Goal: Task Accomplishment & Management: Use online tool/utility

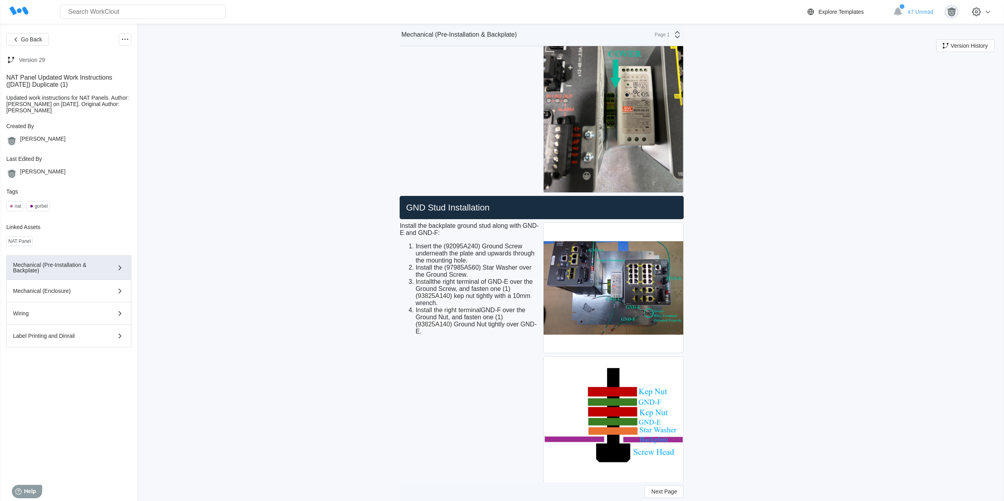
scroll to position [1892, 0]
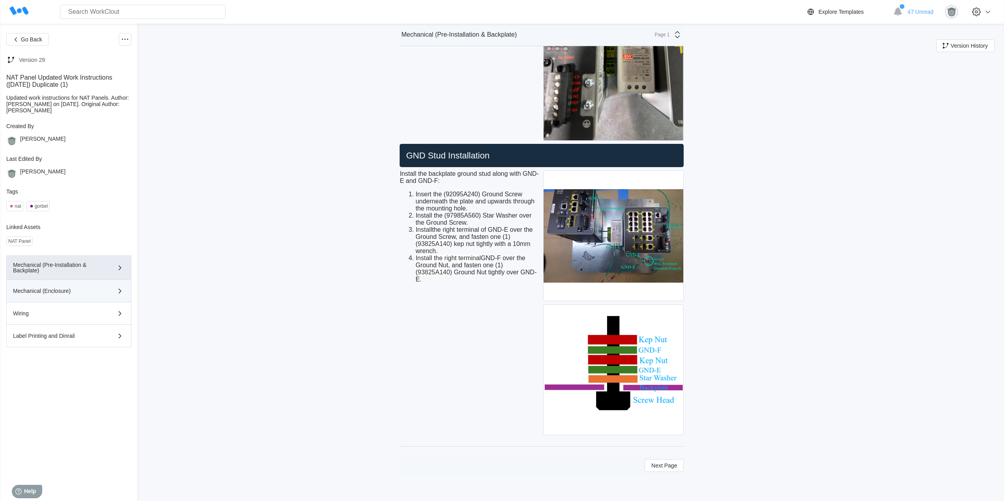
click at [93, 291] on div "Mechanical (Enclosure)" at bounding box center [57, 291] width 89 height 6
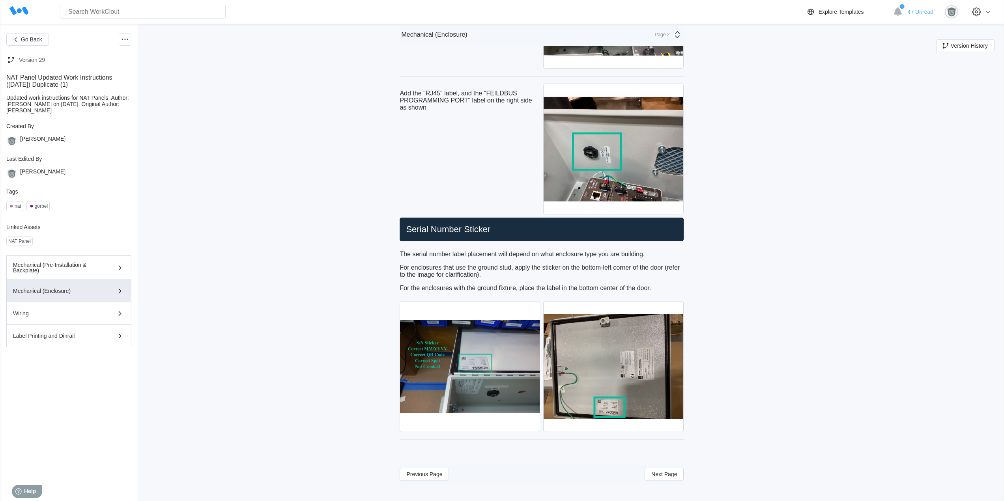
scroll to position [3362, 0]
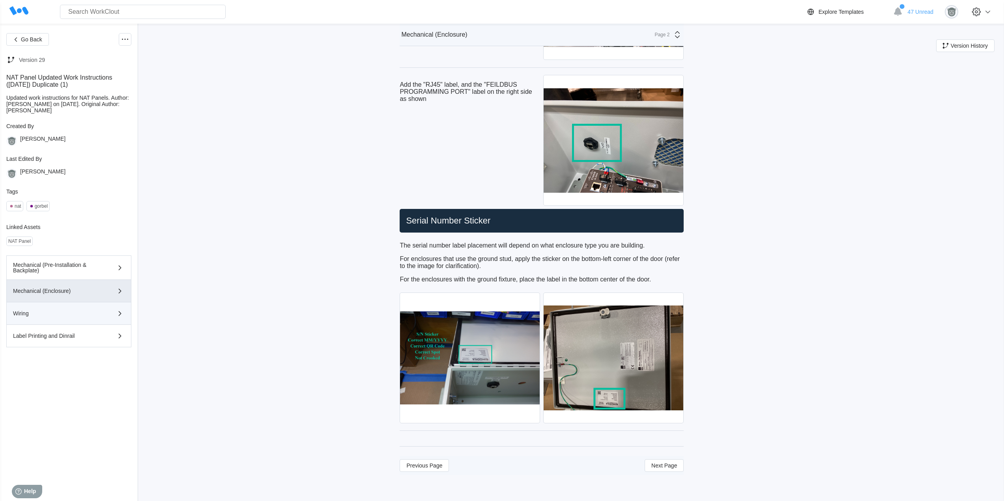
click at [79, 315] on div "Wiring" at bounding box center [57, 314] width 89 height 6
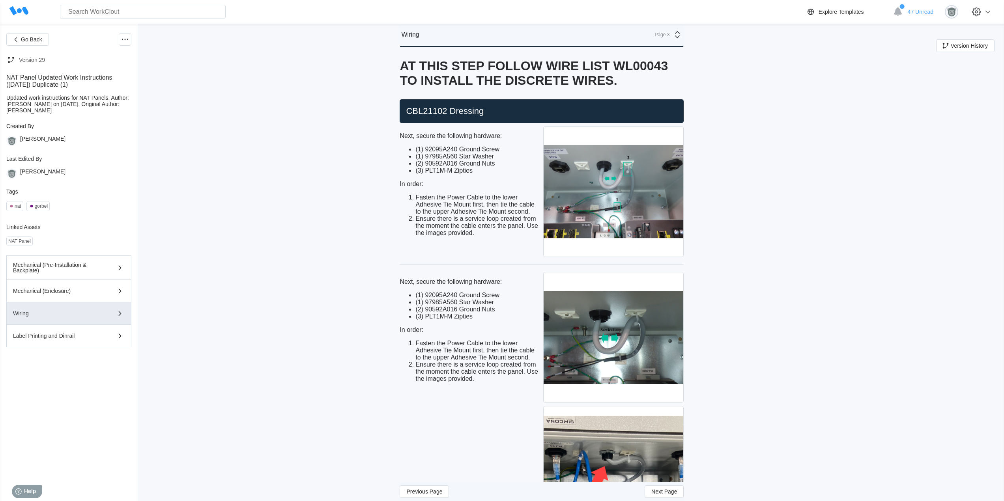
scroll to position [920, 0]
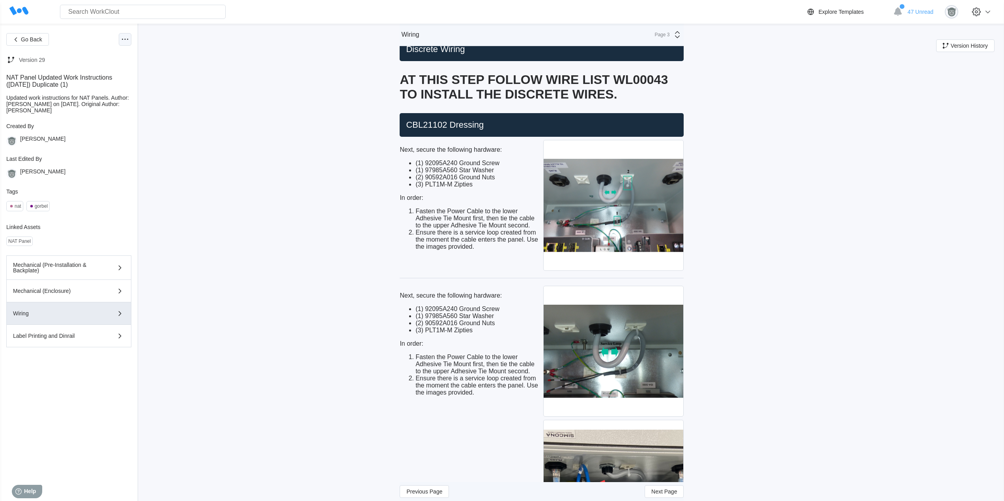
click at [129, 43] on icon at bounding box center [124, 39] width 9 height 9
click at [84, 82] on div "Edit Document" at bounding box center [92, 77] width 72 height 13
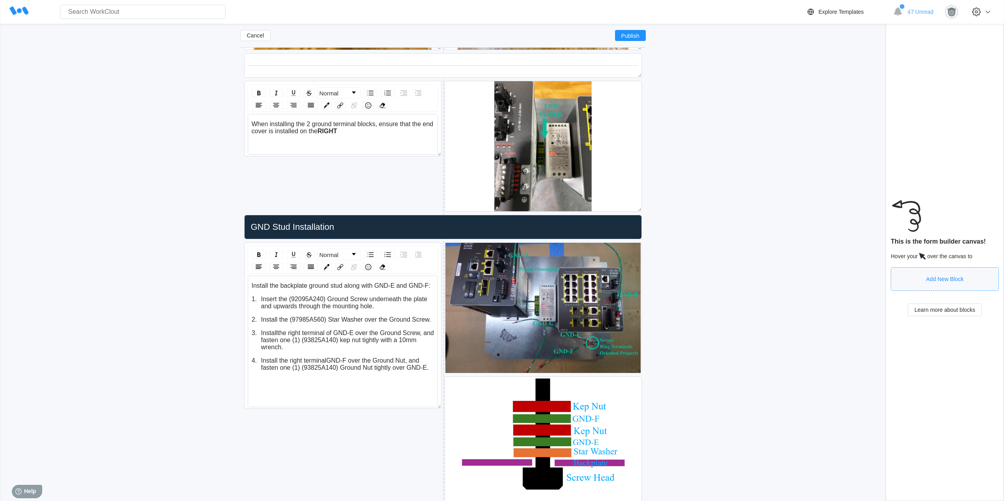
scroll to position [1948, 0]
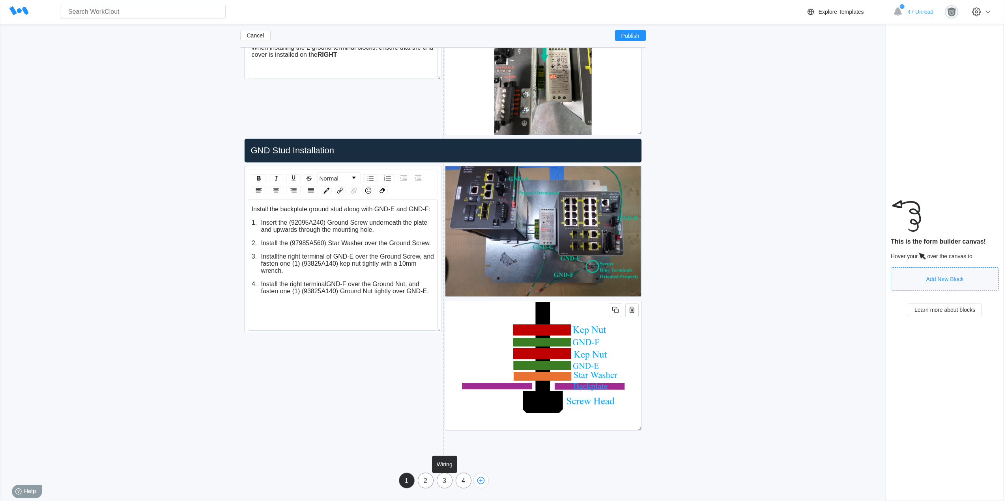
click at [442, 480] on div "3" at bounding box center [444, 481] width 15 height 7
type input "Wiring"
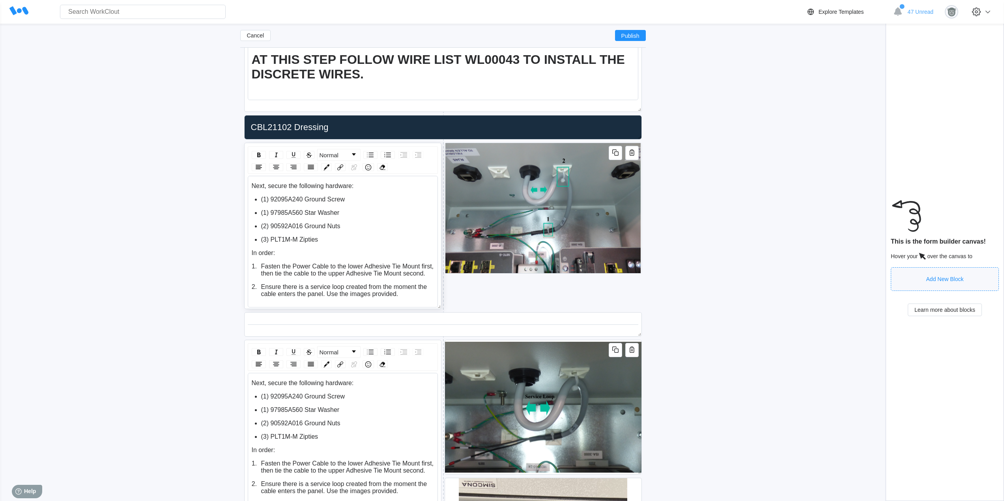
scroll to position [1291, 0]
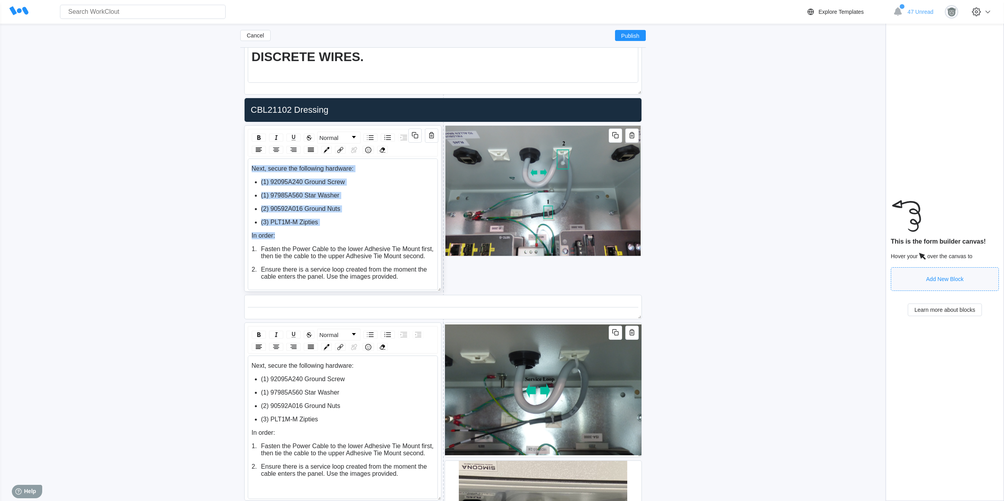
drag, startPoint x: 288, startPoint y: 235, endPoint x: 245, endPoint y: 165, distance: 81.4
click at [245, 165] on div "Normal Next, secure the following hardware: (1) 92095A240 Ground Screw (1) 9798…" at bounding box center [342, 208] width 197 height 166
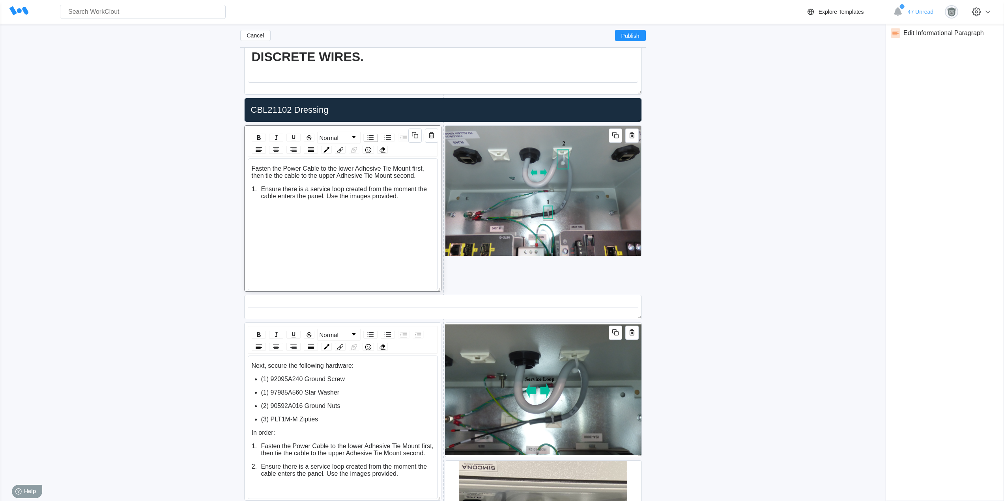
click at [371, 138] on img "rdw-list-control" at bounding box center [370, 137] width 9 height 9
click at [263, 187] on span "Ensure there is a service loop created from the moment the cable enters the pan…" at bounding box center [345, 193] width 168 height 14
click at [371, 138] on img "rdw-list-control" at bounding box center [370, 137] width 9 height 9
drag, startPoint x: 323, startPoint y: 196, endPoint x: 395, endPoint y: 190, distance: 72.1
click at [395, 190] on span "Ensure there is a service loop created from the moment the cable enters the pan…" at bounding box center [345, 193] width 168 height 14
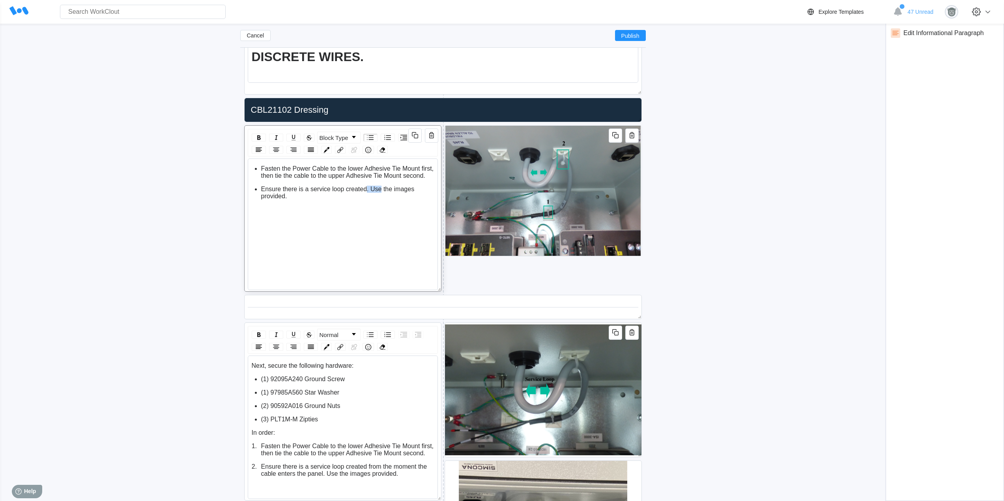
drag, startPoint x: 380, startPoint y: 189, endPoint x: 366, endPoint y: 189, distance: 14.2
click at [366, 189] on span "Ensure there is a service loop created. Use the images provided." at bounding box center [338, 193] width 155 height 14
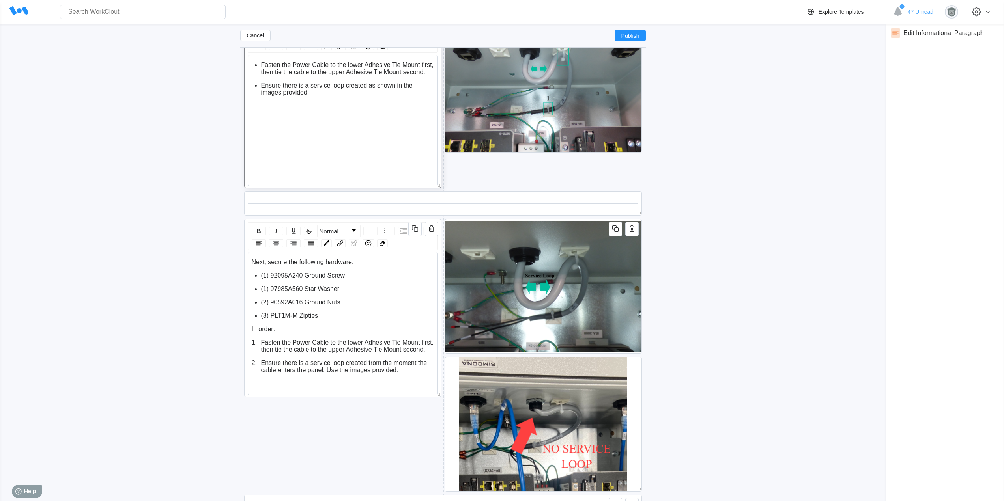
scroll to position [1356, 0]
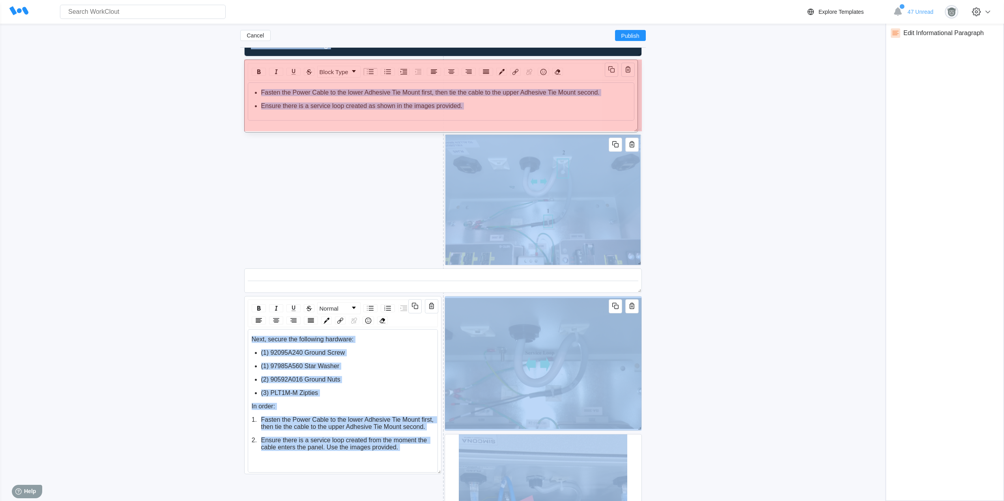
drag, startPoint x: 436, startPoint y: 222, endPoint x: 647, endPoint y: 138, distance: 227.4
click at [645, 134] on div "Discrete Wiring Grounding Verification w/ Diagram Documentation Packaging RJ45 …" at bounding box center [442, 506] width 405 height 3384
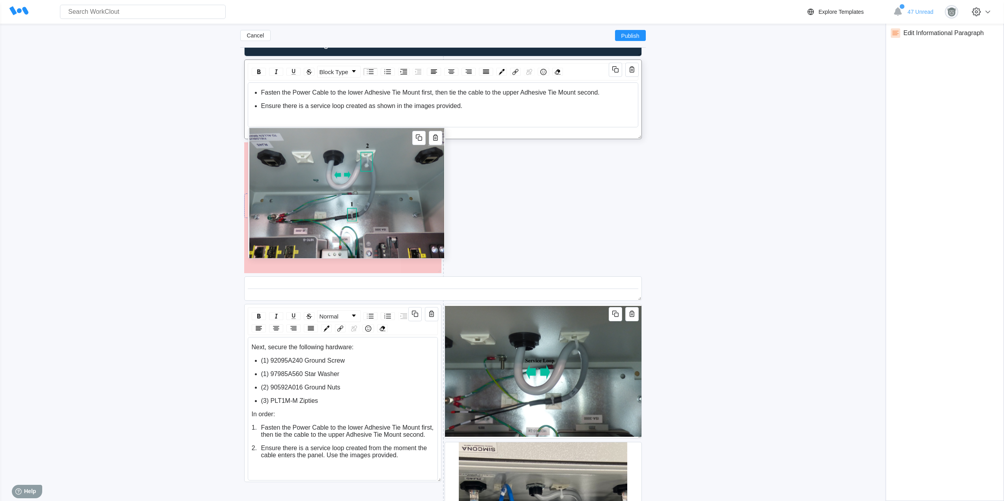
click at [429, 196] on img at bounding box center [346, 193] width 195 height 130
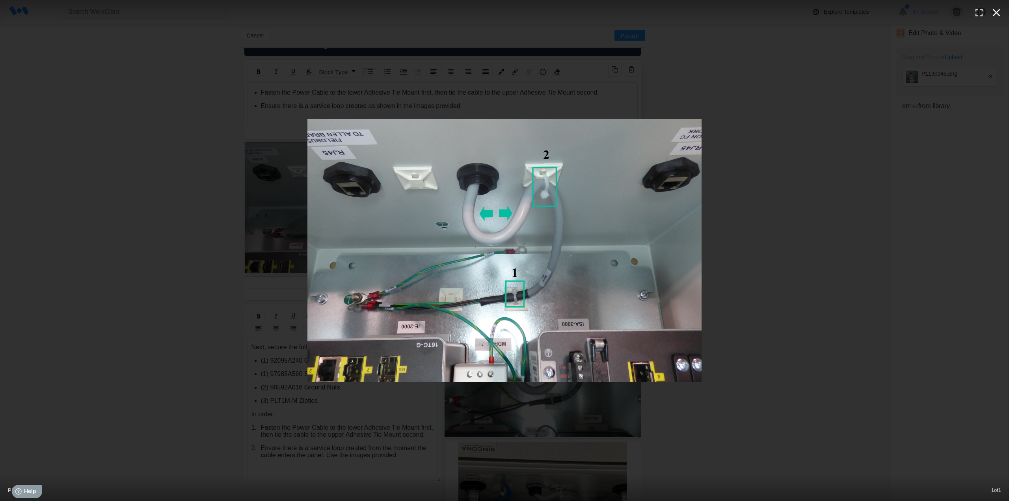
click at [1000, 15] on icon "button" at bounding box center [996, 12] width 7 height 7
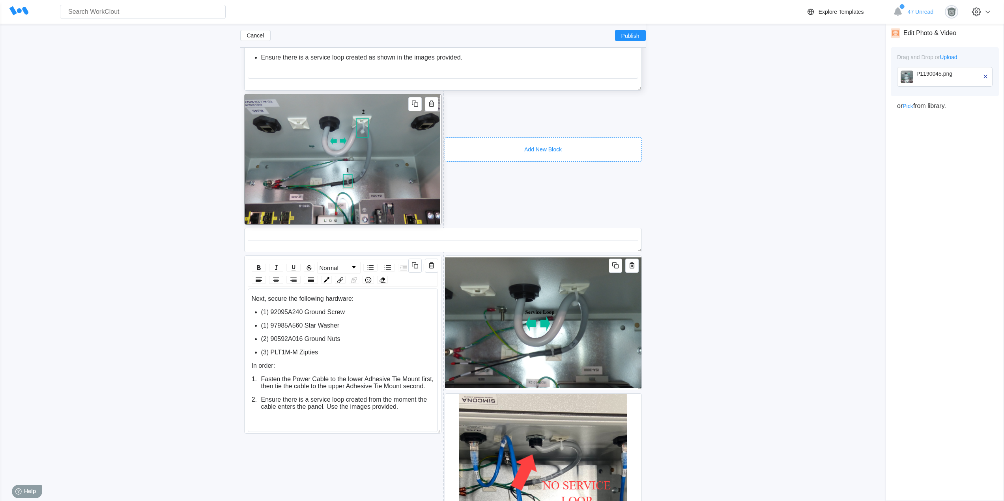
scroll to position [1422, 0]
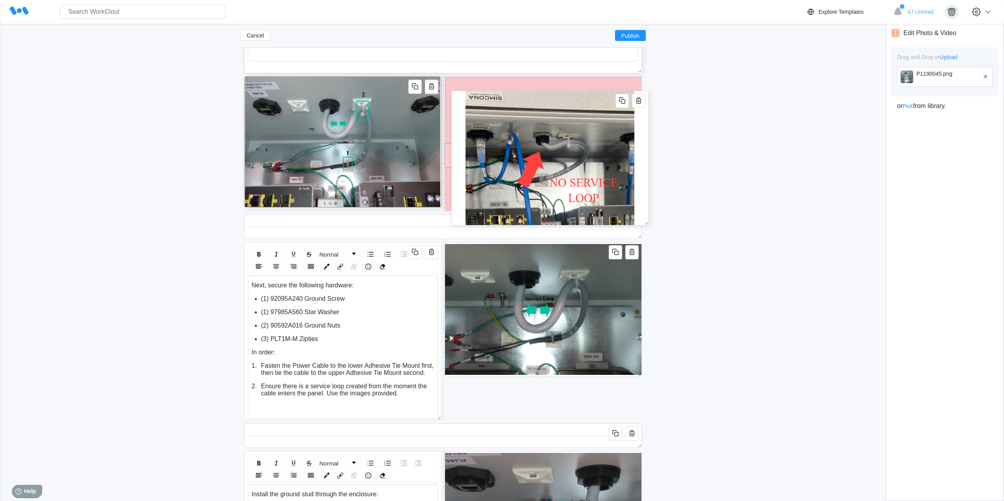
drag, startPoint x: 635, startPoint y: 430, endPoint x: 642, endPoint y: 145, distance: 285.6
click at [642, 145] on div at bounding box center [549, 158] width 197 height 135
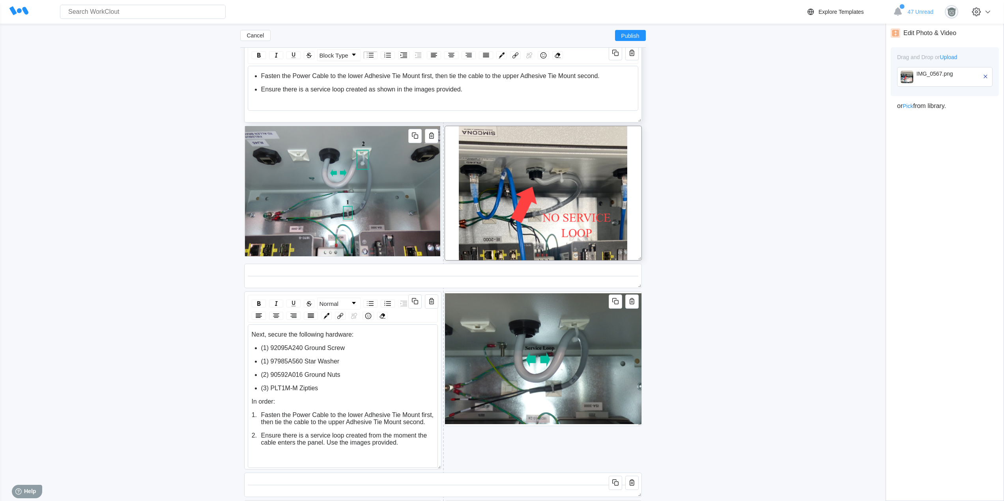
scroll to position [1356, 0]
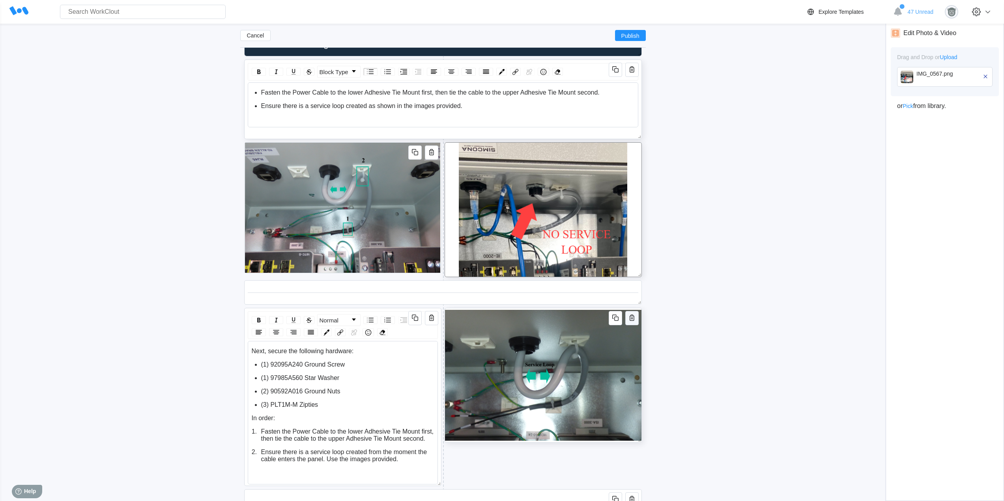
click at [633, 319] on icon "button" at bounding box center [631, 317] width 9 height 9
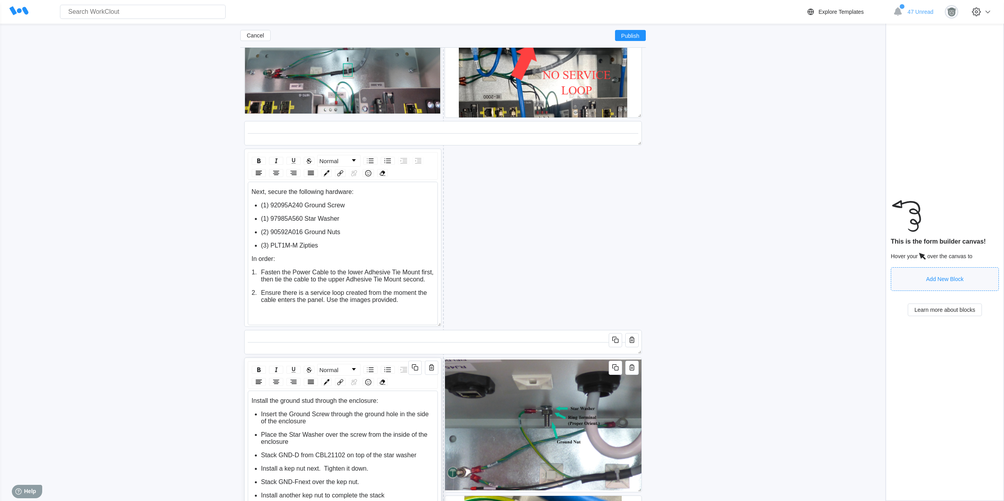
scroll to position [1554, 0]
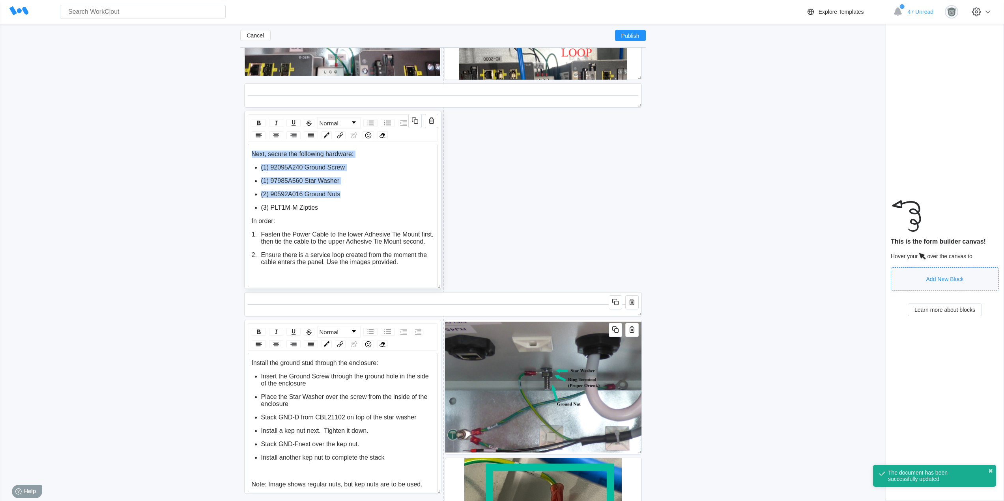
drag, startPoint x: 342, startPoint y: 195, endPoint x: 252, endPoint y: 152, distance: 99.6
click at [252, 152] on div "Next, secure the following hardware: (1) 92095A240 Ground Screw (1) 97985A560 S…" at bounding box center [343, 208] width 183 height 115
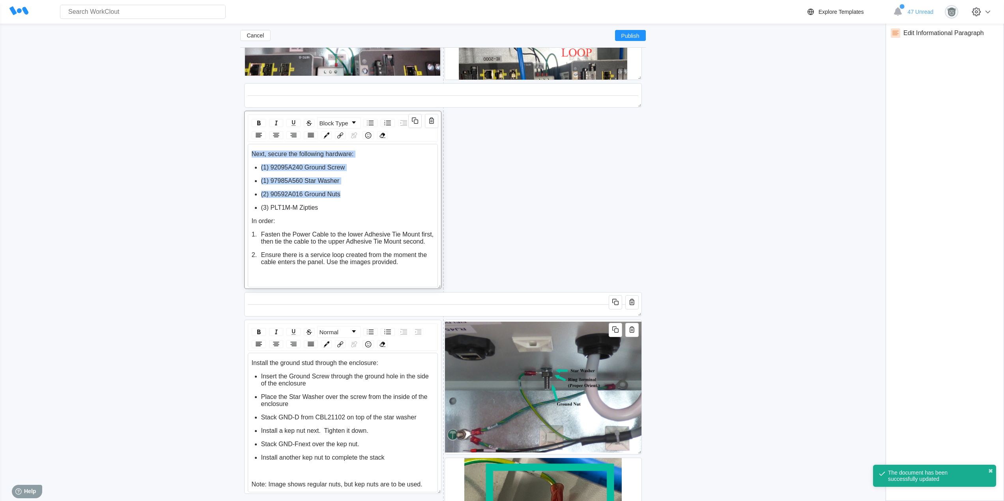
copy div "Next, secure the following hardware: (1) 92095A240 Ground Screw (1) 97985A560 S…"
click at [252, 363] on span "Install the ground stud through the enclosure:" at bounding box center [315, 363] width 127 height 7
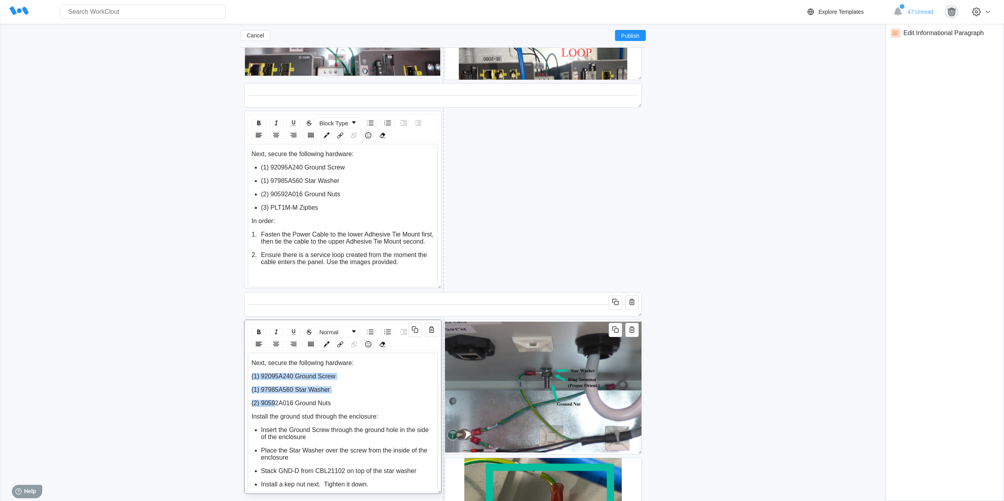
drag, startPoint x: 274, startPoint y: 403, endPoint x: 248, endPoint y: 374, distance: 39.1
click at [248, 374] on div "Next, secure the following hardware: (1) 92095A240 Ground Screw (1) 97985A560 S…" at bounding box center [343, 423] width 190 height 140
click at [373, 332] on img "rdw-list-control" at bounding box center [370, 331] width 9 height 9
click at [351, 394] on ul "(1) 92095A240 Ground Screw (1) 97985A560 Star Washer (2) 90592A016 Ground Nuts" at bounding box center [343, 390] width 183 height 34
click at [431, 122] on icon "button" at bounding box center [431, 121] width 2 height 2
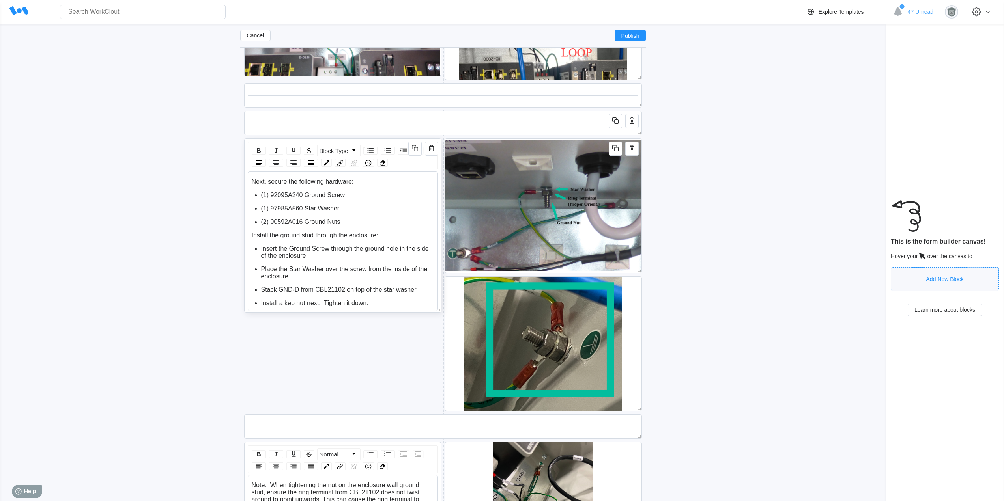
click at [325, 221] on span "(2) 90592A016 Ground Nuts" at bounding box center [300, 221] width 79 height 7
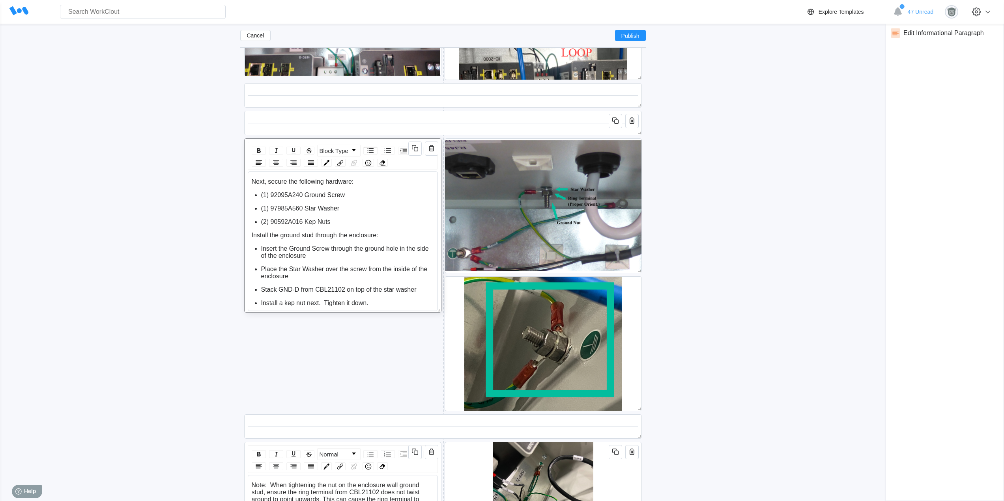
drag, startPoint x: 302, startPoint y: 220, endPoint x: 310, endPoint y: 220, distance: 7.9
click at [302, 220] on span "(2) 90592A016 Kep Nuts" at bounding box center [295, 221] width 69 height 7
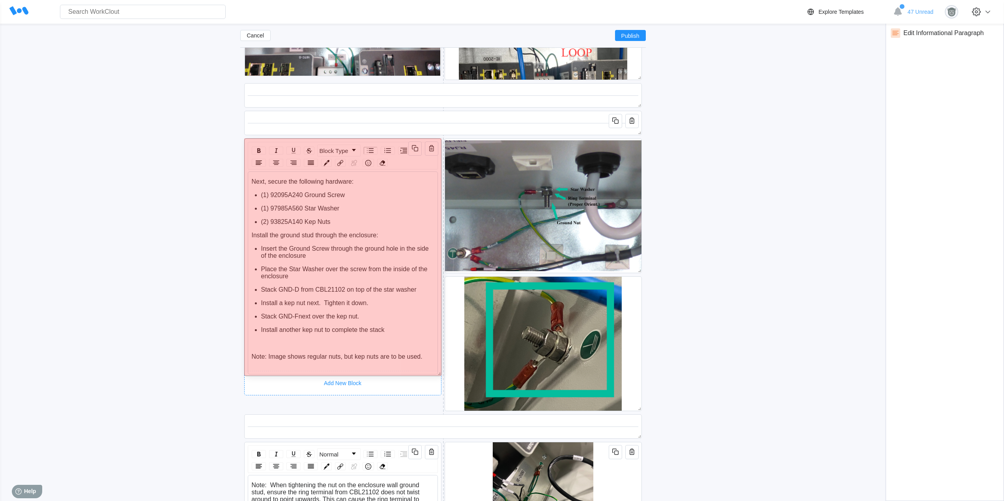
drag, startPoint x: 439, startPoint y: 310, endPoint x: 423, endPoint y: 373, distance: 65.4
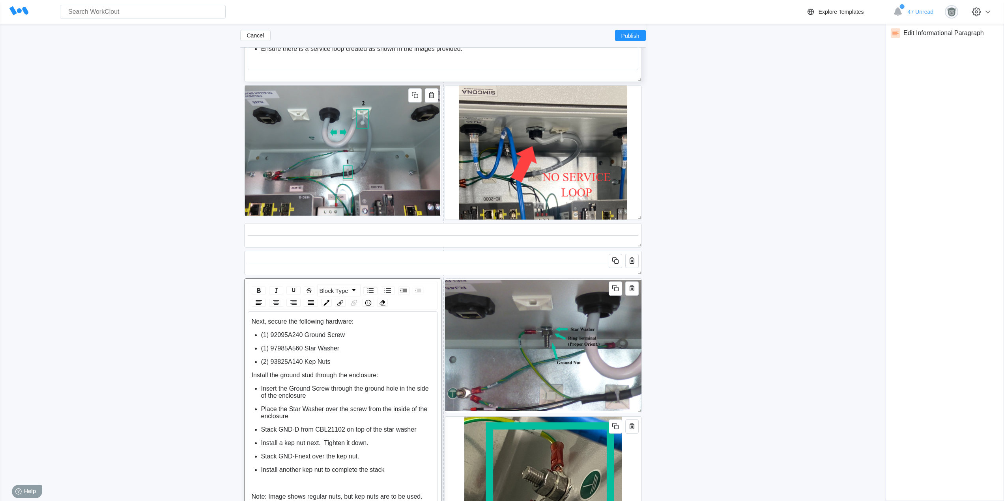
scroll to position [1422, 0]
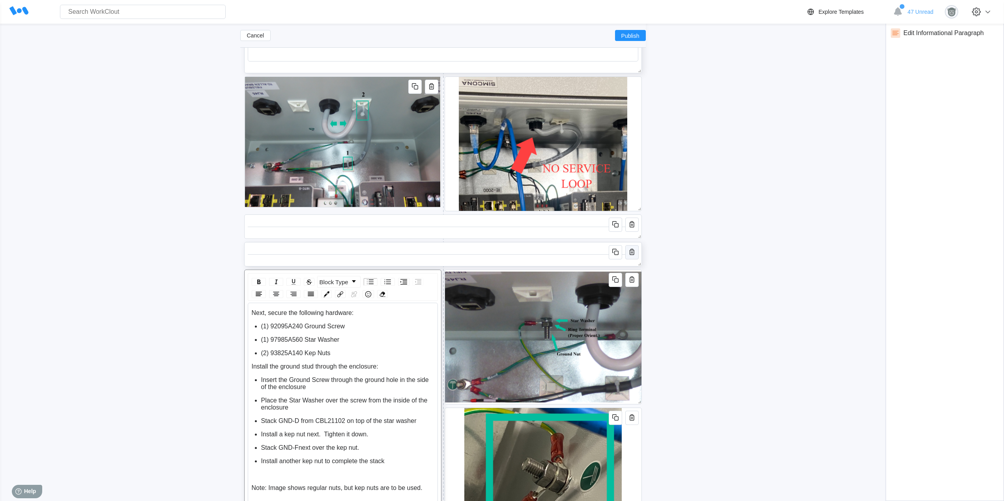
click at [630, 252] on icon "button" at bounding box center [631, 251] width 9 height 9
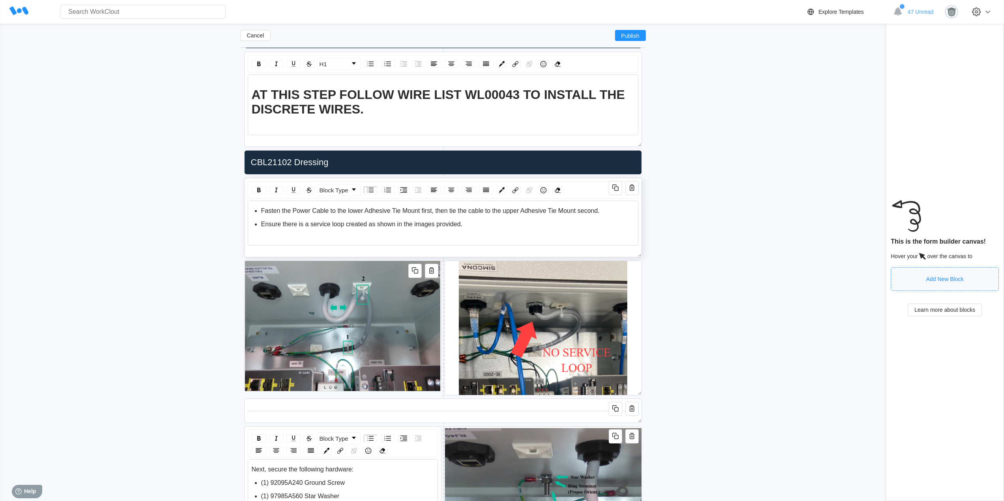
scroll to position [1225, 0]
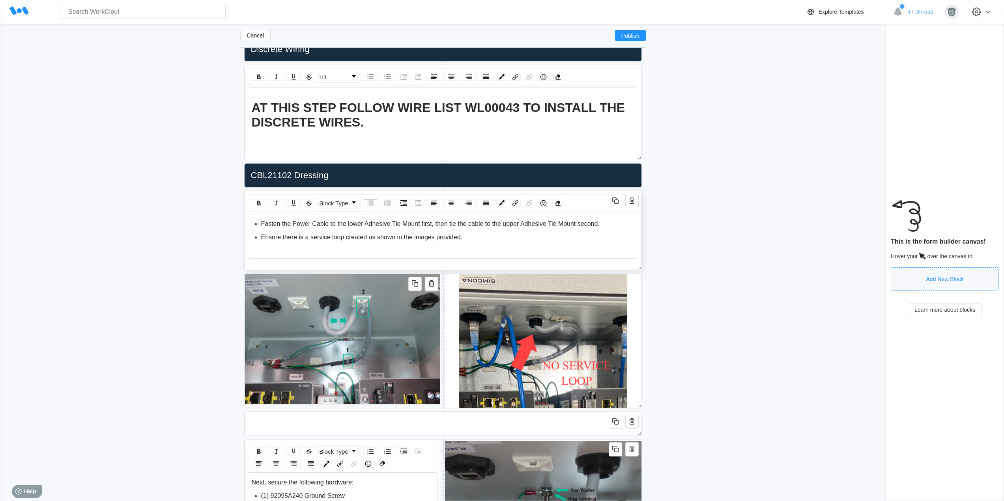
click at [685, 259] on div "Cancel Publish NAT Panel Updated Work Instructions ([DATE]) Duplicate (1) Updat…" at bounding box center [502, 449] width 978 height 3283
click at [382, 178] on input "CBL21102 Dressing" at bounding box center [441, 176] width 387 height 16
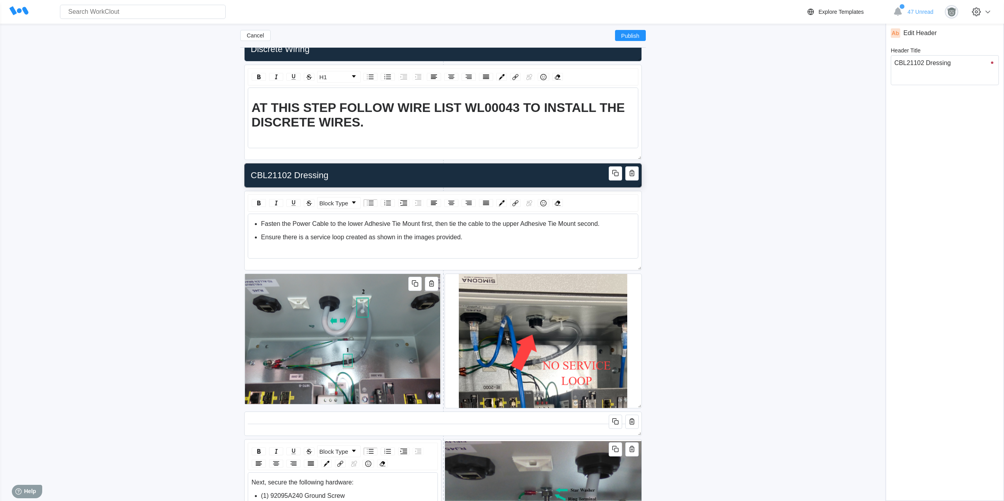
type input "CBL21102 Dressing"
type textarea "CBL21102 Dressing"
type textarea "x"
type input "CBL21102 Dressing a"
type textarea "CBL21102 Dressing a"
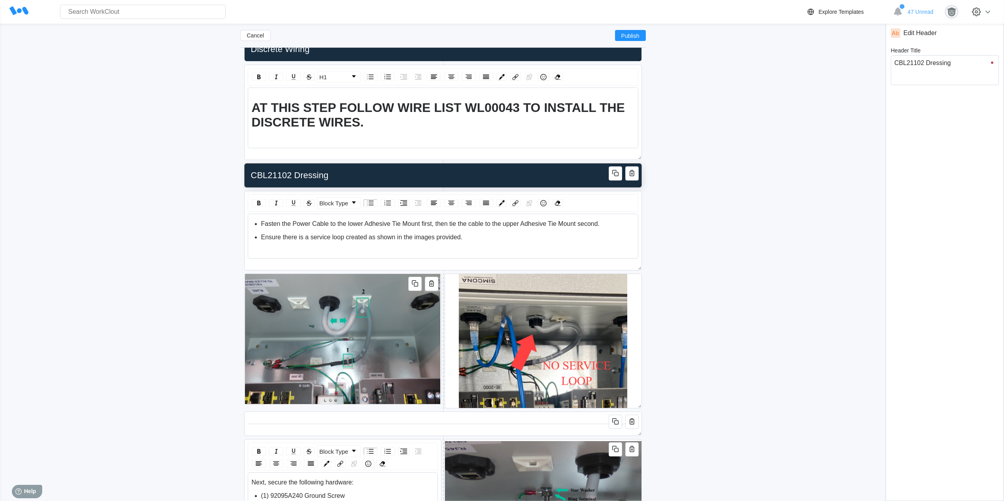
type textarea "x"
type input "CBL21102 Dressing an"
type textarea "CBL21102 Dressing an"
type textarea "x"
type input "CBL21102 Dressing and"
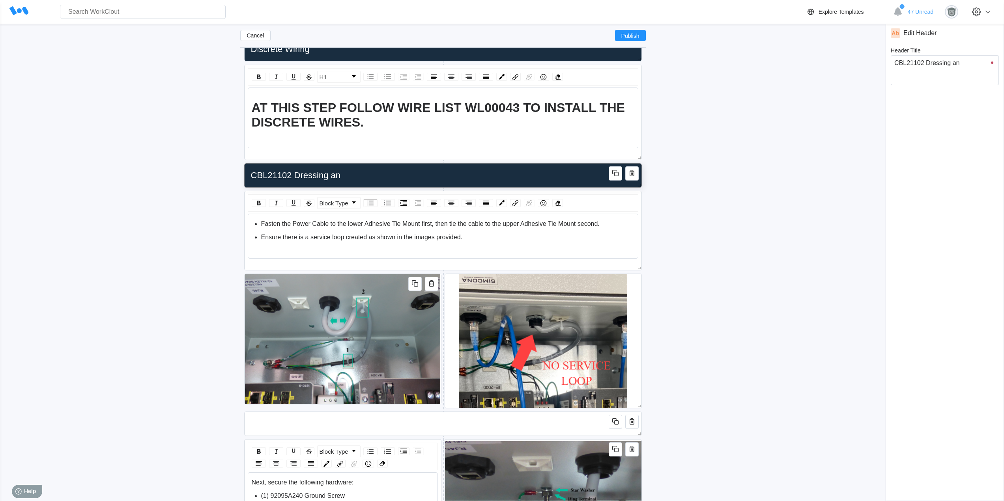
type textarea "CBL21102 Dressing and"
type textarea "x"
type input "CBL21102 Dressing and"
type textarea "CBL21102 Dressing and"
type textarea "x"
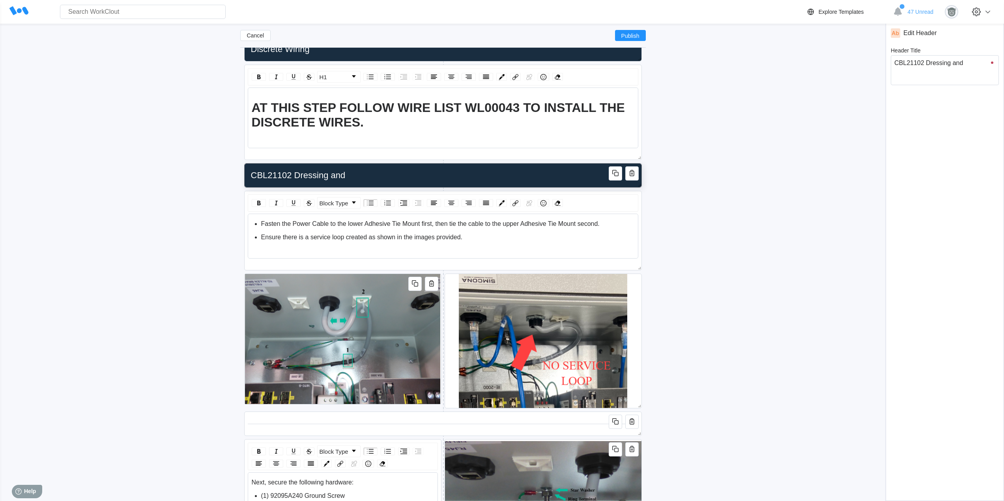
type input "CBL21102 Dressing and E"
type textarea "CBL21102 Dressing and E"
type textarea "x"
type input "CBL21102 Dressing and En"
type textarea "CBL21102 Dressing and En"
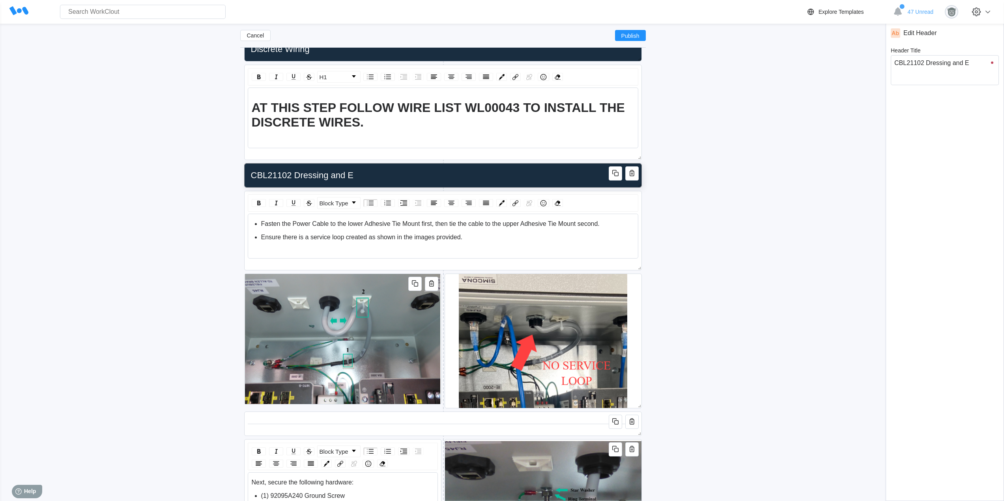
type textarea "x"
type input "CBL21102 Dressing and Enc"
type textarea "CBL21102 Dressing and Enc"
type textarea "x"
type input "CBL21102 Dressing and Encl"
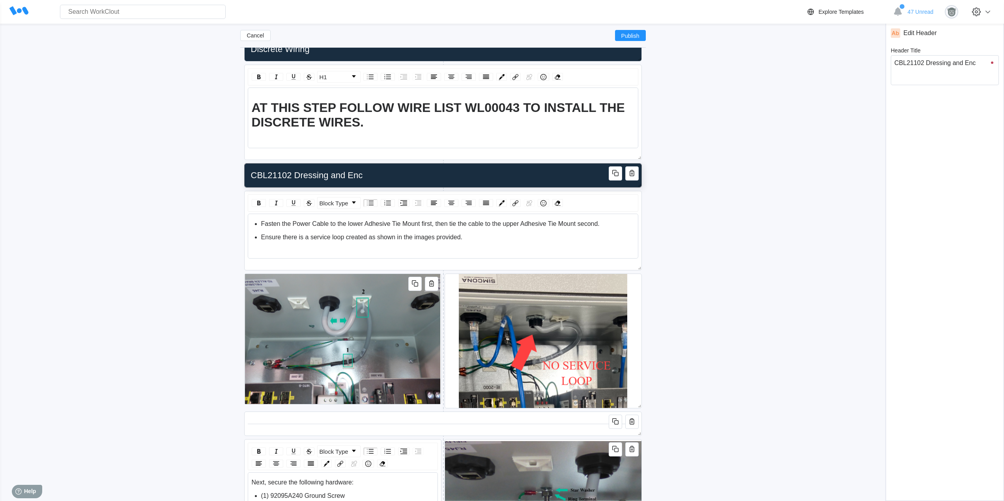
type textarea "CBL21102 Dressing and Encl"
type textarea "x"
type input "CBL21102 Dressing and Enclo"
type textarea "CBL21102 Dressing and Enclo"
type textarea "x"
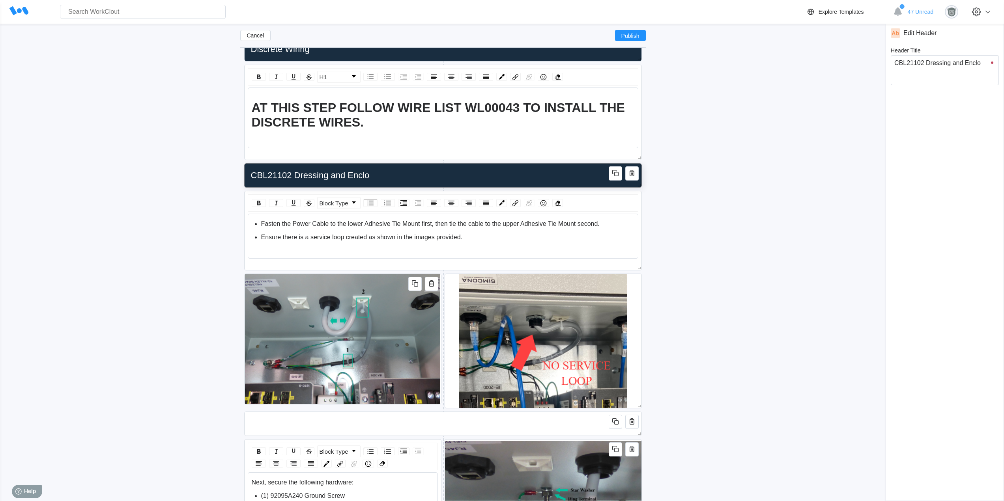
type input "CBL21102 Dressing and Enclos"
type textarea "CBL21102 Dressing and Enclos"
type textarea "x"
type input "CBL21102 Dressing and Enclosu"
type textarea "CBL21102 Dressing and Enclosu"
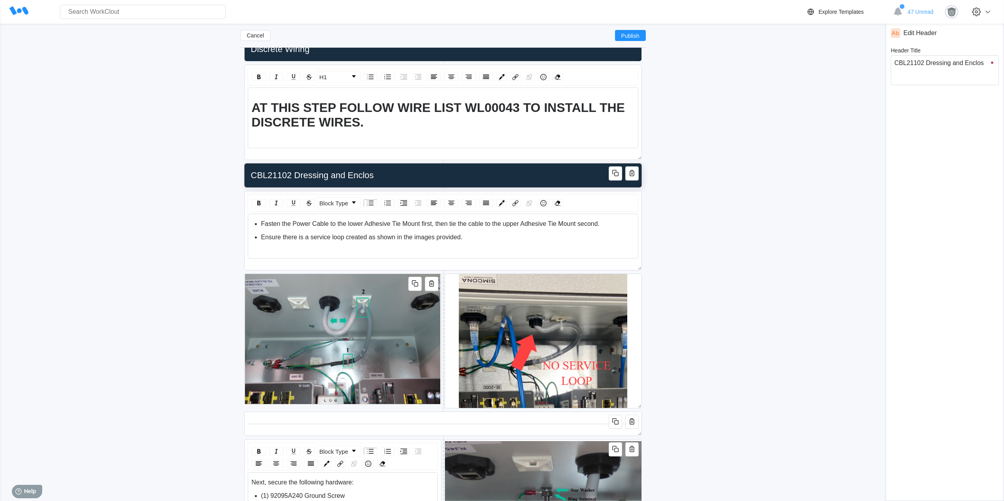
type textarea "x"
type input "CBL21102 Dressing and Enclosur"
type textarea "CBL21102 Dressing and Enclosur"
type textarea "x"
type input "CBL21102 Dressing and Enclosure"
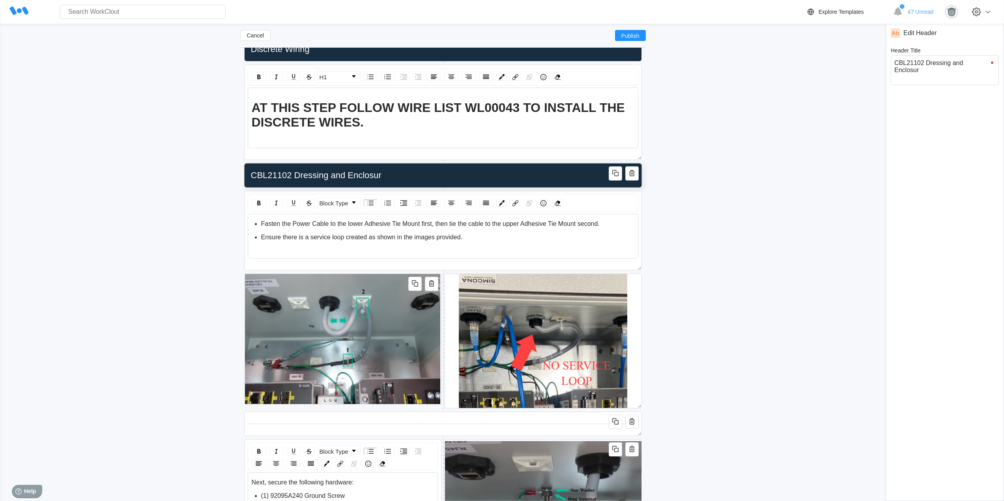
type textarea "CBL21102 Dressing and Enclosure"
type textarea "x"
type input "CBL21102 Dressing and Enclosure"
type textarea "CBL21102 Dressing and Enclosure"
type textarea "x"
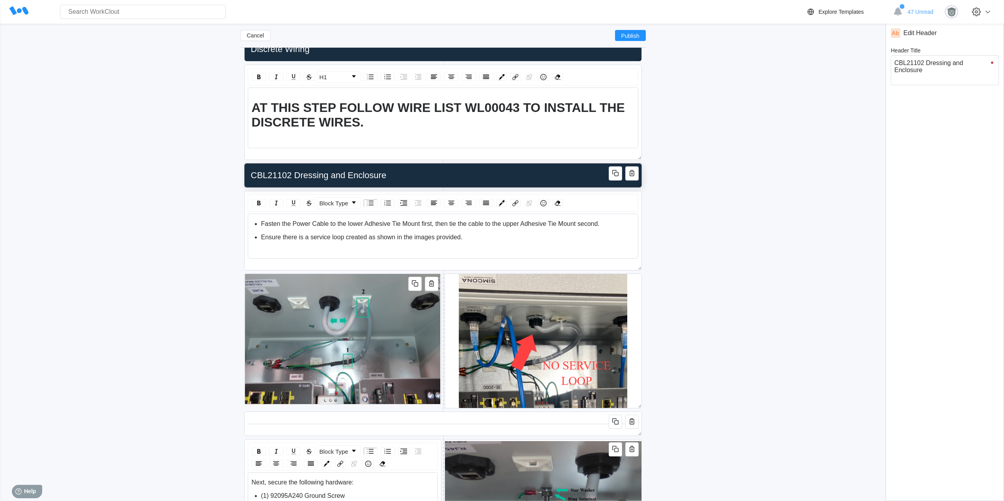
type input "CBL21102 Dressing and Enclosure S"
type textarea "CBL21102 Dressing and Enclosure S"
type textarea "x"
type input "CBL21102 Dressing and Enclosure St"
type textarea "CBL21102 Dressing and Enclosure St"
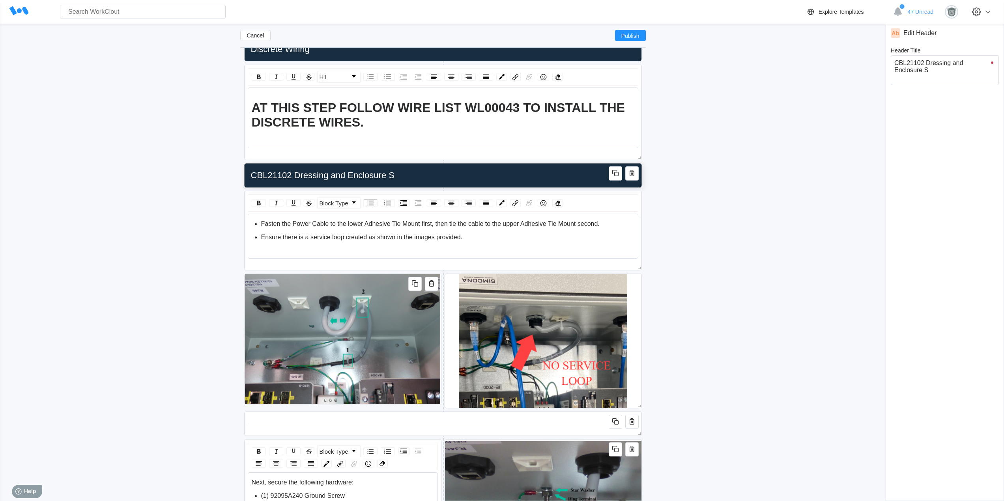
type textarea "x"
type input "CBL21102 Dressing and Enclosure Stu"
type textarea "CBL21102 Dressing and Enclosure Stu"
type textarea "x"
type input "CBL21102 Dressing and Enclosure Stuf"
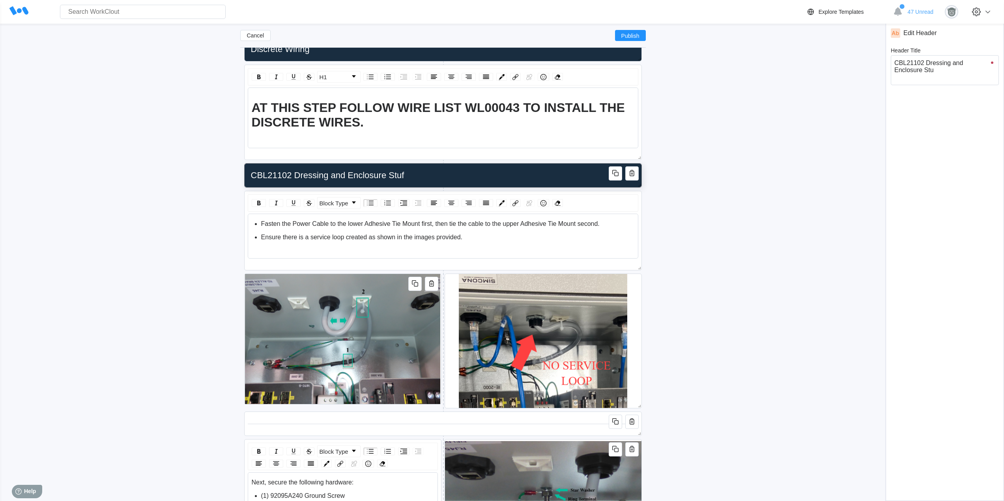
type textarea "CBL21102 Dressing and Enclosure Stuf"
type textarea "x"
type input "CBL21102 Dressing and Enclosure Stu"
type textarea "CBL21102 Dressing and Enclosure Stu"
type textarea "x"
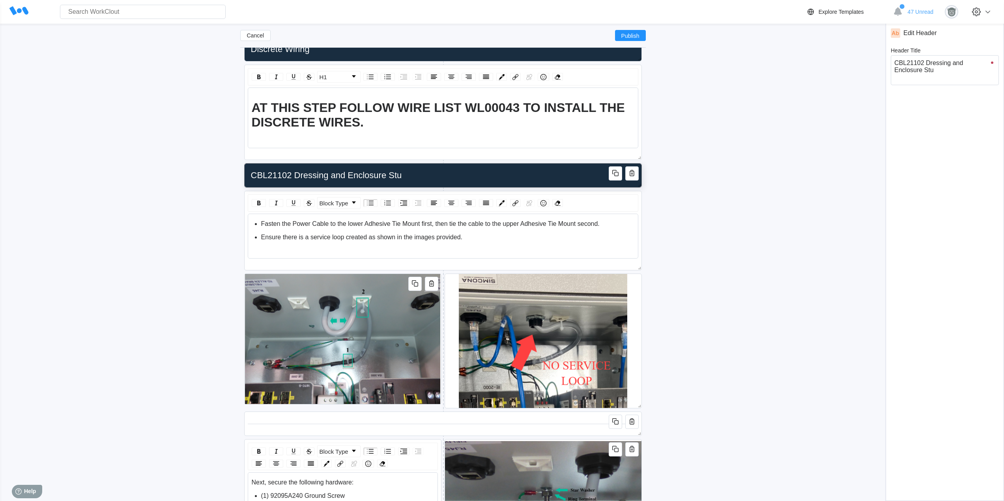
type input "CBL21102 Dressing and Enclosure Stud"
type textarea "CBL21102 Dressing and Enclosure Stud"
type textarea "x"
type input "CBL21102 Dressing and Enclosure Stud"
type textarea "CBL21102 Dressing and Enclosure Stud"
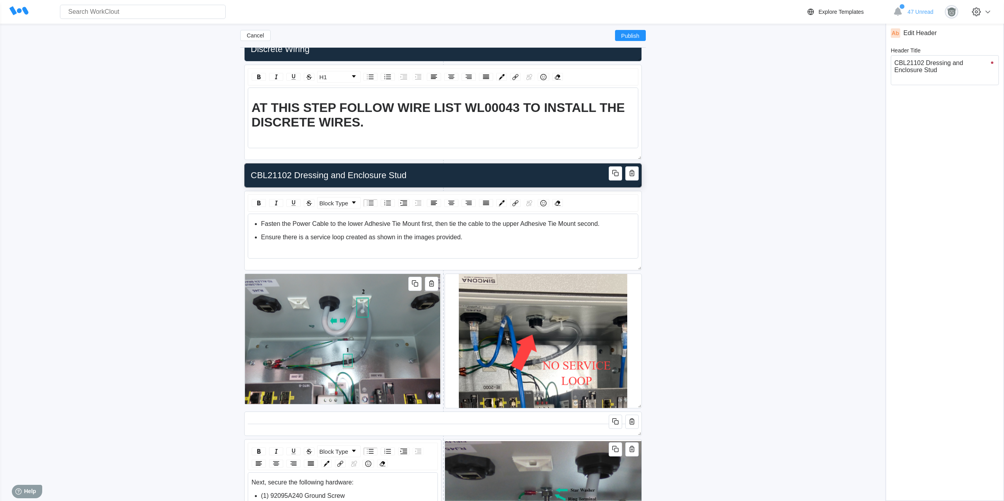
type textarea "x"
type input "CBL21102 Dressing and Enclosure Stud I"
type textarea "CBL21102 Dressing and Enclosure Stud I"
type textarea "x"
type input "CBL21102 Dressing and Enclosure Stud In"
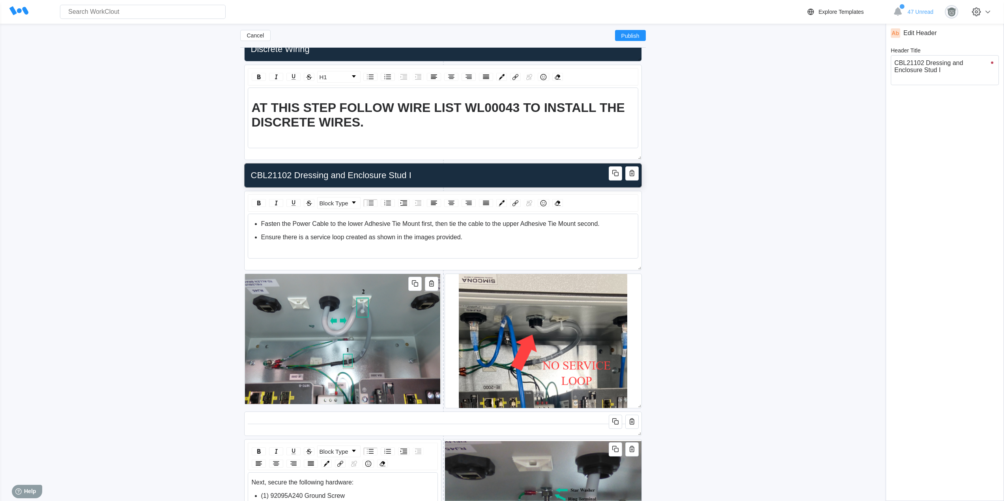
type textarea "CBL21102 Dressing and Enclosure Stud In"
type textarea "x"
type input "CBL21102 Dressing and Enclosure Stud Ins"
type textarea "CBL21102 Dressing and Enclosure Stud Ins"
type textarea "x"
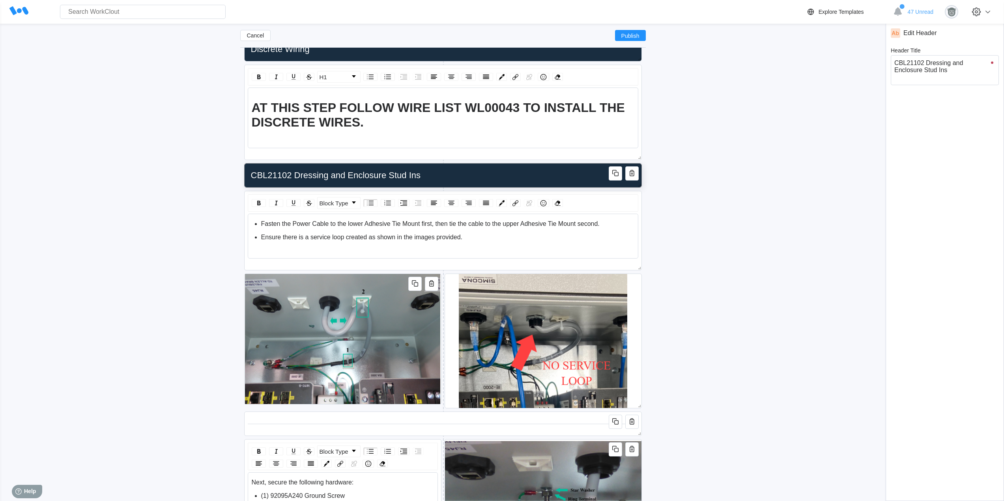
type input "CBL21102 Dressing and Enclosure Stud Inst"
type textarea "CBL21102 Dressing and Enclosure Stud Inst"
type textarea "x"
type input "CBL21102 Dressing and Enclosure Stud Insta"
type textarea "CBL21102 Dressing and Enclosure Stud Insta"
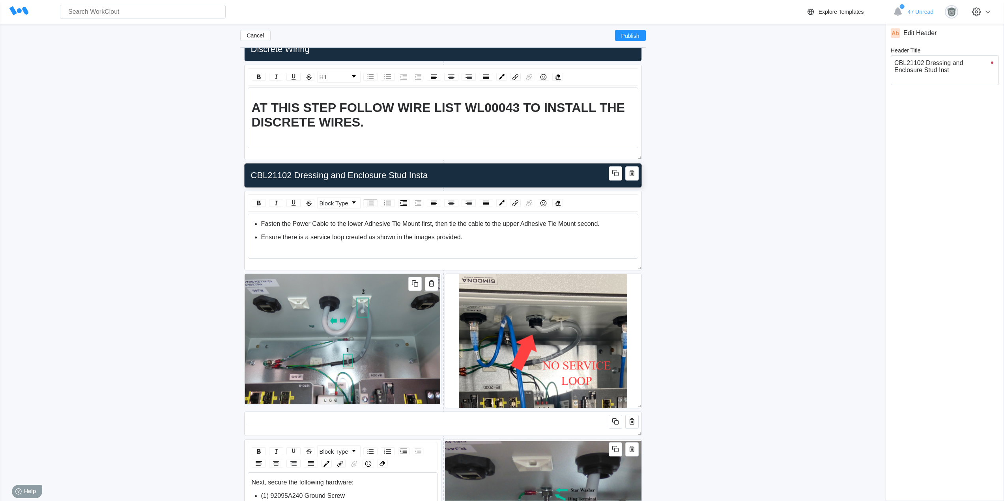
type textarea "x"
type input "CBL21102 Dressing and Enclosure Stud Instal"
type textarea "CBL21102 Dressing and Enclosure Stud Instal"
type textarea "x"
type input "CBL21102 Dressing and Enclosure Stud Install"
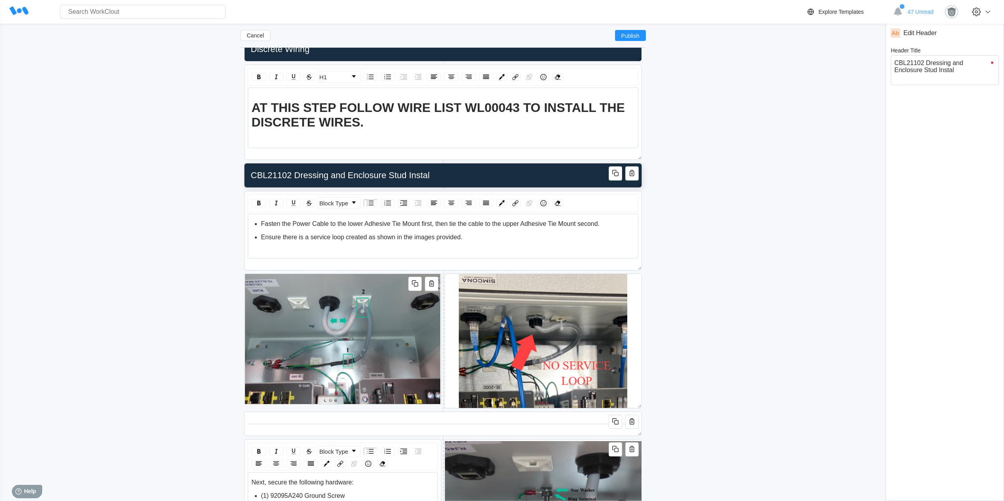
type textarea "CBL21102 Dressing and Enclosure Stud Install"
type textarea "x"
type input "CBL21102 Dressing and Enclosure Stud Installa"
type textarea "CBL21102 Dressing and Enclosure Stud Installa"
type textarea "x"
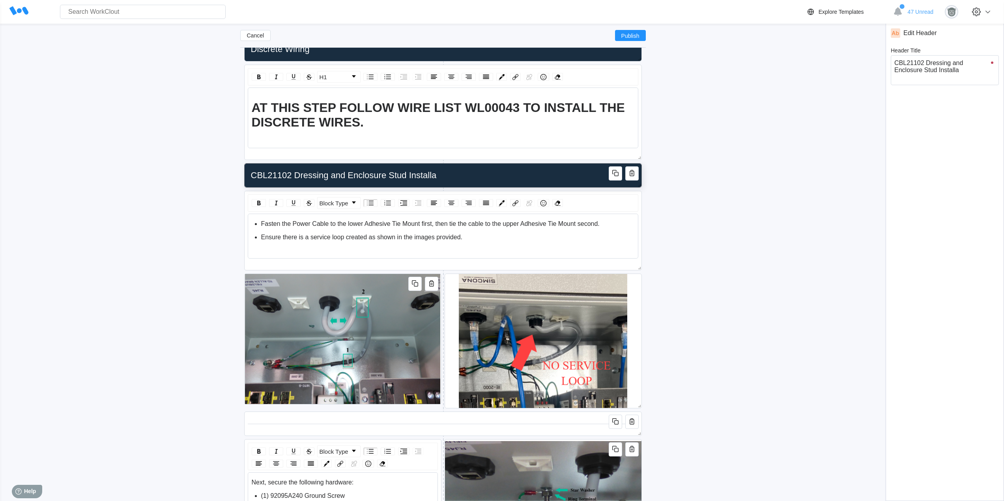
type input "CBL21102 Dressing and Enclosure Stud Installat"
type textarea "CBL21102 Dressing and Enclosure Stud Installat"
type textarea "x"
type input "CBL21102 Dressing and Enclosure Stud Installati"
type textarea "CBL21102 Dressing and Enclosure Stud Installati"
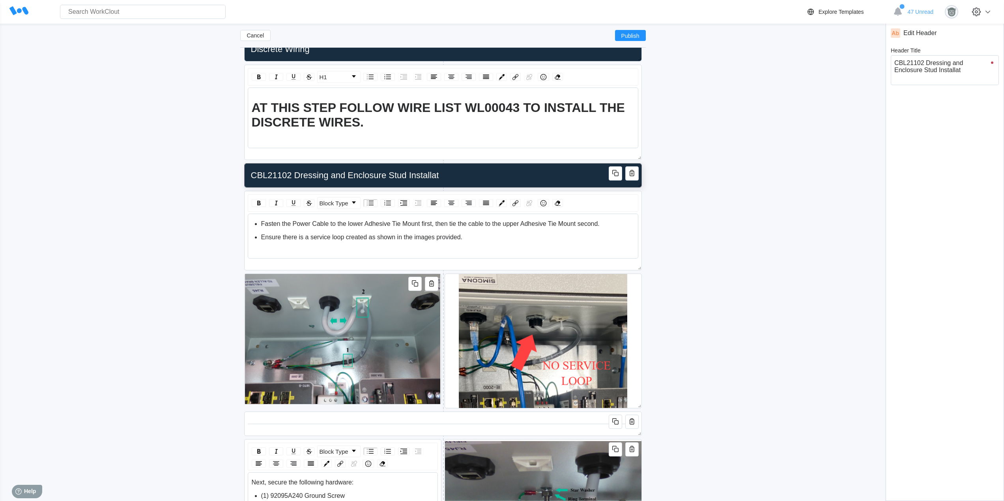
type textarea "x"
type input "CBL21102 Dressing and Enclosure Stud Installatio"
type textarea "CBL21102 Dressing and Enclosure Stud Installatio"
type textarea "x"
type input "CBL21102 Dressing and Enclosure Stud Installation"
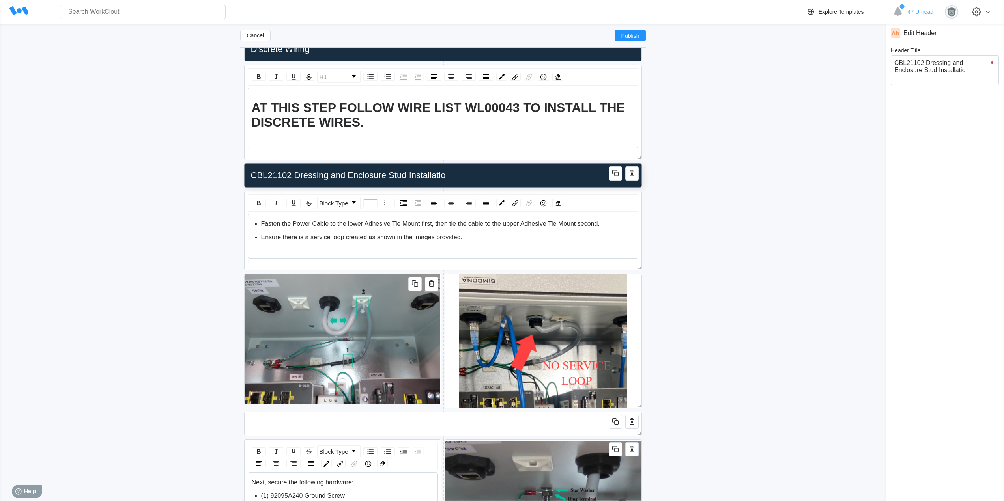
type textarea "CBL21102 Dressing and Enclosure Stud Installation"
type textarea "x"
click at [699, 240] on div "Cancel Publish NAT Panel Updated Work Instructions ([DATE]) Duplicate (1) Updat…" at bounding box center [502, 449] width 978 height 3283
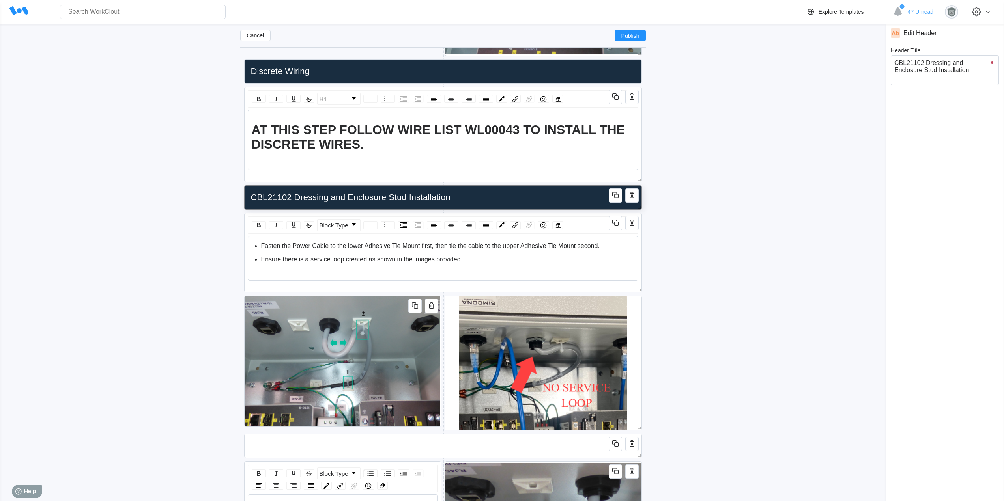
scroll to position [1159, 0]
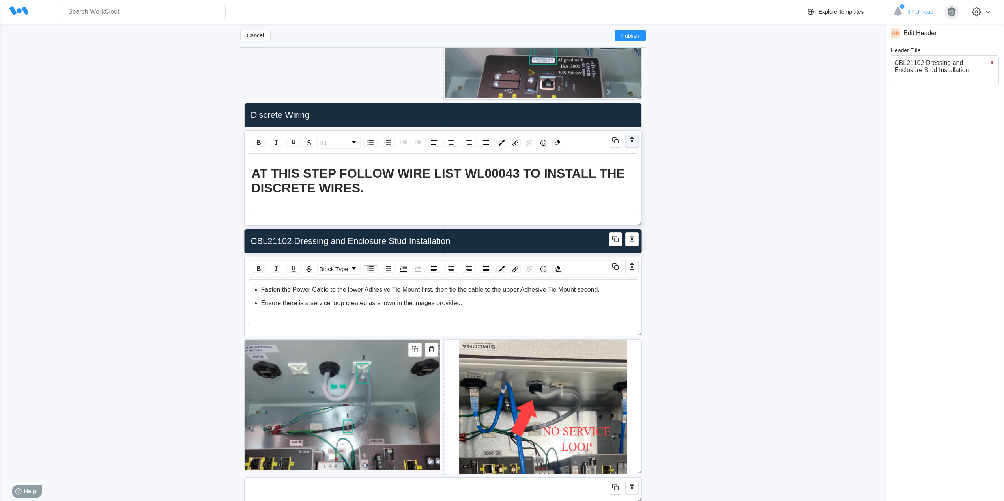
click at [634, 137] on icon "button" at bounding box center [631, 140] width 9 height 9
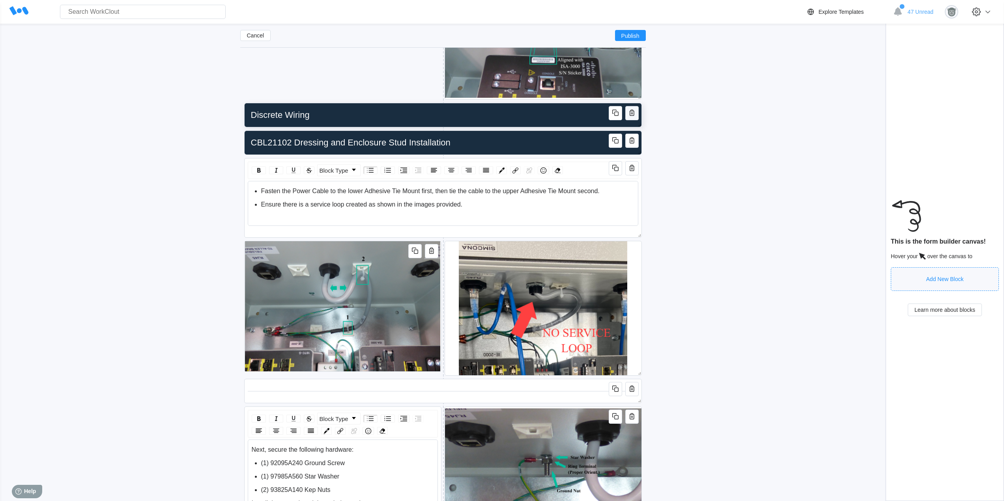
click at [633, 115] on icon "button" at bounding box center [631, 112] width 9 height 9
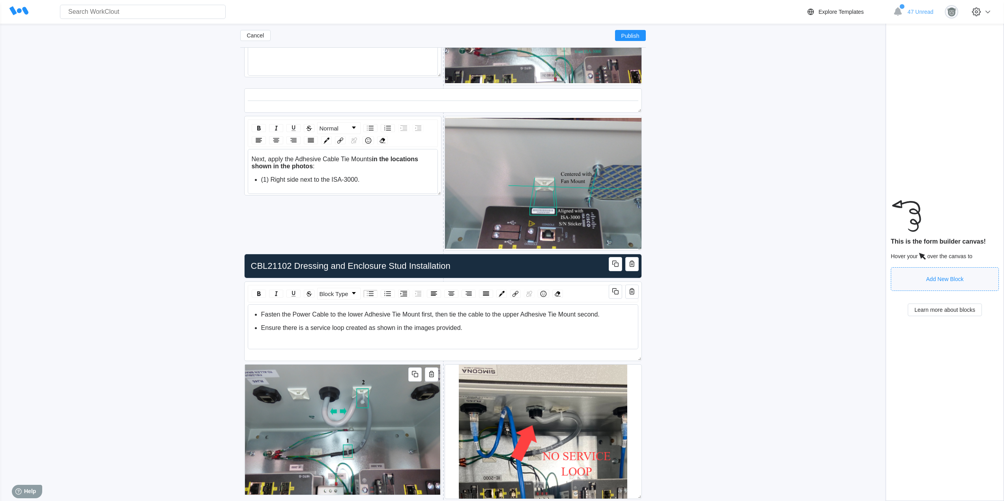
scroll to position [1028, 0]
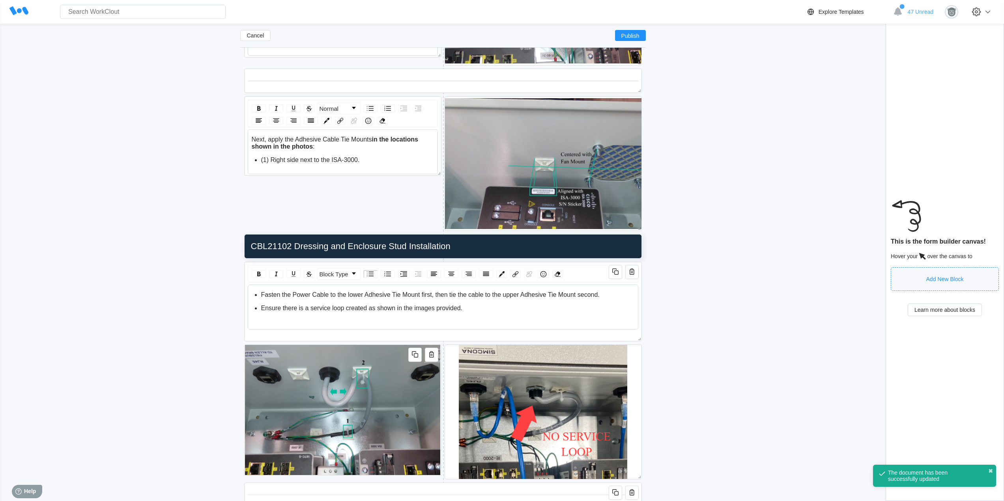
click at [616, 246] on icon "button" at bounding box center [614, 243] width 9 height 9
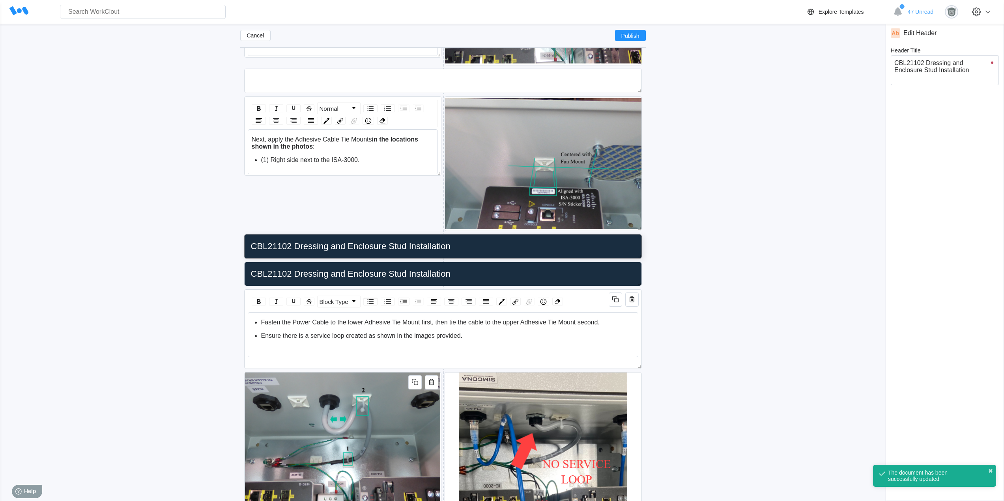
click at [449, 247] on input "CBL21102 Dressing and Enclosure Stud Installation" at bounding box center [441, 247] width 387 height 16
drag, startPoint x: 972, startPoint y: 72, endPoint x: 891, endPoint y: 58, distance: 82.5
click at [891, 58] on textarea "CBL21102 Dressing and Enclosure Stud Installation" at bounding box center [944, 70] width 108 height 30
type input "E"
type textarea "E"
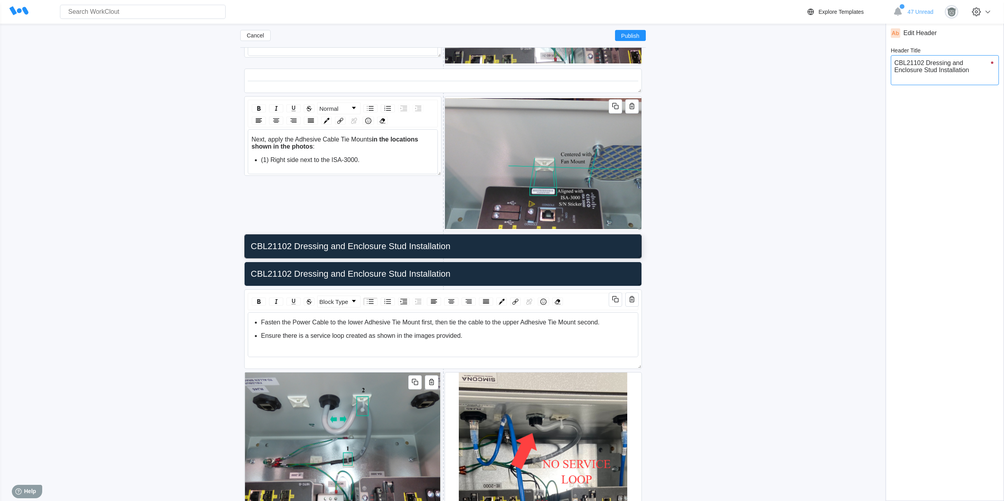
type textarea "x"
type input "En"
type textarea "En"
type textarea "x"
type input "Enc"
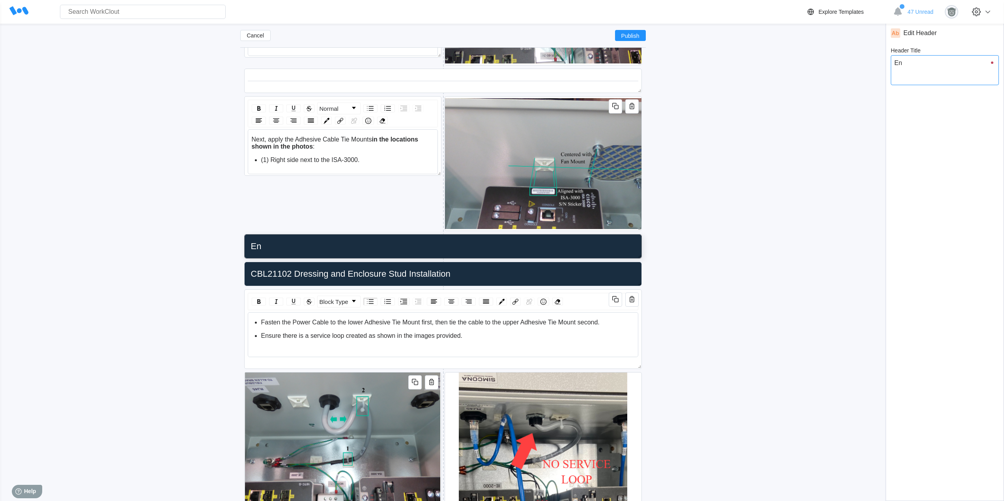
type textarea "Enc"
type textarea "x"
type textarea "Encl"
type input "Encl"
type textarea "x"
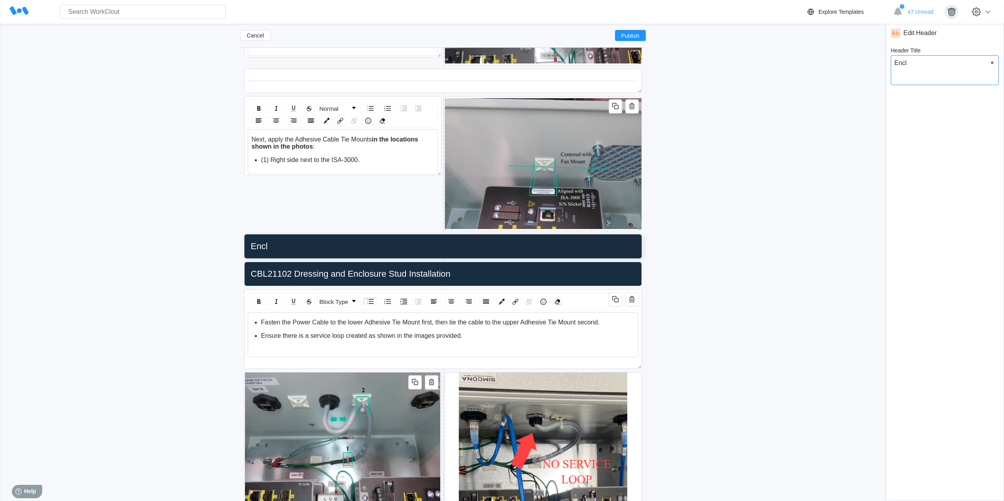
type input "Enclo"
type textarea "Enclo"
type textarea "x"
type input "Enclos"
type textarea "Enclos"
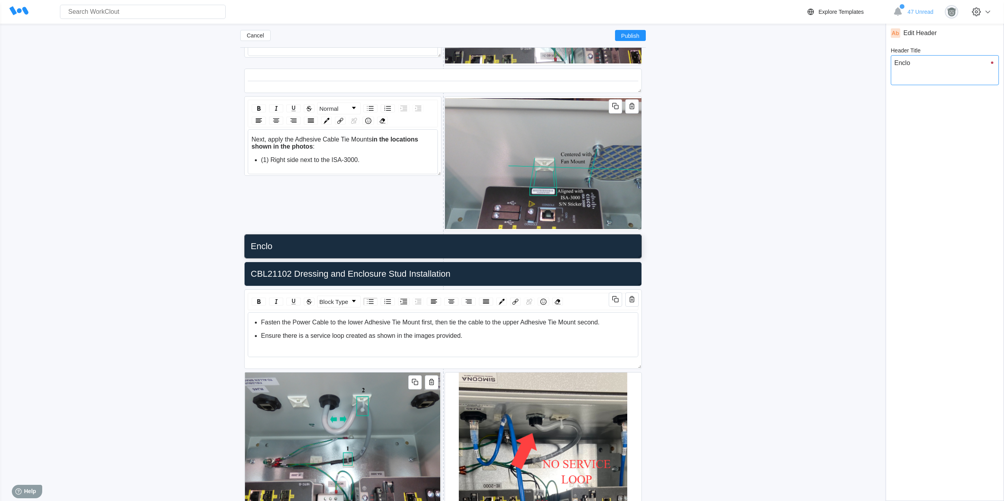
type textarea "x"
type input "Enclosu"
type textarea "Enclosu"
type textarea "x"
type input "Enclosur"
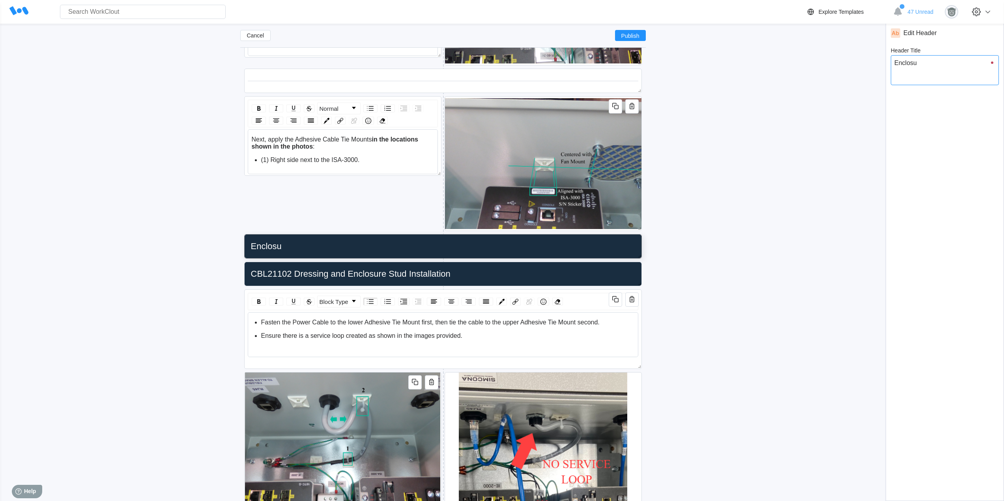
type textarea "Enclosur"
type textarea "x"
type input "Enclosure"
type textarea "Enclosure"
type textarea "x"
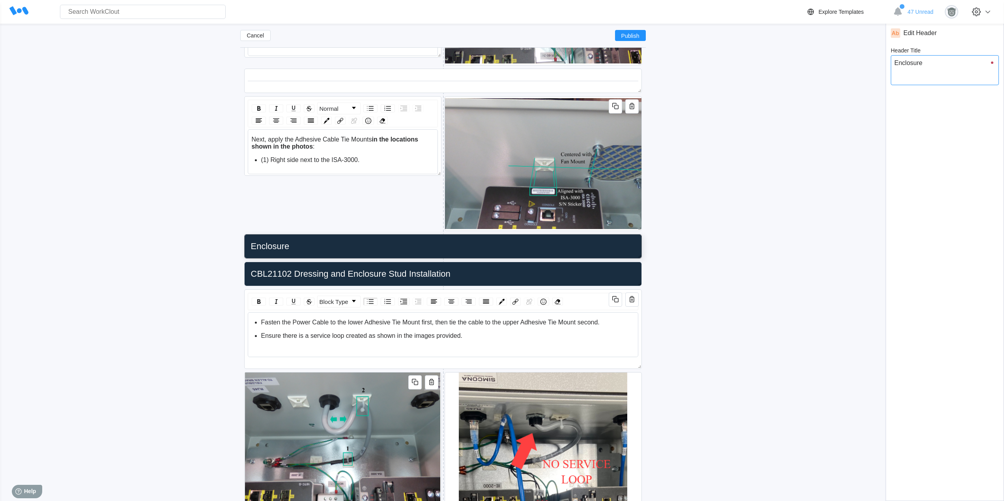
type input "Enclosure"
type textarea "Enclosure"
type textarea "x"
type input "Enclosure G"
type textarea "Enclosure G"
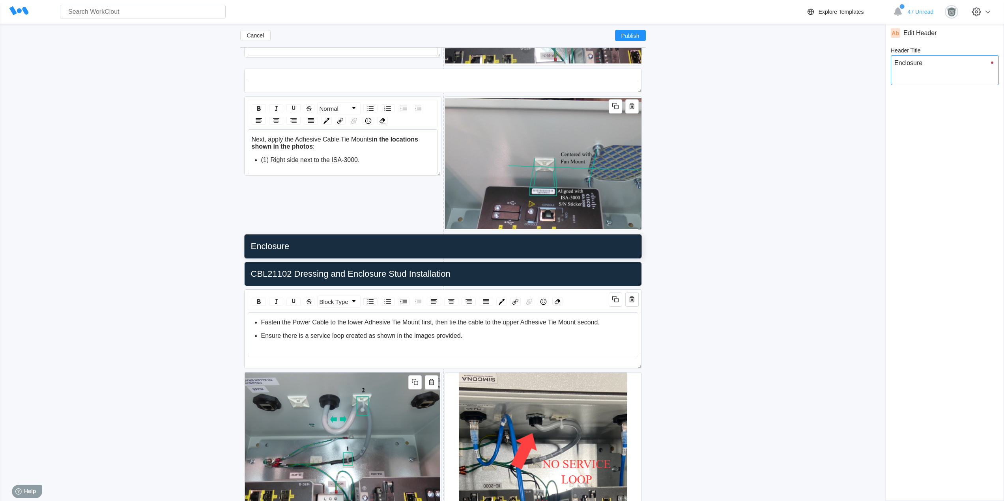
type textarea "x"
type input "Enclosure Gr"
type textarea "Enclosure Gr"
type textarea "x"
type textarea "Enclosure Gro"
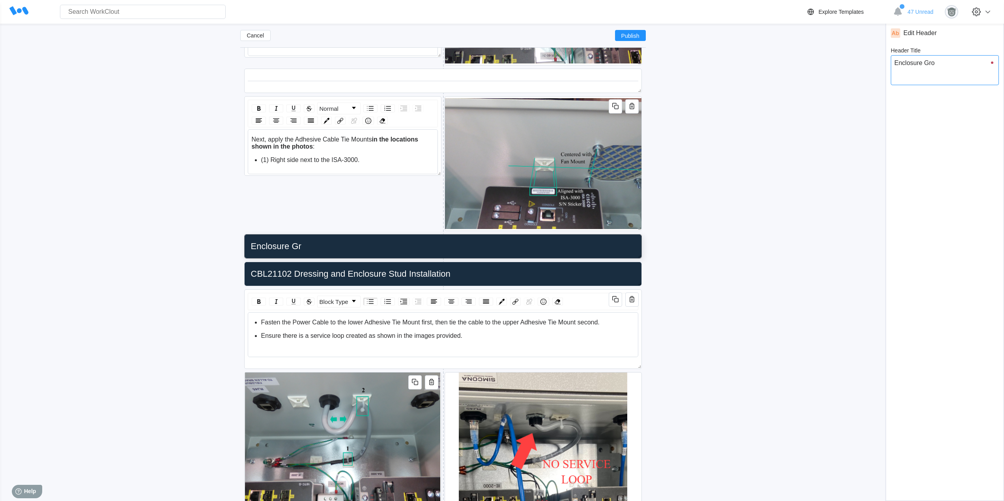
type input "Enclosure Gro"
type textarea "x"
type input "Enclosure Grou"
type textarea "Enclosure Grou"
type textarea "x"
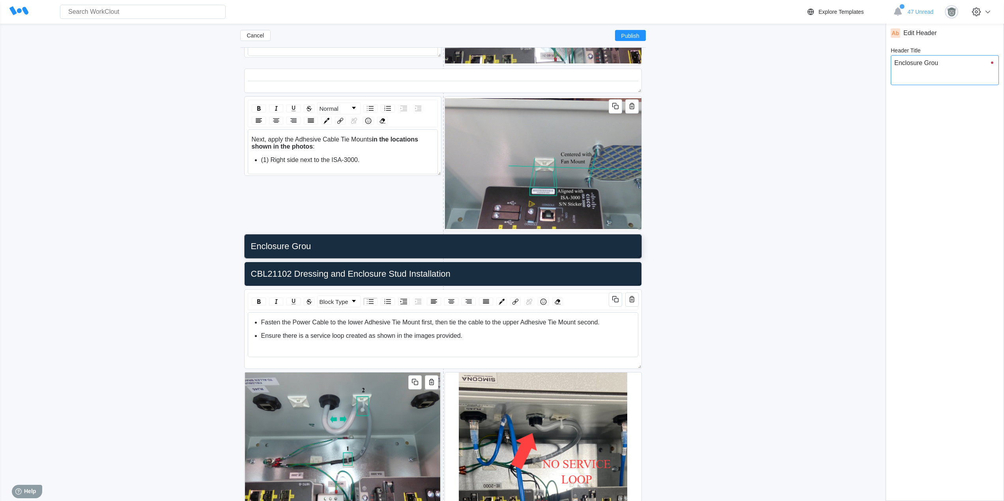
type input "Enclosure Groun"
type textarea "Enclosure Groun"
type textarea "x"
type input "Enclosure Ground"
type textarea "Enclosure Ground"
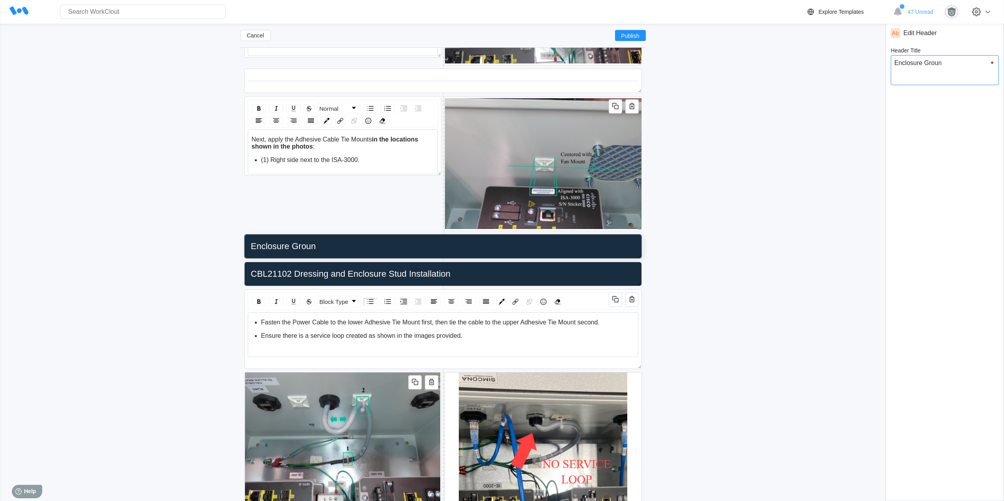
type textarea "x"
type input "Enclosure Ground"
type textarea "Enclosure Ground"
type textarea "x"
type input "Enclosure Ground W"
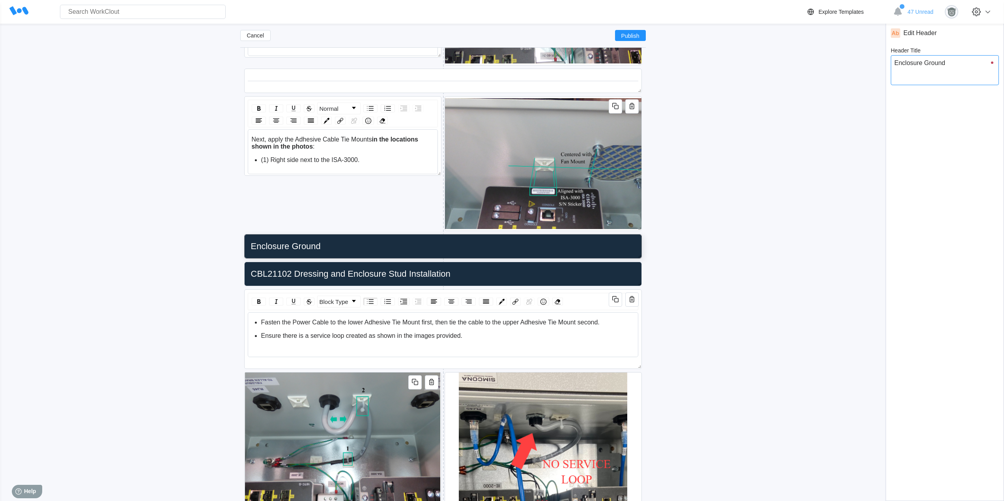
type textarea "Enclosure Ground W"
type textarea "x"
type input "Enclosure Ground Wi"
type textarea "Enclosure Ground Wi"
type textarea "x"
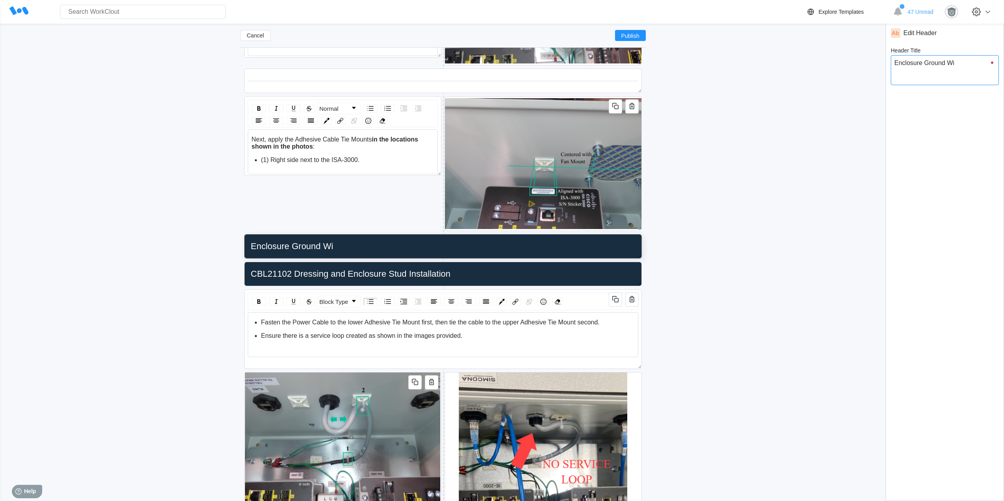
type input "Enclosure Ground Wir"
type textarea "Enclosure Ground Wir"
type textarea "x"
type input "Enclosure Ground Wire"
type textarea "Enclosure Ground Wire"
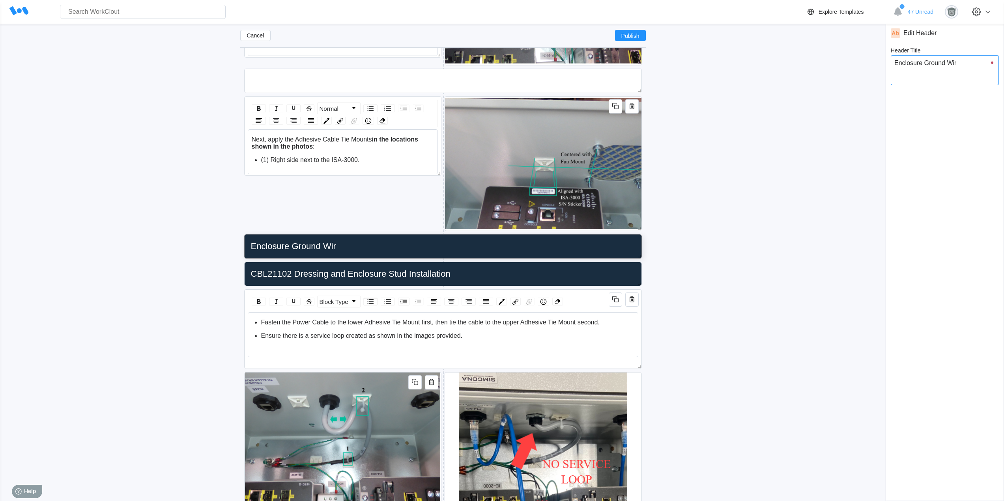
type textarea "x"
type input "Enclosure Ground Wires"
type textarea "Enclosure Ground Wires"
type textarea "x"
type textarea "Enclosure Ground Wires"
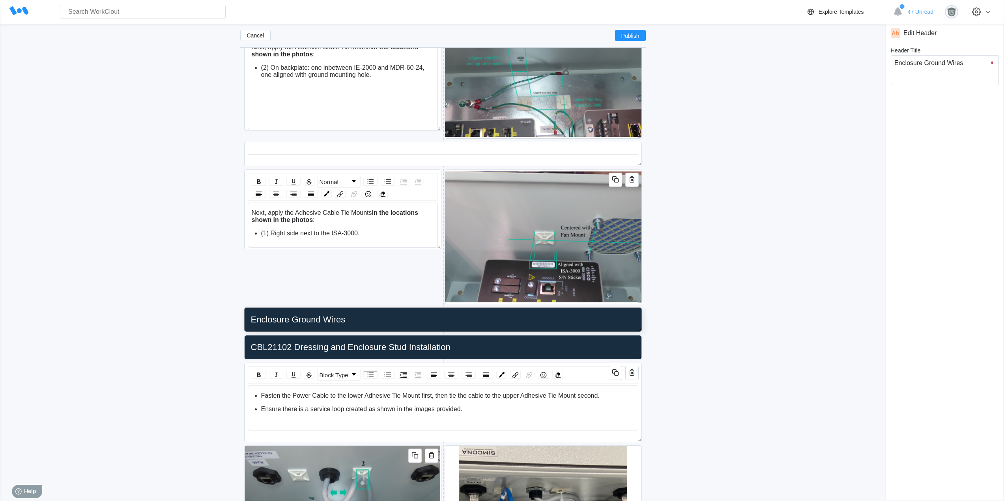
scroll to position [1064, 0]
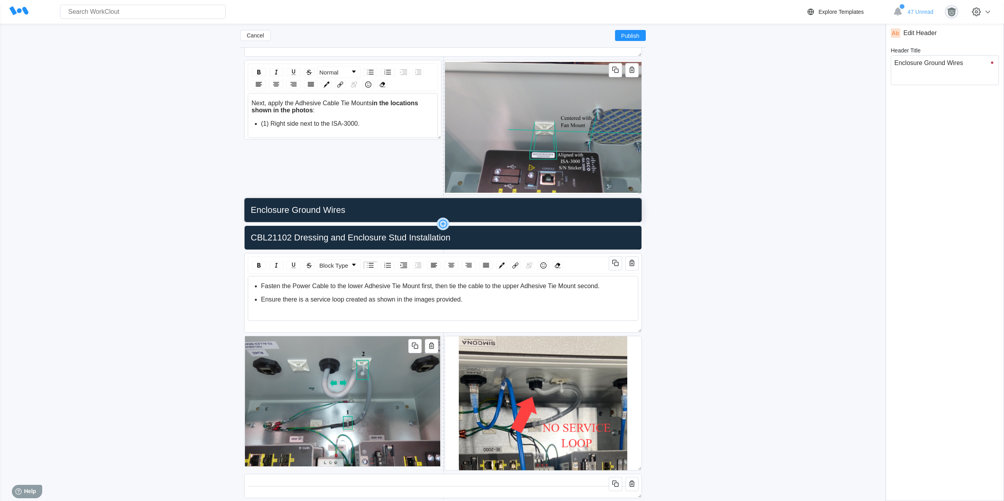
click at [443, 223] on icon at bounding box center [442, 224] width 1 height 4
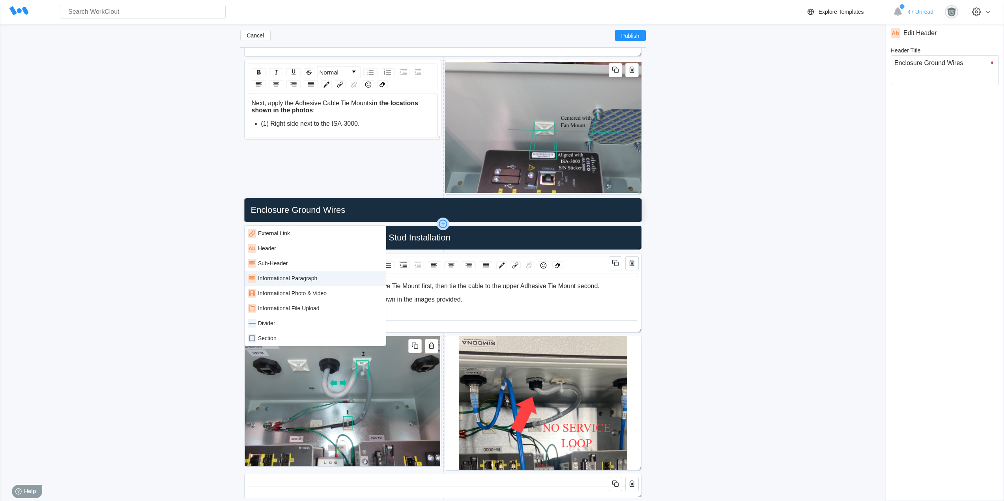
click at [312, 277] on div "Informational Paragraph" at bounding box center [287, 278] width 59 height 6
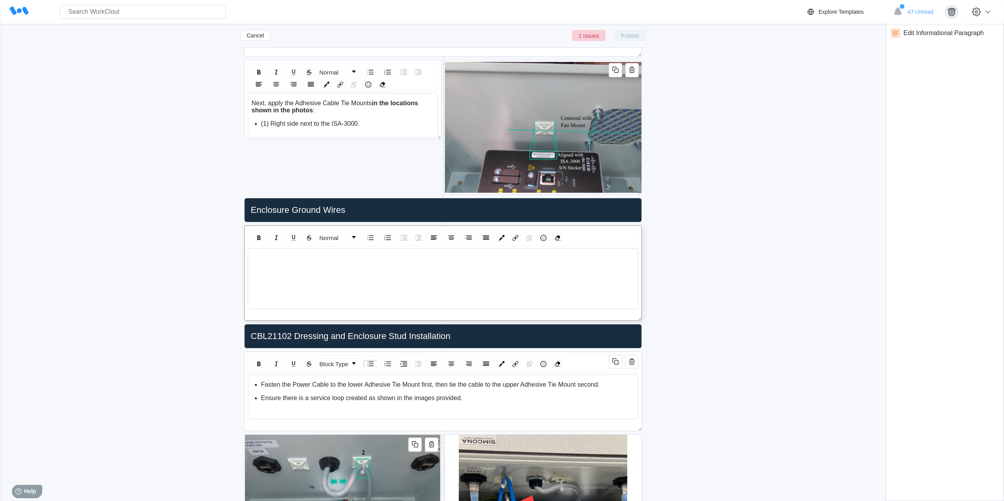
click at [324, 265] on div "rdw-wrapper" at bounding box center [442, 271] width 383 height 32
drag, startPoint x: 331, startPoint y: 262, endPoint x: 251, endPoint y: 260, distance: 80.1
click at [252, 260] on div "IMPORTANT:" at bounding box center [443, 258] width 383 height 7
click at [256, 238] on img "rdw-inline-control" at bounding box center [258, 237] width 9 height 9
click at [339, 236] on link "Normal" at bounding box center [338, 237] width 43 height 11
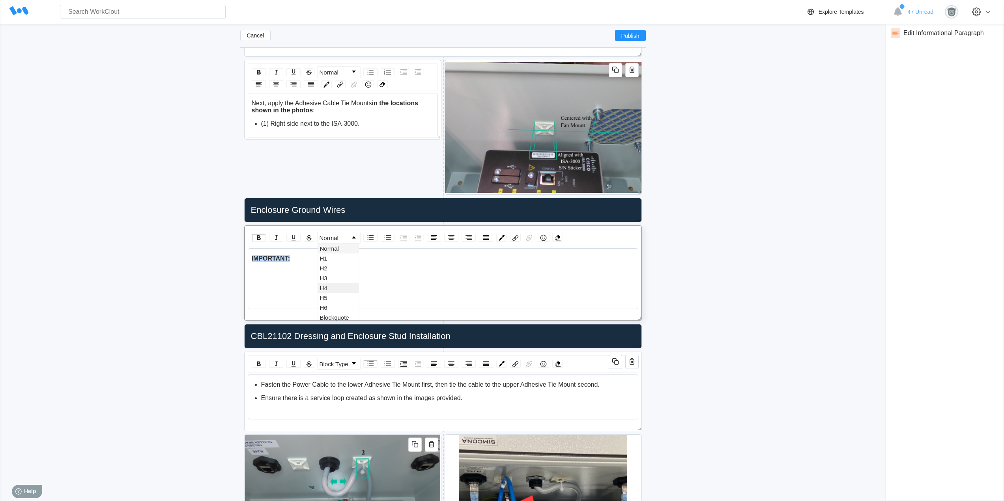
click at [330, 288] on li "H4" at bounding box center [338, 288] width 41 height 10
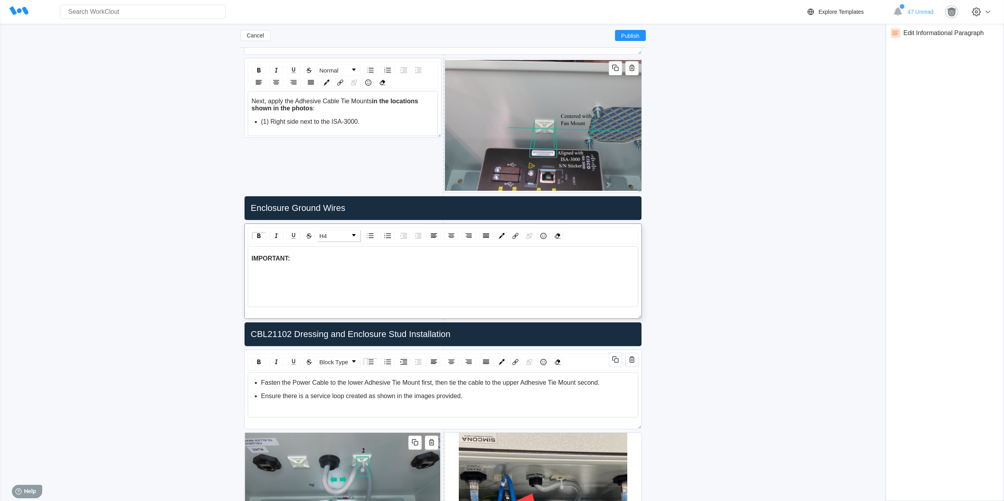
click at [334, 232] on link "H4" at bounding box center [338, 235] width 43 height 11
click at [333, 272] on li "H3" at bounding box center [338, 276] width 41 height 10
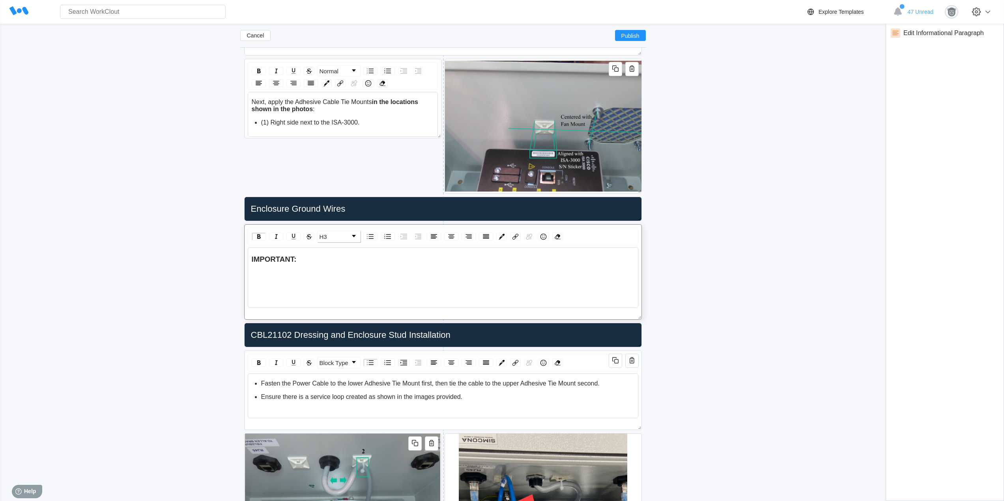
click at [337, 233] on link "H3" at bounding box center [338, 236] width 43 height 11
click at [330, 270] on li "H2" at bounding box center [338, 267] width 41 height 10
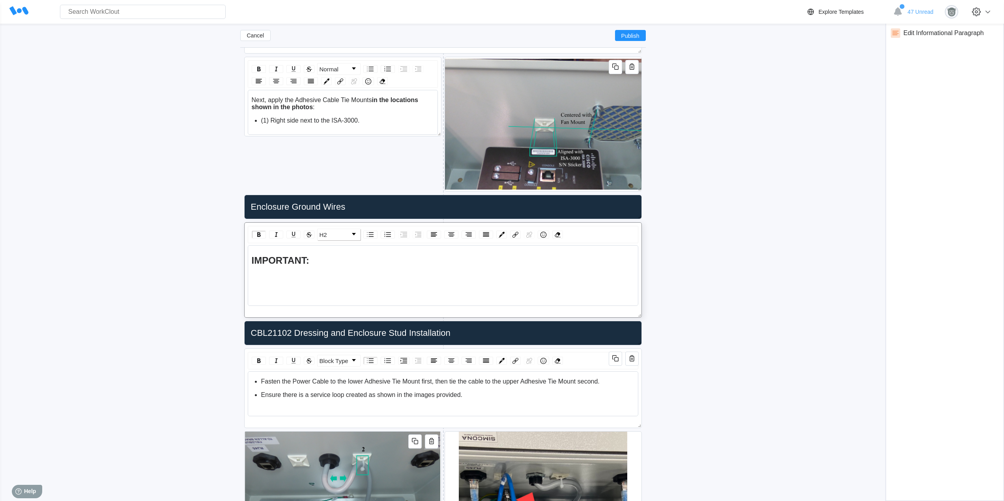
click at [321, 253] on div "IMPORTANT:" at bounding box center [443, 275] width 390 height 61
click at [261, 235] on img "rdw-inline-control" at bounding box center [258, 234] width 9 height 9
click at [332, 260] on div "IMPORTANT:" at bounding box center [443, 260] width 383 height 11
click at [352, 260] on span "IMPORTANT: Always Reference Wirelist WL00043 for wir" at bounding box center [378, 260] width 253 height 11
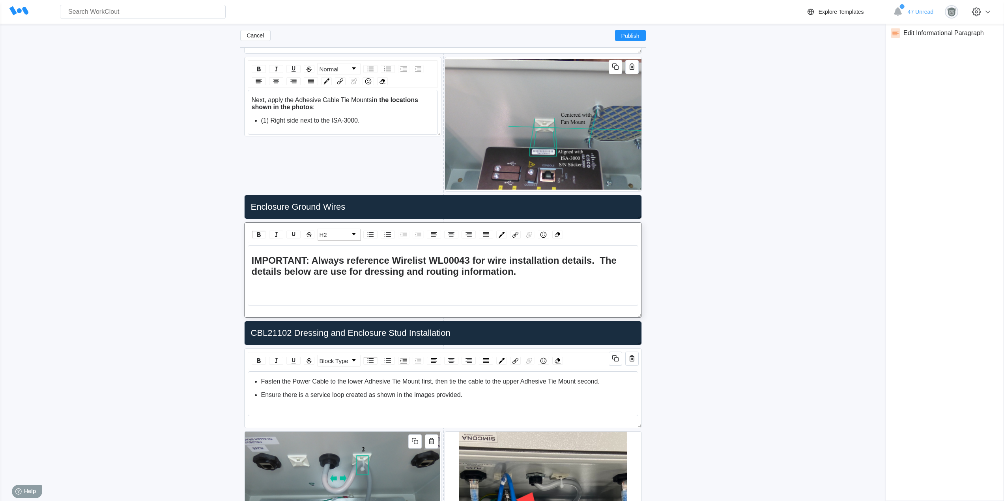
click at [330, 273] on span "IMPORTANT: Always reference Wirelist WL00043 for wire installation details. The…" at bounding box center [435, 266] width 367 height 22
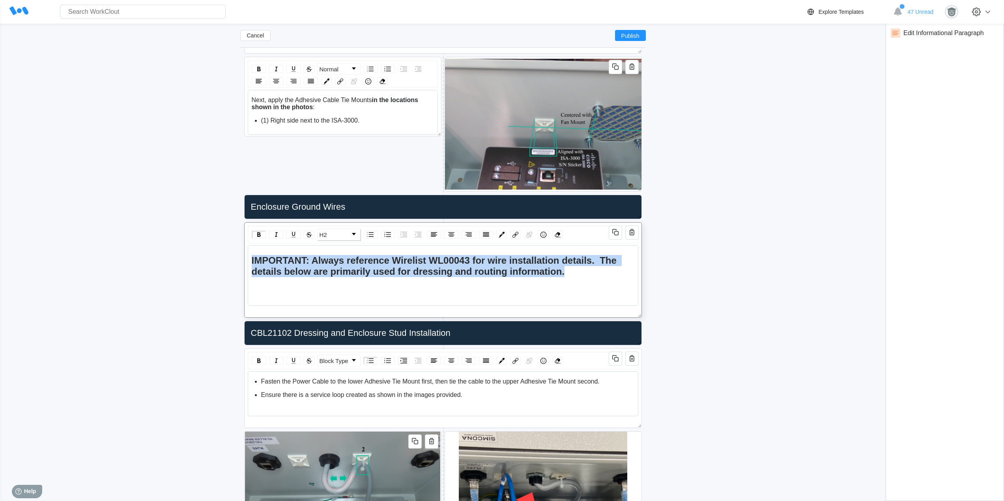
drag, startPoint x: 577, startPoint y: 274, endPoint x: 247, endPoint y: 259, distance: 330.4
click at [248, 259] on div "IMPORTANT: Always reference Wirelist WL00043 for wire installation details. The…" at bounding box center [443, 275] width 390 height 61
click at [343, 236] on link "H2" at bounding box center [338, 234] width 43 height 11
click at [330, 255] on li "H1" at bounding box center [338, 255] width 41 height 10
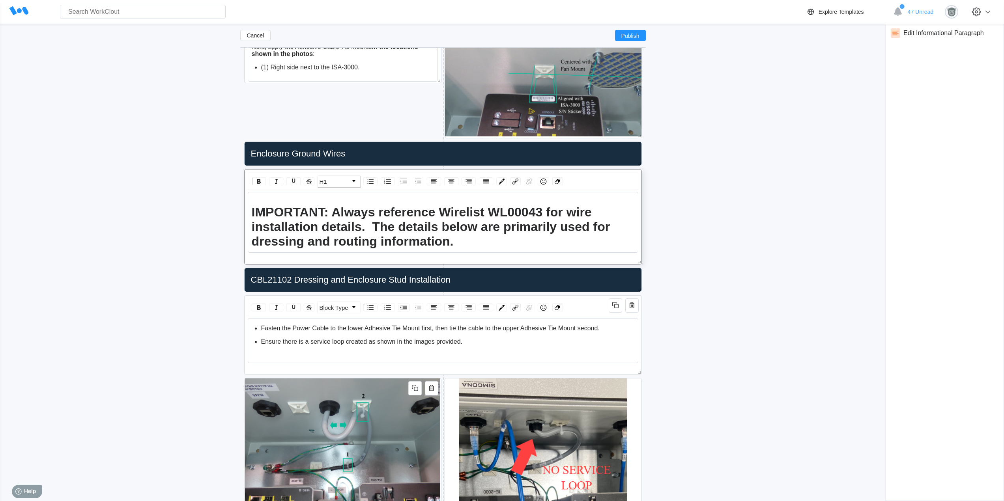
scroll to position [1136, 0]
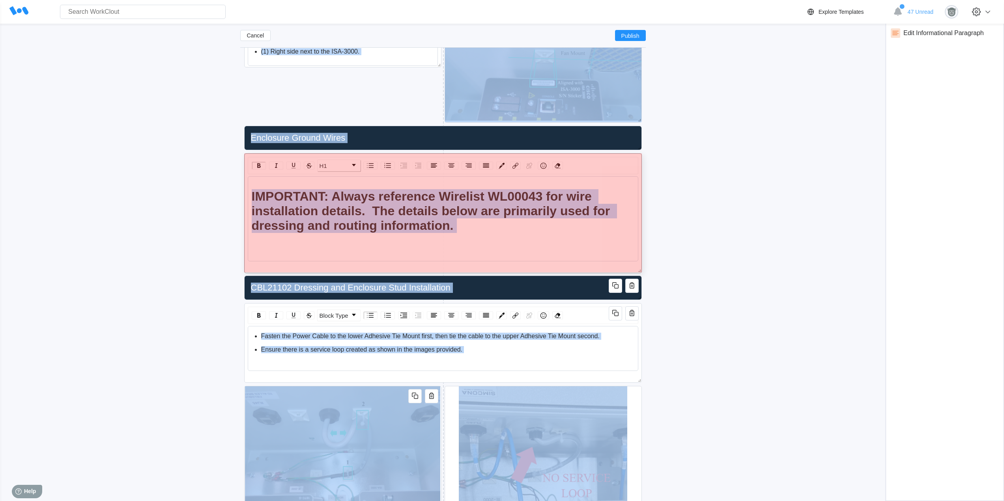
drag, startPoint x: 638, startPoint y: 247, endPoint x: 646, endPoint y: 271, distance: 25.7
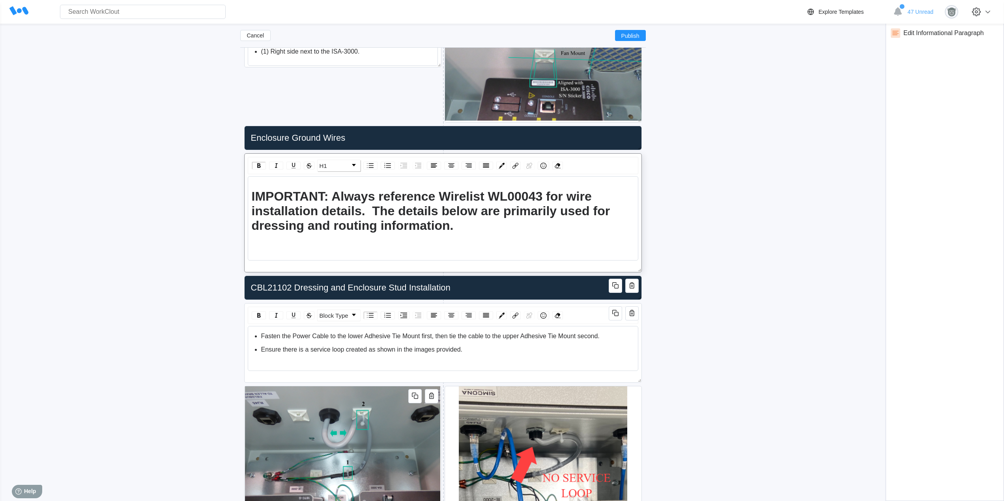
click at [616, 285] on icon "button" at bounding box center [616, 286] width 4 height 4
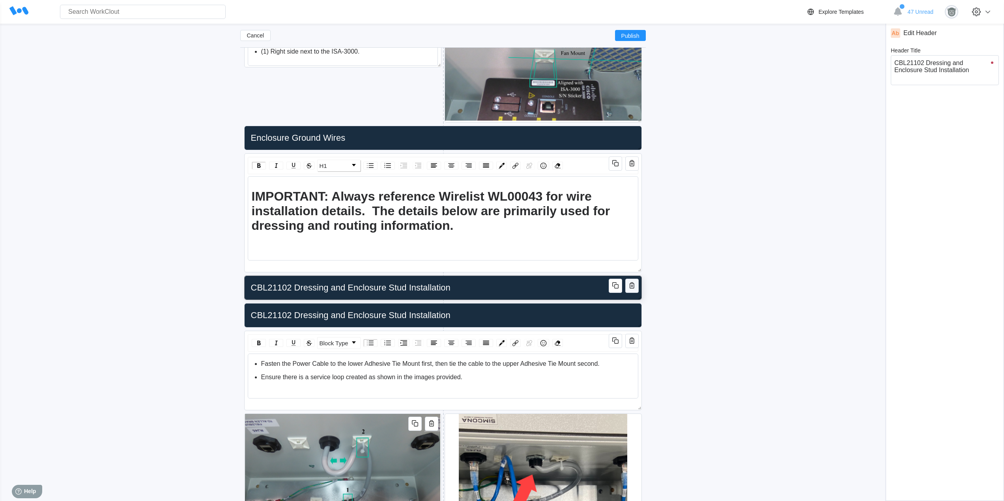
click at [636, 285] on icon "button" at bounding box center [631, 285] width 9 height 9
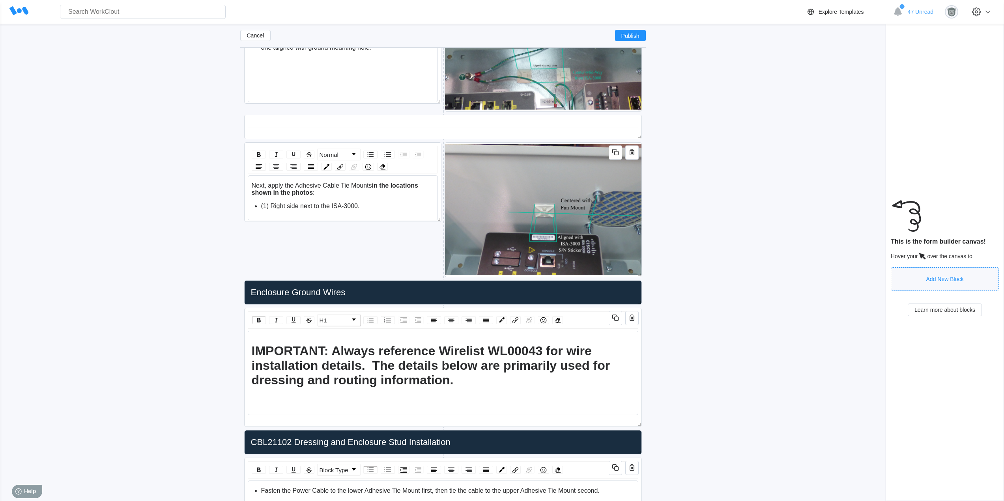
scroll to position [1060, 0]
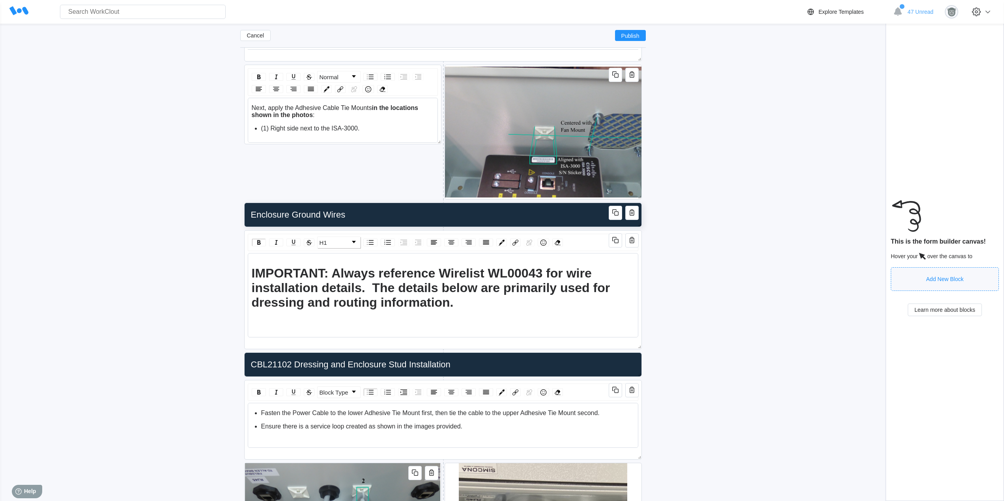
click at [614, 214] on icon "button" at bounding box center [616, 213] width 4 height 4
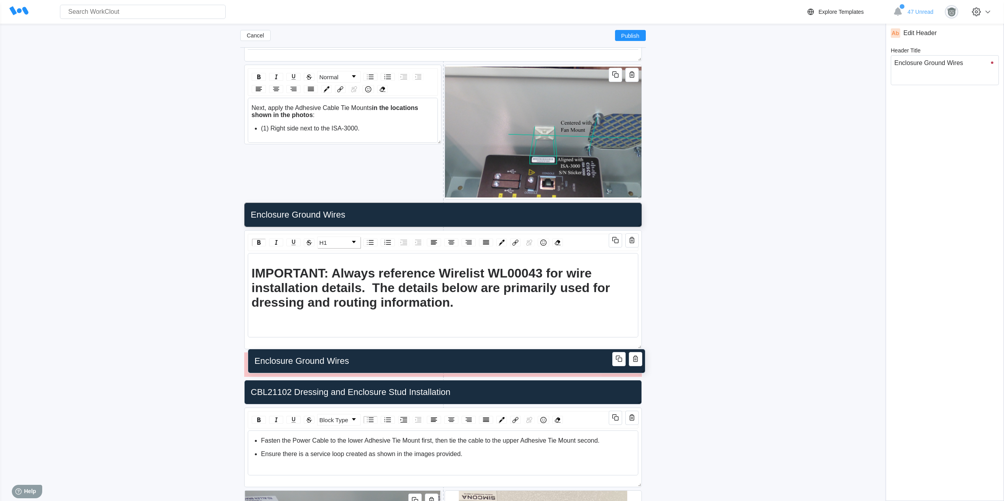
drag, startPoint x: 492, startPoint y: 237, endPoint x: 495, endPoint y: 356, distance: 118.7
click at [495, 356] on input "Enclosure Ground Wires" at bounding box center [444, 361] width 387 height 16
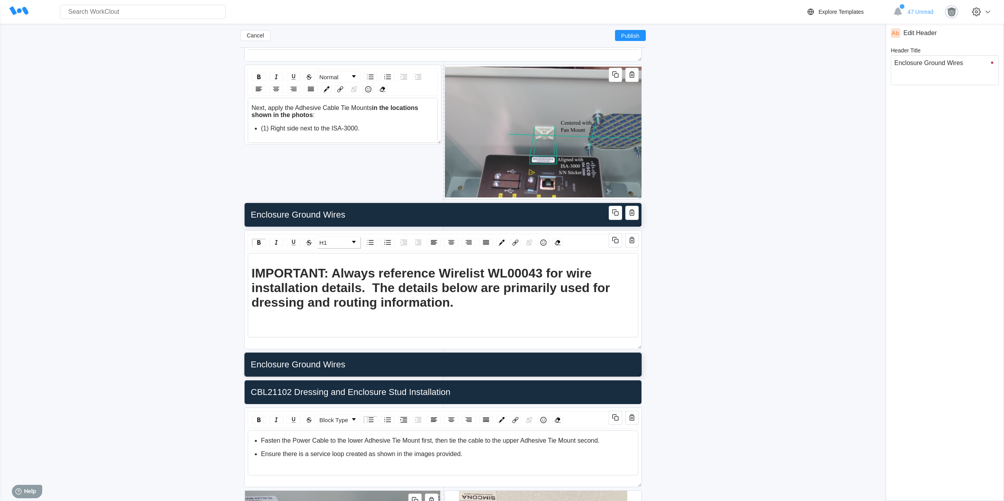
click at [373, 218] on input "Enclosure Ground Wires" at bounding box center [441, 215] width 387 height 16
drag, startPoint x: 961, startPoint y: 64, endPoint x: 860, endPoint y: 64, distance: 100.5
type input "s"
type textarea "s"
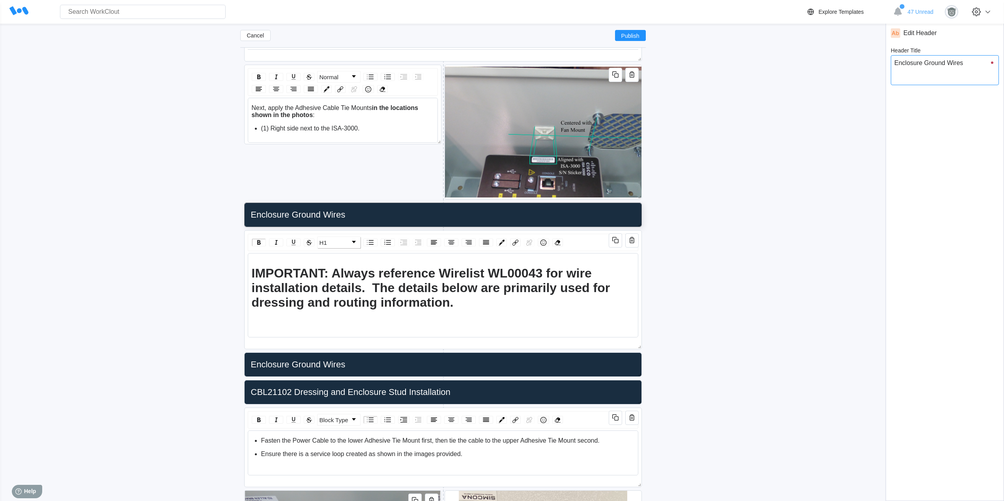
type textarea "x"
type input "W"
type textarea "W"
type textarea "x"
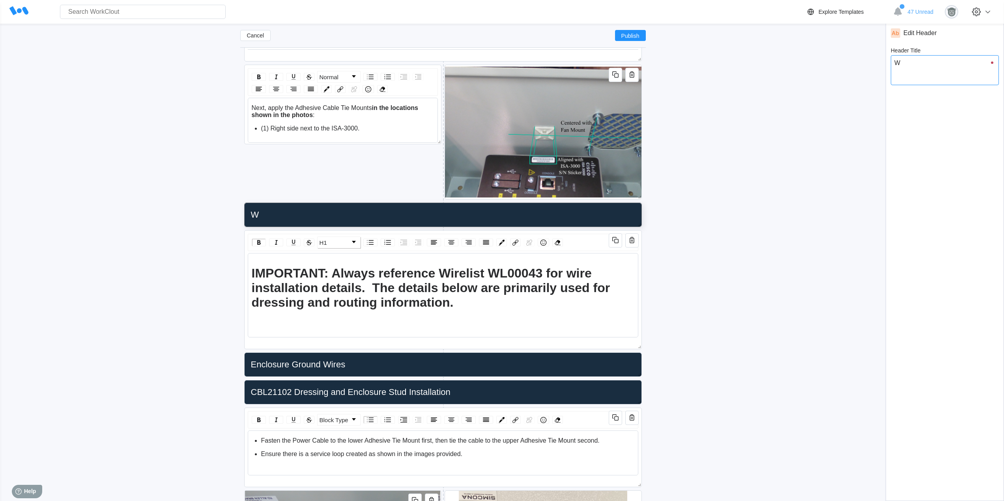
type input "Wi"
type textarea "Wi"
type textarea "x"
type input "Wir"
type textarea "Wir"
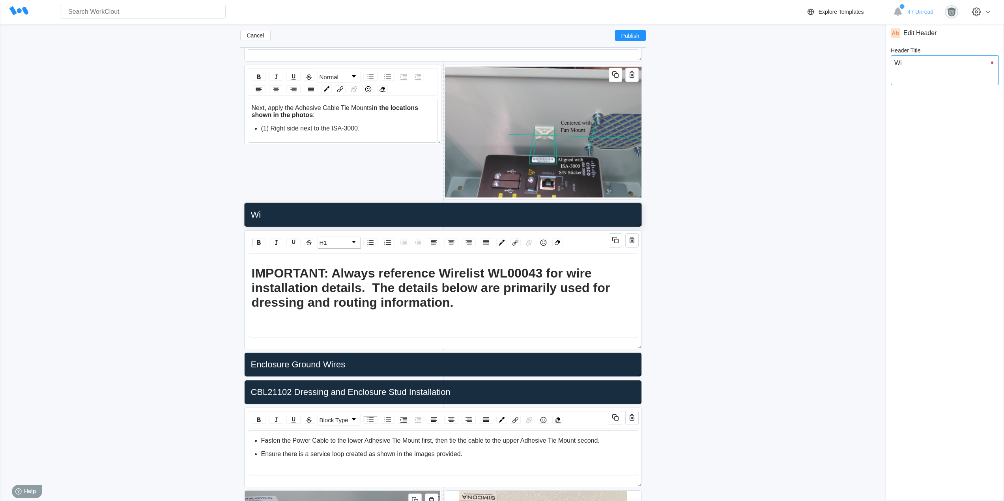
type textarea "x"
type textarea "Wiri"
type input "Wiri"
type textarea "x"
type input "Wirin"
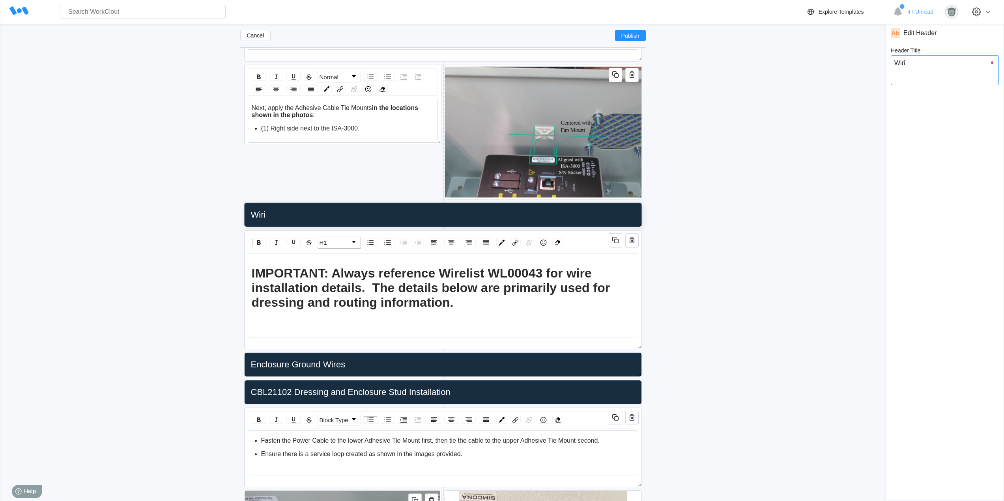
type textarea "Wirin"
type textarea "x"
type input "Wiring"
type textarea "Wiring"
type textarea "x"
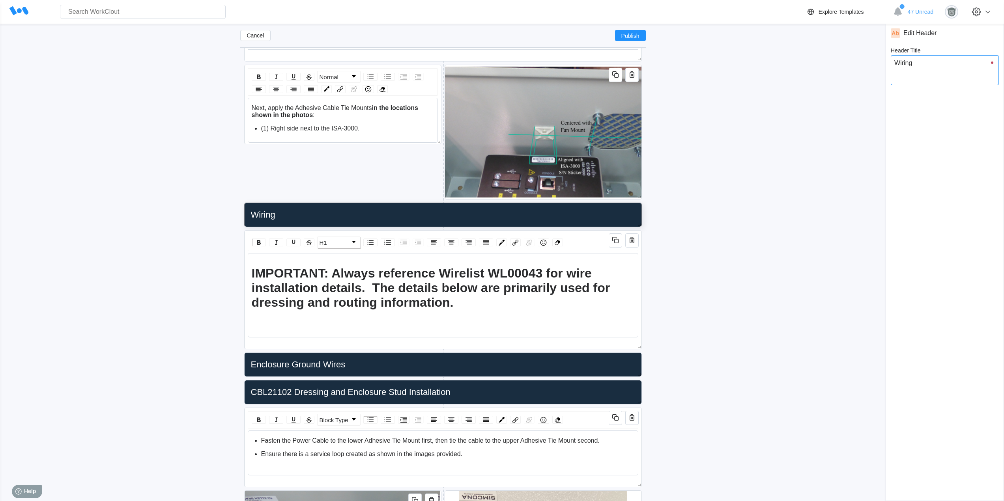
type textarea "Wiring"
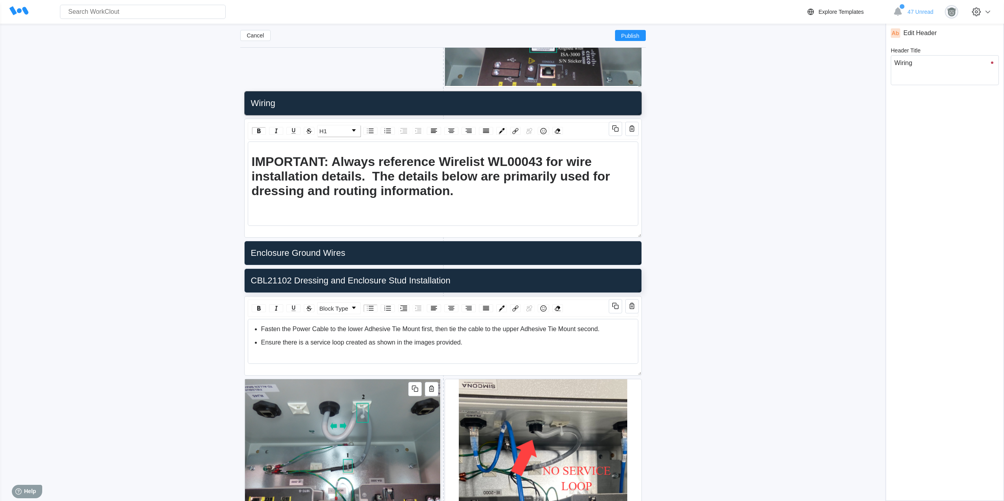
scroll to position [1191, 0]
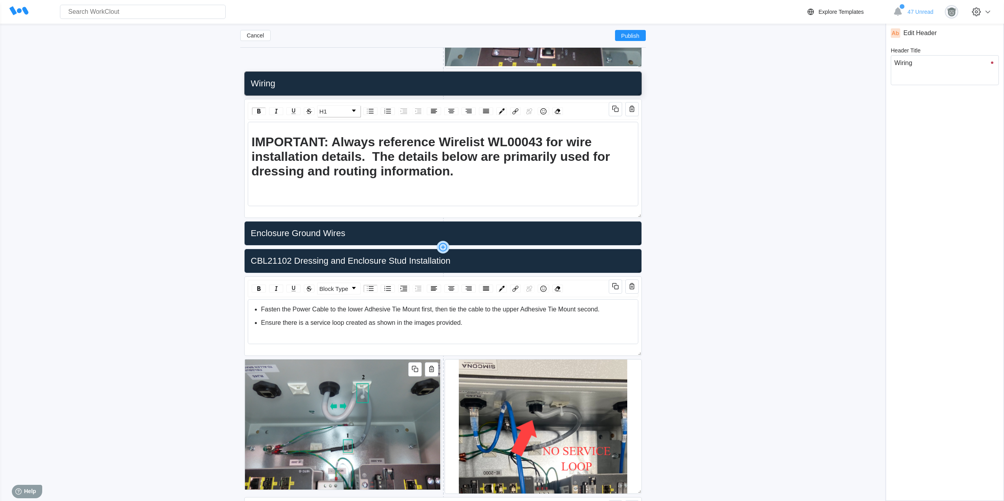
click at [441, 248] on icon at bounding box center [442, 247] width 13 height 13
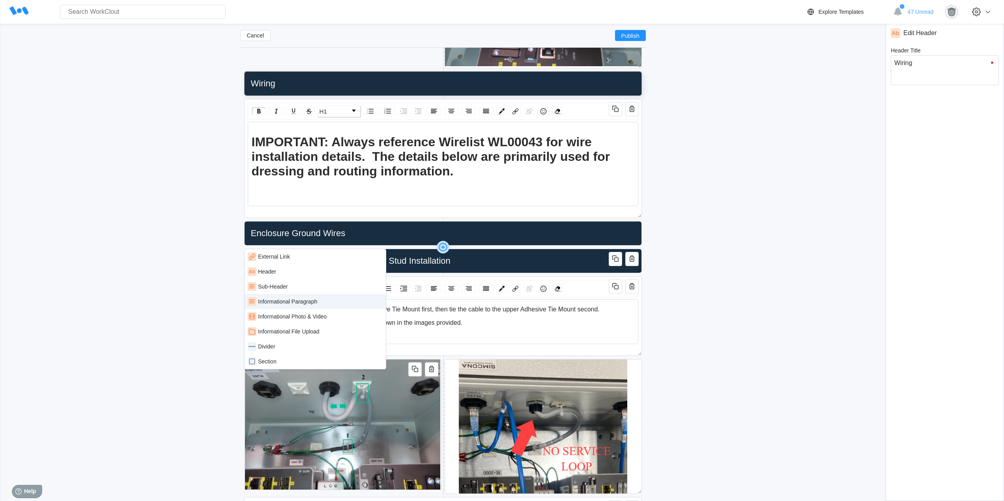
click at [307, 302] on div "Informational Paragraph" at bounding box center [287, 301] width 59 height 6
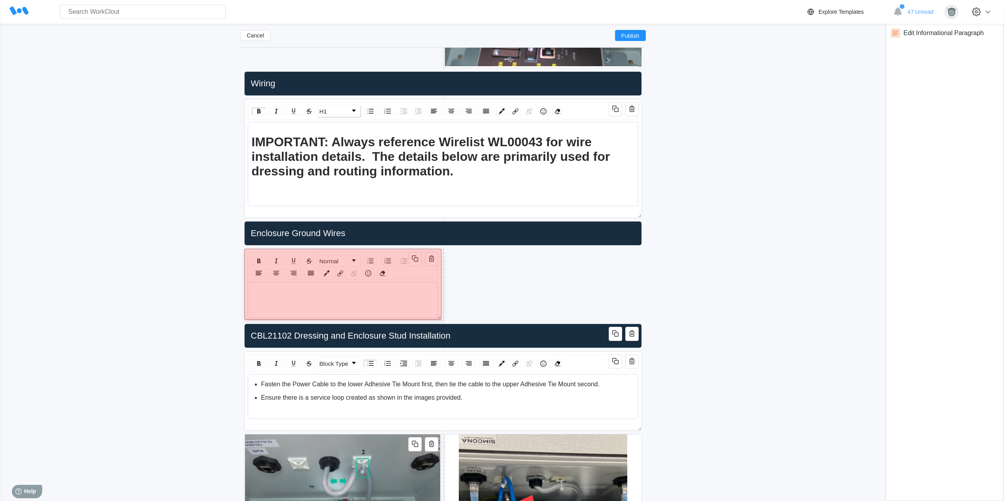
drag, startPoint x: 635, startPoint y: 341, endPoint x: 345, endPoint y: 317, distance: 291.2
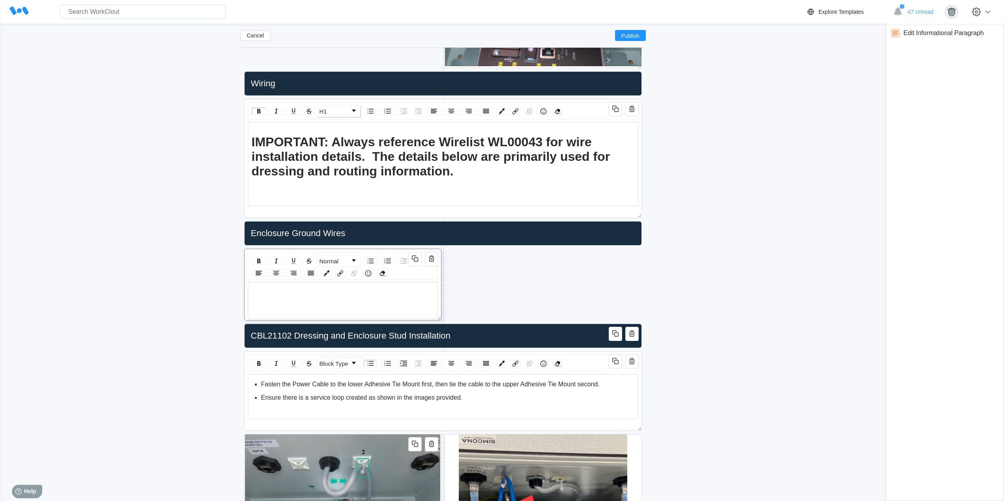
click at [321, 293] on div "rdw-editor" at bounding box center [343, 292] width 183 height 7
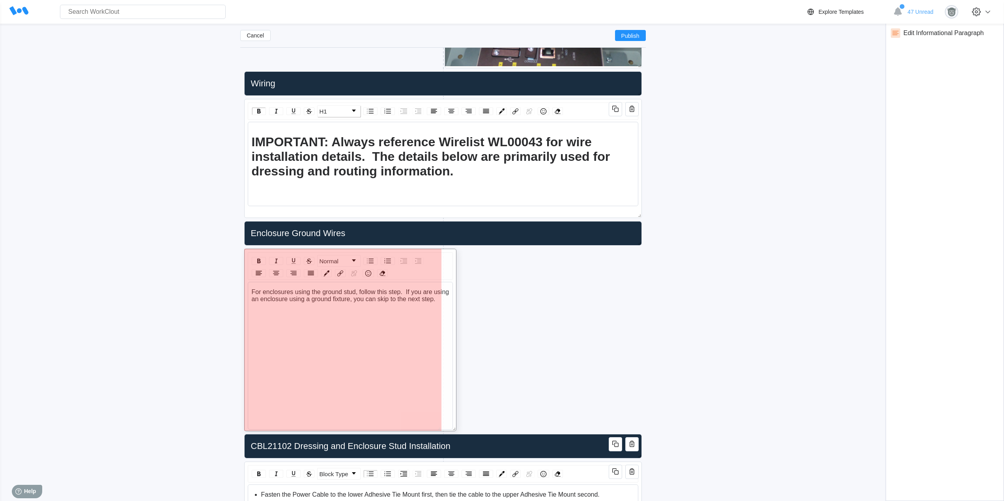
drag, startPoint x: 439, startPoint y: 317, endPoint x: 455, endPoint y: 423, distance: 106.8
click at [455, 423] on span at bounding box center [452, 427] width 8 height 8
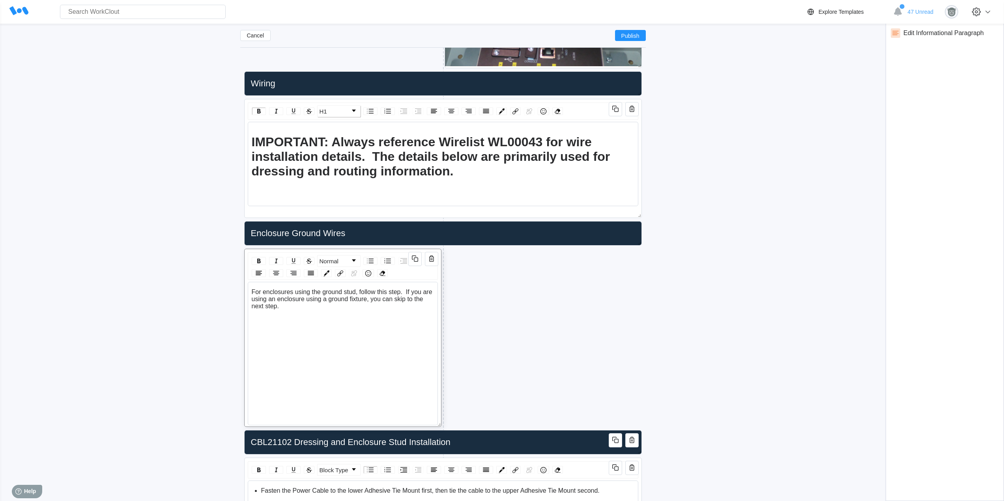
click at [310, 332] on div "For enclosures using the ground stud, follow this step. If you are using an enc…" at bounding box center [343, 319] width 183 height 60
click at [281, 331] on div "For enclosures using the ground stud, follow this step. If you are using an enc…" at bounding box center [343, 319] width 183 height 60
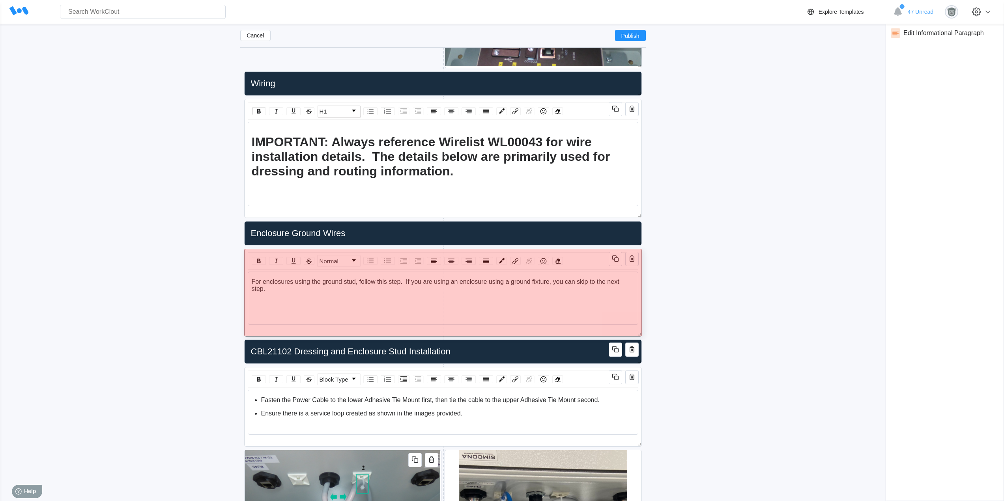
drag, startPoint x: 440, startPoint y: 422, endPoint x: 678, endPoint y: 332, distance: 254.7
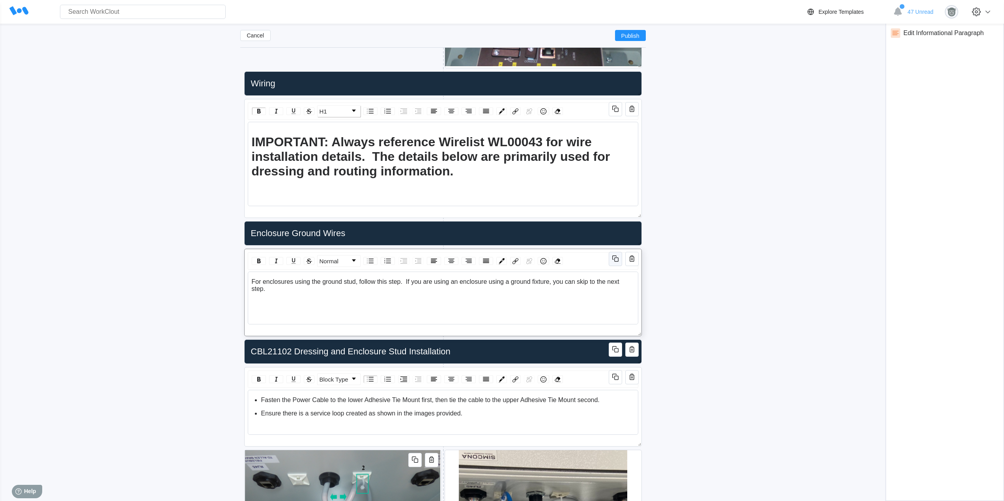
click at [616, 261] on icon "button" at bounding box center [616, 259] width 4 height 4
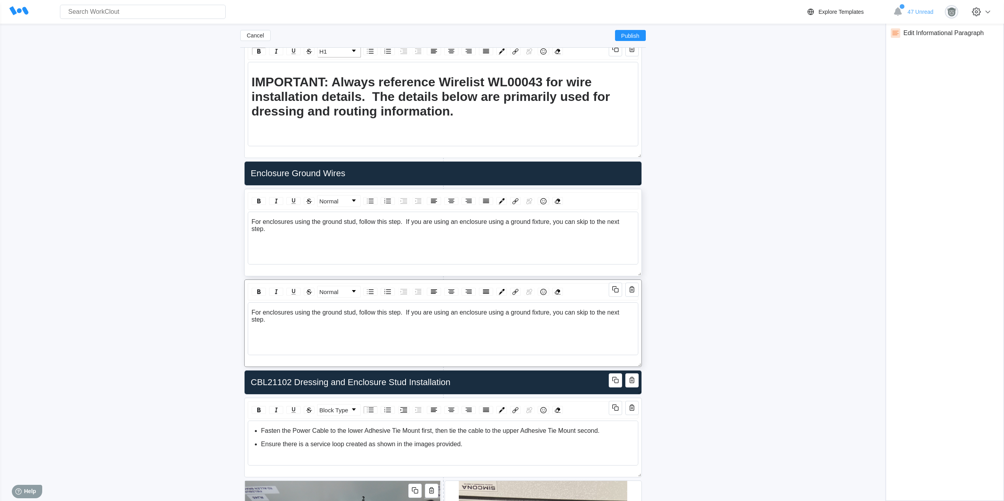
scroll to position [1257, 0]
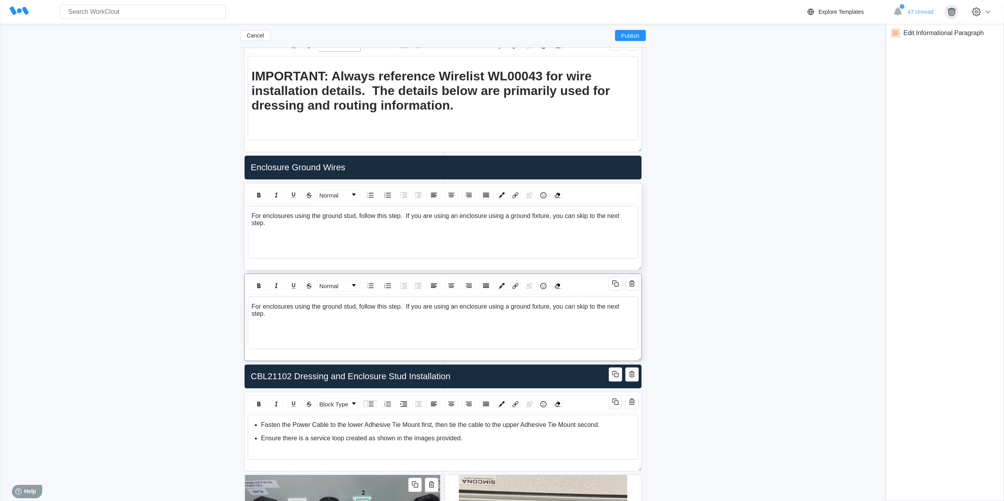
click at [539, 327] on div "rdw-editor" at bounding box center [443, 327] width 383 height 7
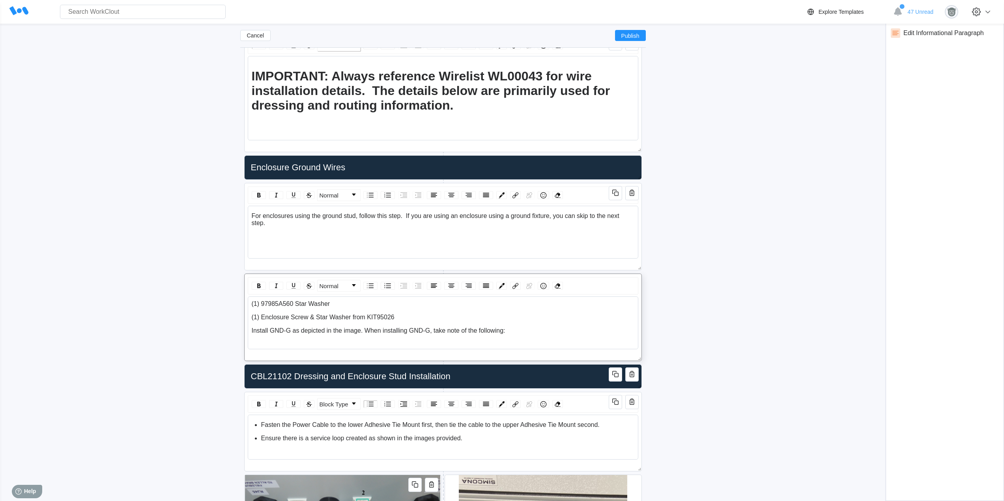
drag, startPoint x: 281, startPoint y: 224, endPoint x: 243, endPoint y: 213, distance: 39.7
click at [344, 197] on link "Normal" at bounding box center [338, 195] width 43 height 11
click at [328, 237] on li "H3" at bounding box center [338, 236] width 41 height 10
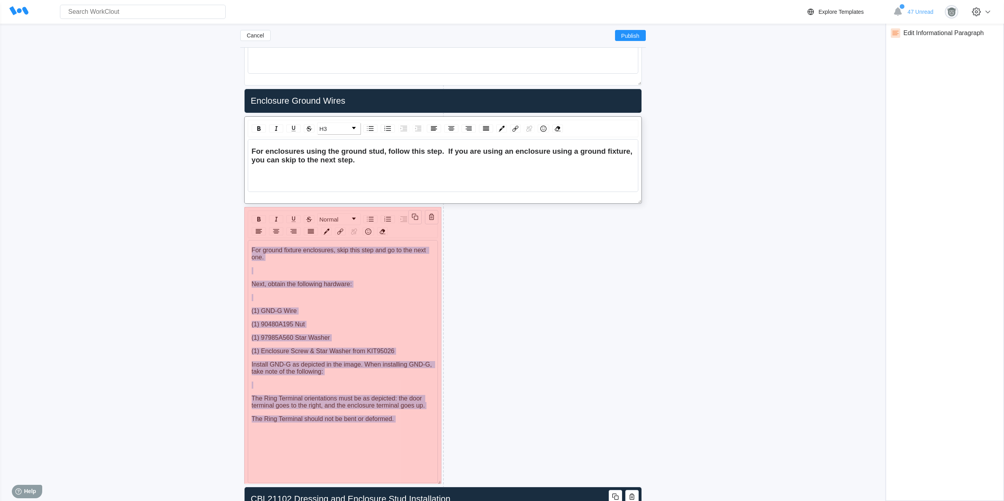
scroll to position [0, 0]
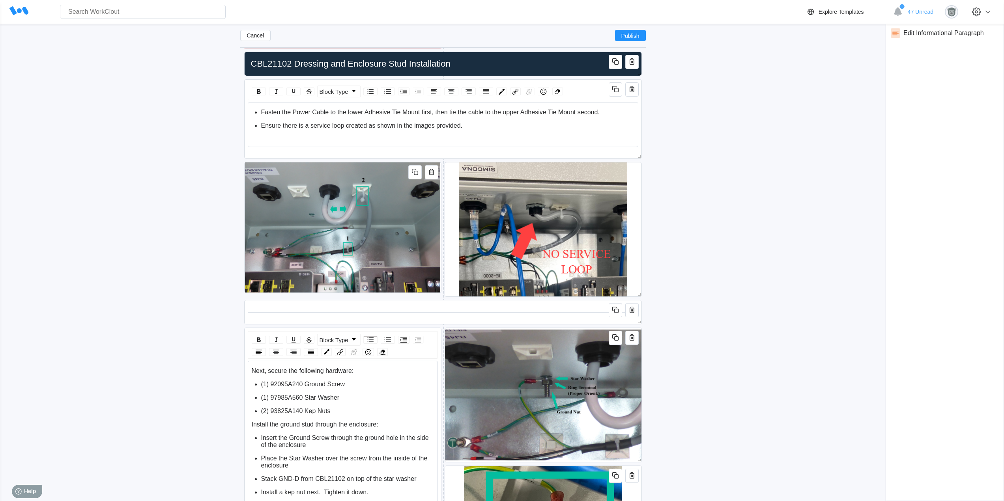
drag, startPoint x: 638, startPoint y: 292, endPoint x: 388, endPoint y: 47, distance: 350.5
click at [388, 47] on div "Cancel Publish NAT Panel Updated Work Instructions ([DATE]) Duplicate (1) Updat…" at bounding box center [442, 118] width 405 height 3657
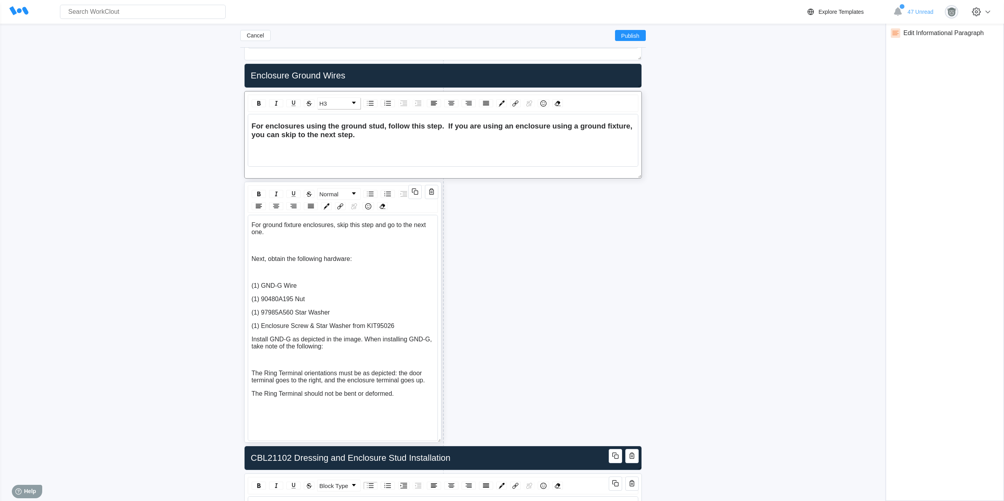
scroll to position [1414, 0]
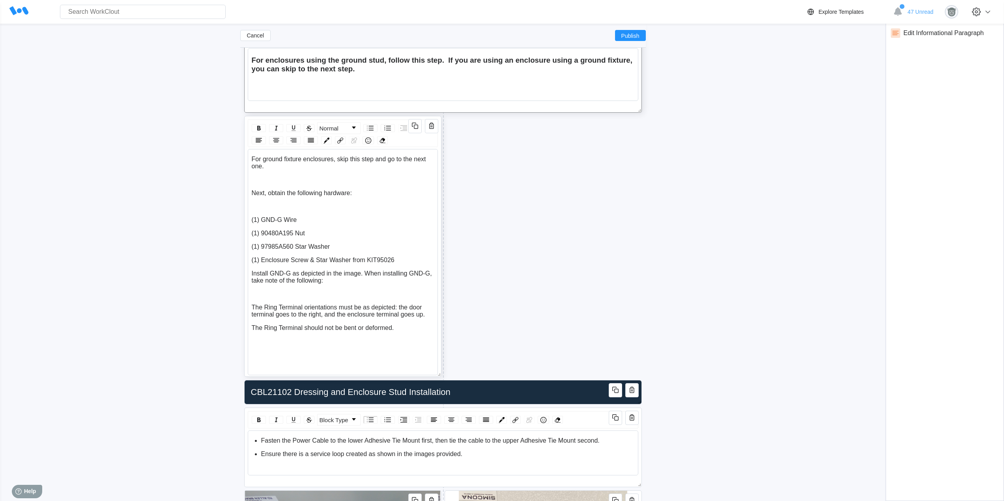
click at [266, 177] on div "rdw-editor" at bounding box center [343, 179] width 183 height 7
drag, startPoint x: 269, startPoint y: 176, endPoint x: 244, endPoint y: 157, distance: 31.9
click at [244, 157] on div "Normal For ground fixture enclosures, skip this step and go to the next one. Ne…" at bounding box center [342, 246] width 197 height 261
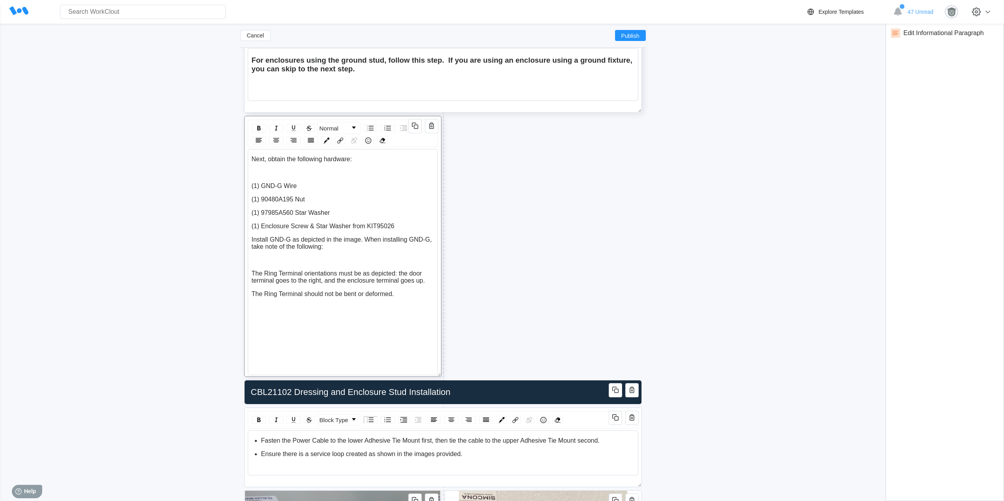
click at [263, 172] on div "rdw-editor" at bounding box center [343, 172] width 183 height 7
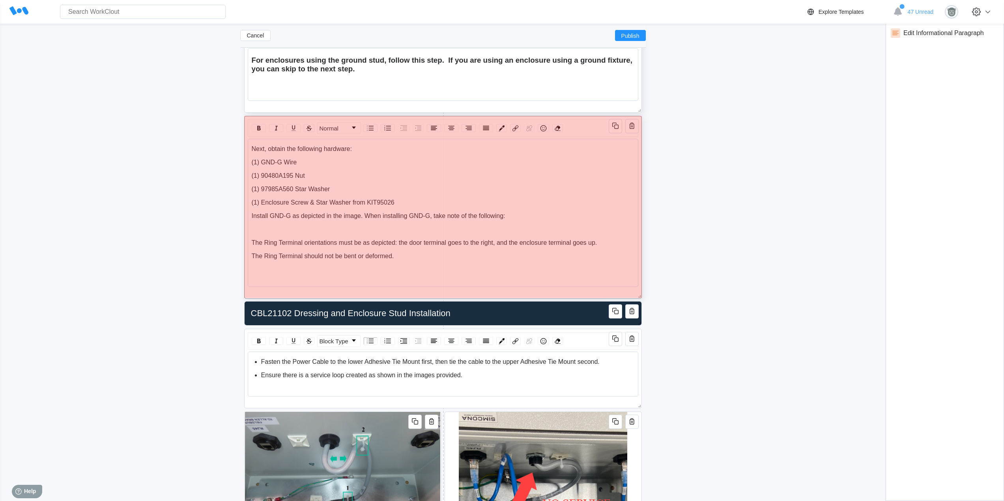
drag, startPoint x: 436, startPoint y: 371, endPoint x: 649, endPoint y: 293, distance: 227.2
click at [649, 293] on div "Cancel Publish NAT Panel Updated Work Instructions ([DATE]) Duplicate (1) Updat…" at bounding box center [502, 463] width 978 height 3689
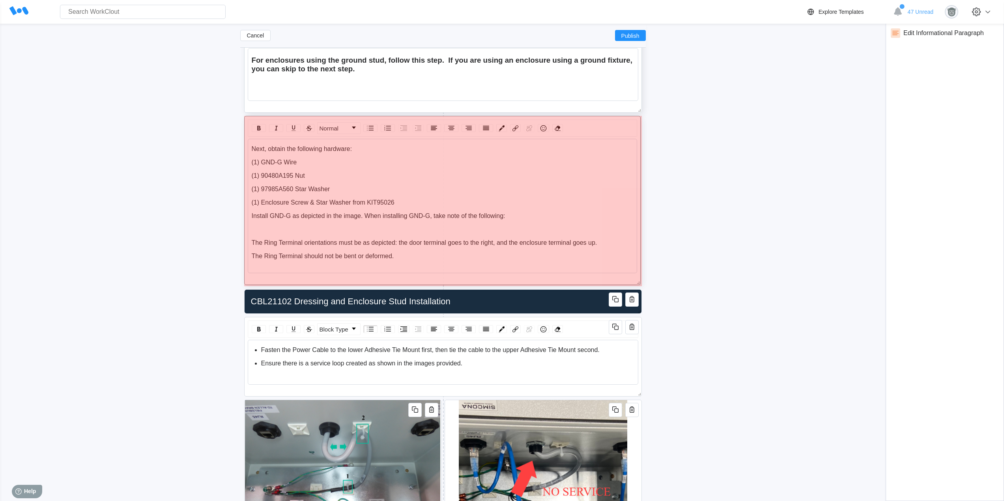
drag, startPoint x: 639, startPoint y: 294, endPoint x: 638, endPoint y: 281, distance: 13.1
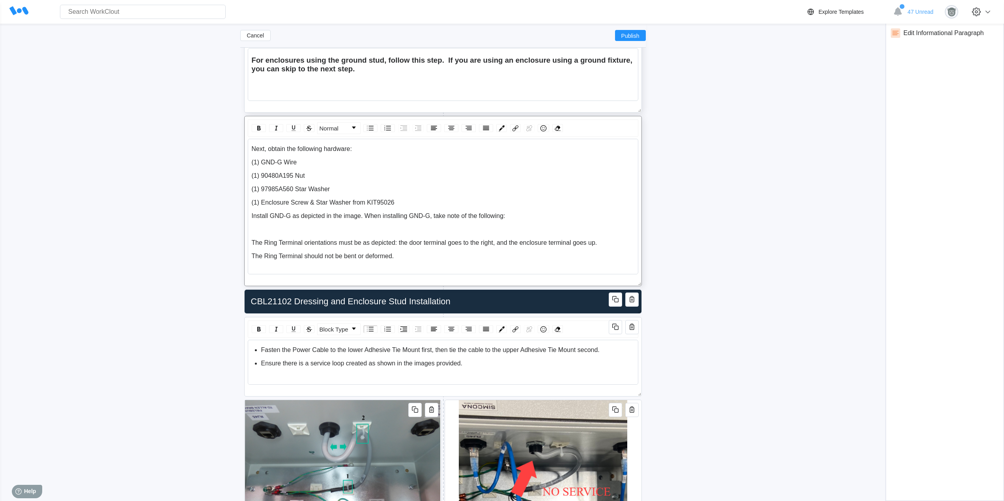
scroll to position [1480, 0]
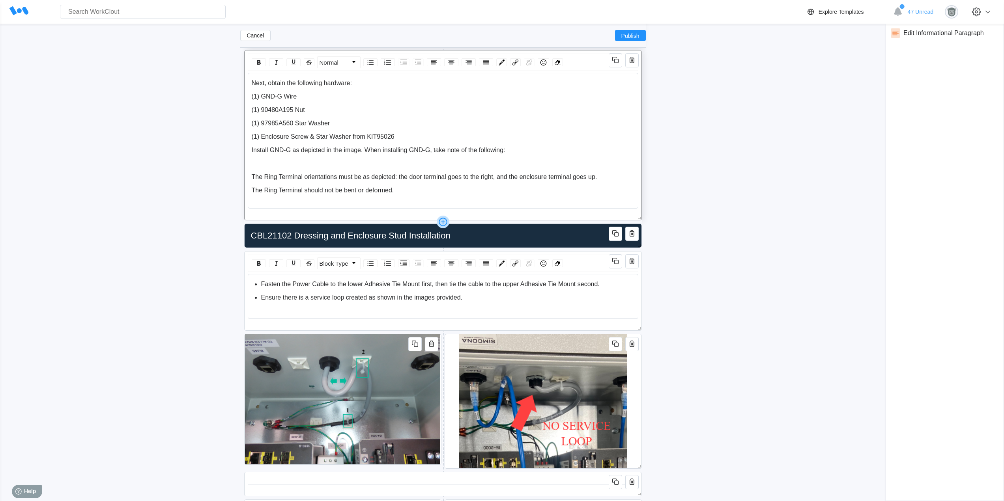
click at [443, 221] on icon at bounding box center [442, 222] width 1 height 4
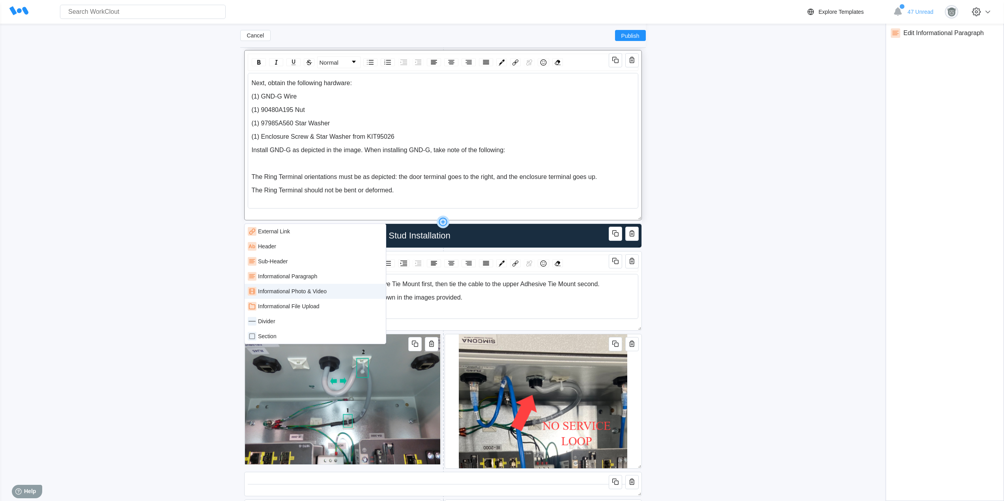
click at [322, 291] on div "Informational Photo & Video" at bounding box center [292, 291] width 69 height 6
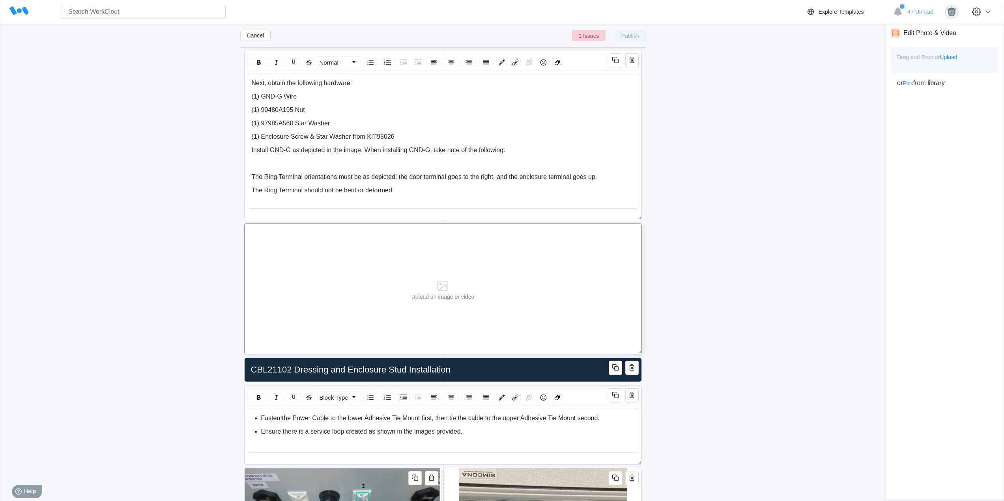
drag, startPoint x: 639, startPoint y: 352, endPoint x: 451, endPoint y: 351, distance: 188.5
click at [634, 352] on span at bounding box center [638, 351] width 8 height 8
click at [417, 237] on icon "button" at bounding box center [416, 234] width 4 height 4
drag, startPoint x: 420, startPoint y: 276, endPoint x: 632, endPoint y: 272, distance: 213.0
click at [625, 275] on div "Upload an image or video" at bounding box center [547, 287] width 197 height 131
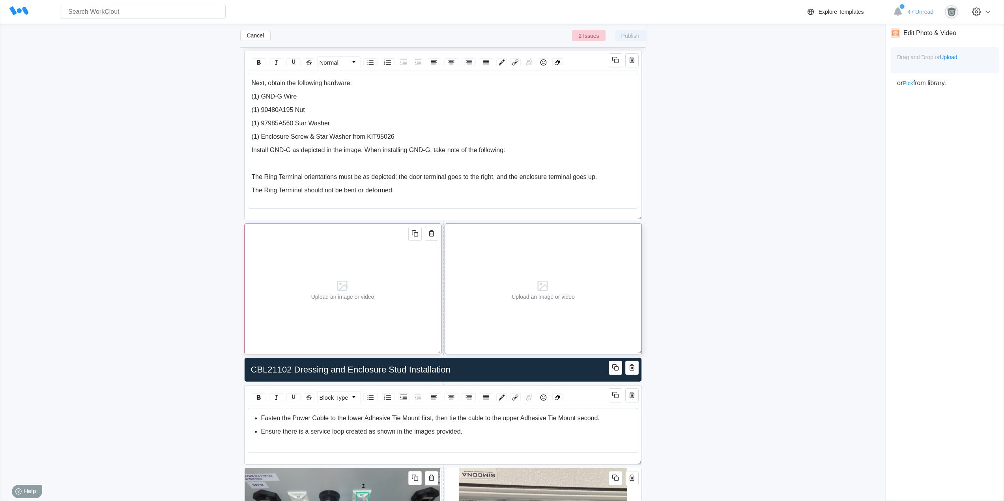
click at [374, 269] on div "Upload an image or video" at bounding box center [342, 289] width 69 height 130
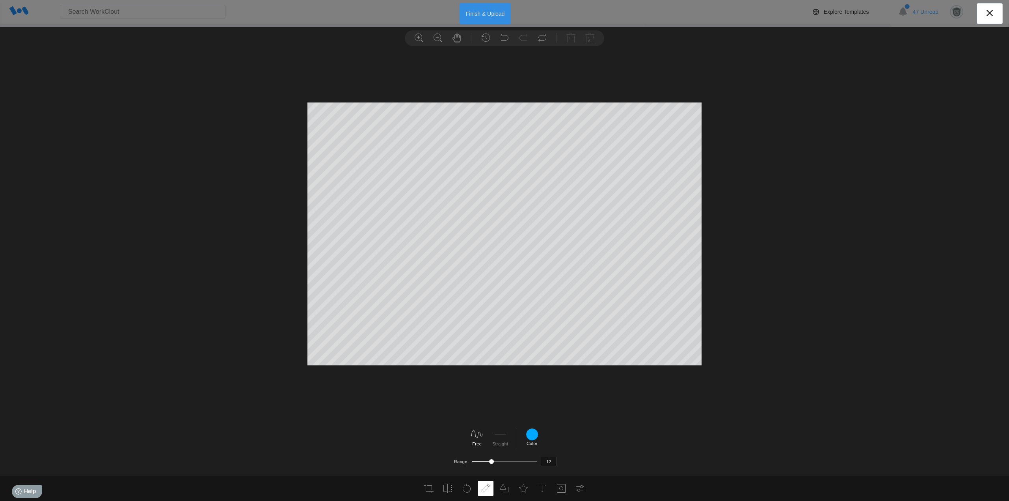
click at [475, 12] on button "Finish & Upload" at bounding box center [486, 13] width 52 height 21
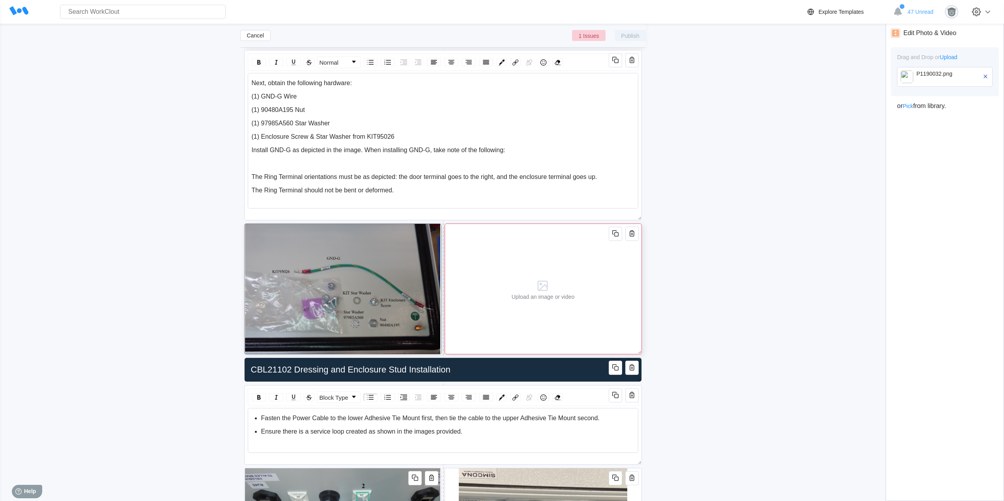
click at [580, 299] on div "Upload an image or video" at bounding box center [542, 289] width 197 height 131
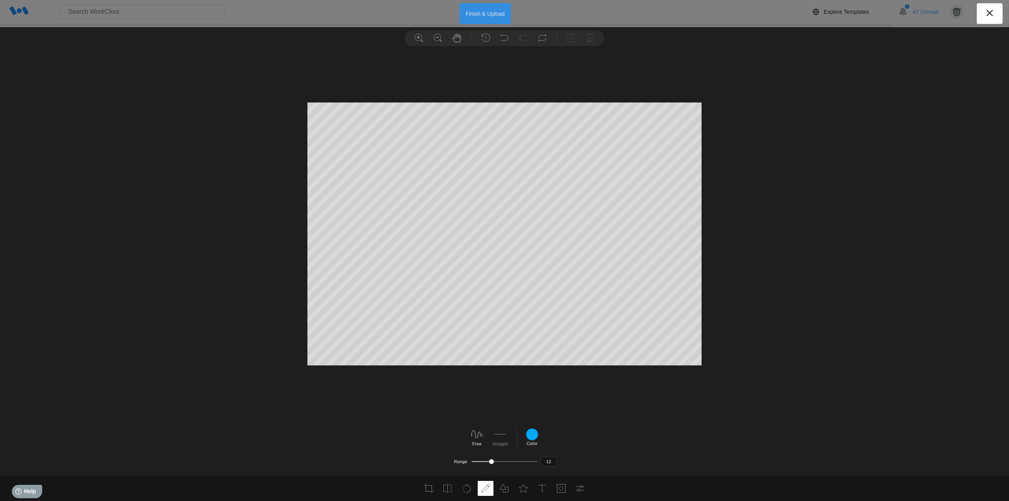
click at [473, 14] on button "Finish & Upload" at bounding box center [486, 13] width 52 height 21
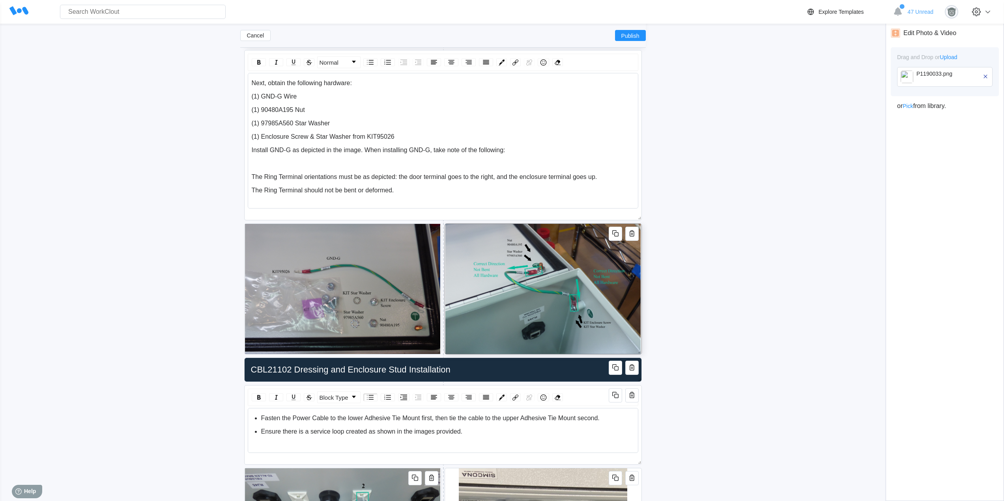
click at [443, 220] on div "Normal Next, obtain the following hardware: (1) GND-G Wire (1) 90480A195 Nut (1…" at bounding box center [442, 135] width 397 height 170
click at [443, 223] on icon at bounding box center [442, 222] width 13 height 13
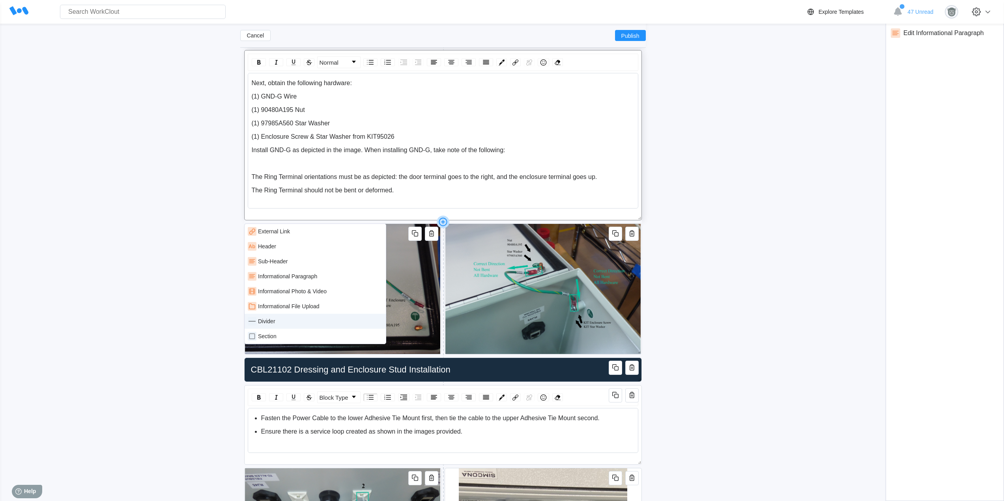
click at [291, 322] on div "Divider" at bounding box center [315, 321] width 135 height 9
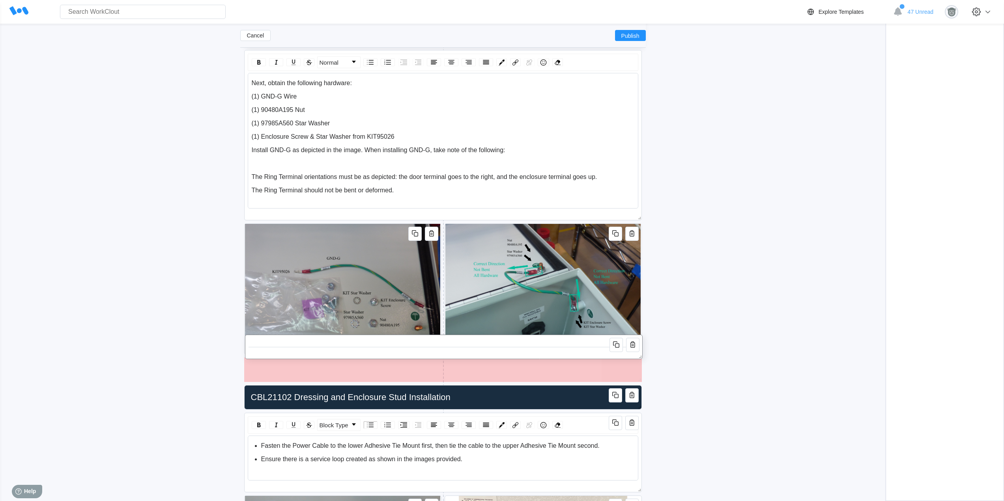
drag, startPoint x: 401, startPoint y: 235, endPoint x: 403, endPoint y: 350, distance: 114.4
click at [403, 347] on div at bounding box center [443, 347] width 390 height 0
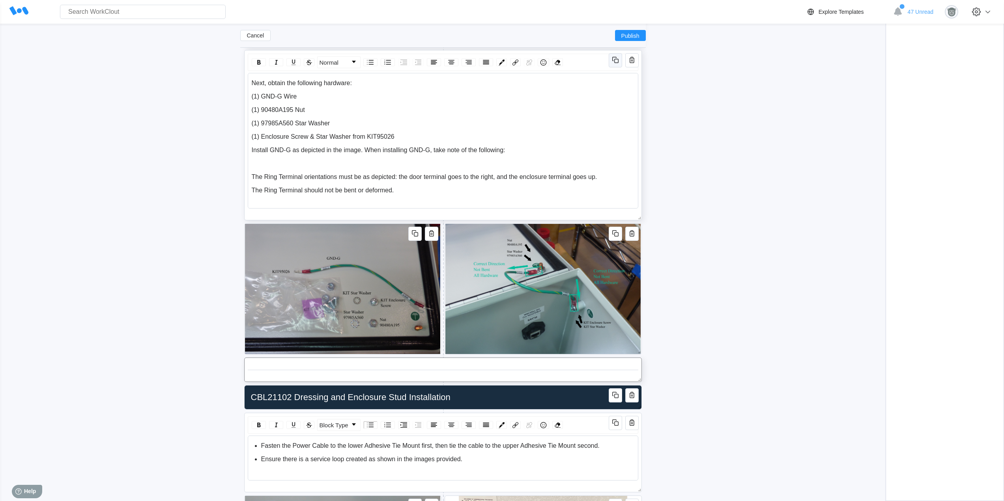
click at [615, 61] on icon "button" at bounding box center [614, 59] width 9 height 9
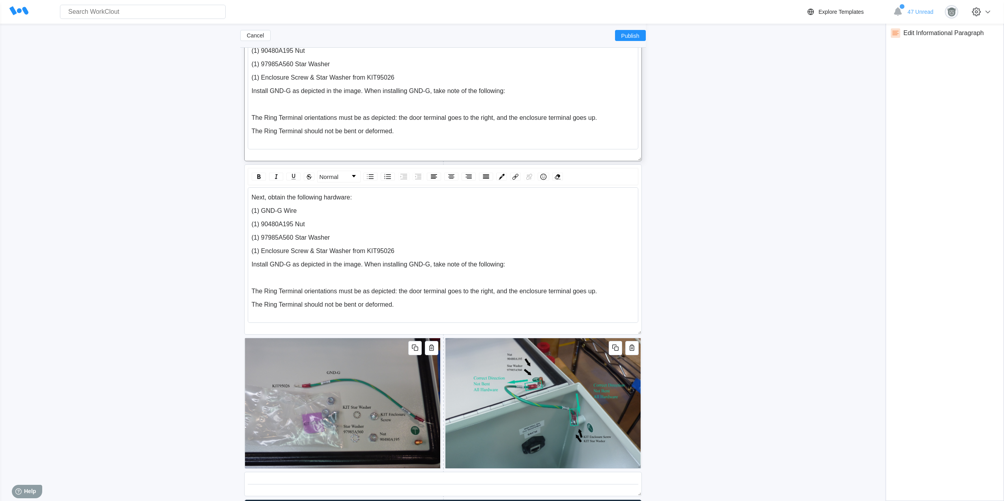
scroll to position [1546, 0]
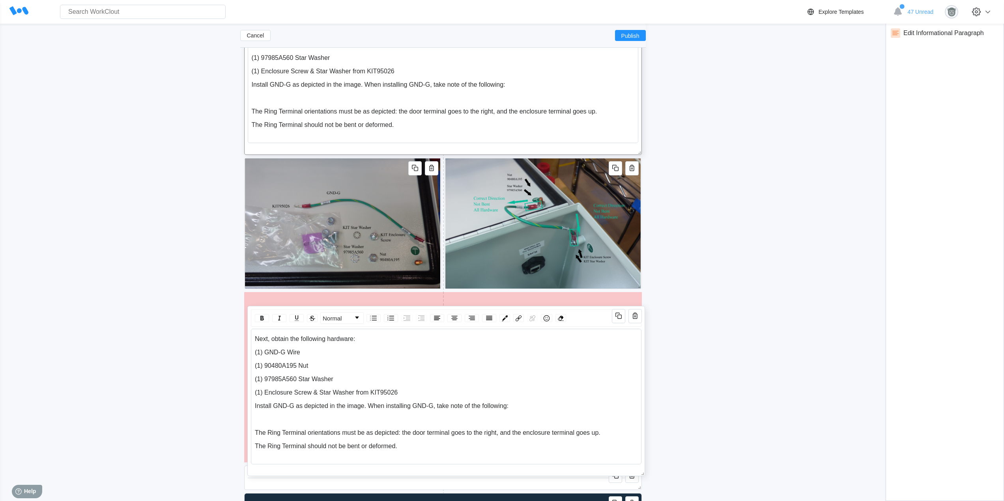
drag, startPoint x: 588, startPoint y: 161, endPoint x: 589, endPoint y: 303, distance: 141.6
click at [591, 308] on div "Normal Next, obtain the following hardware: (1) GND-G Wire (1) 90480A195 Nut (1…" at bounding box center [445, 391] width 397 height 170
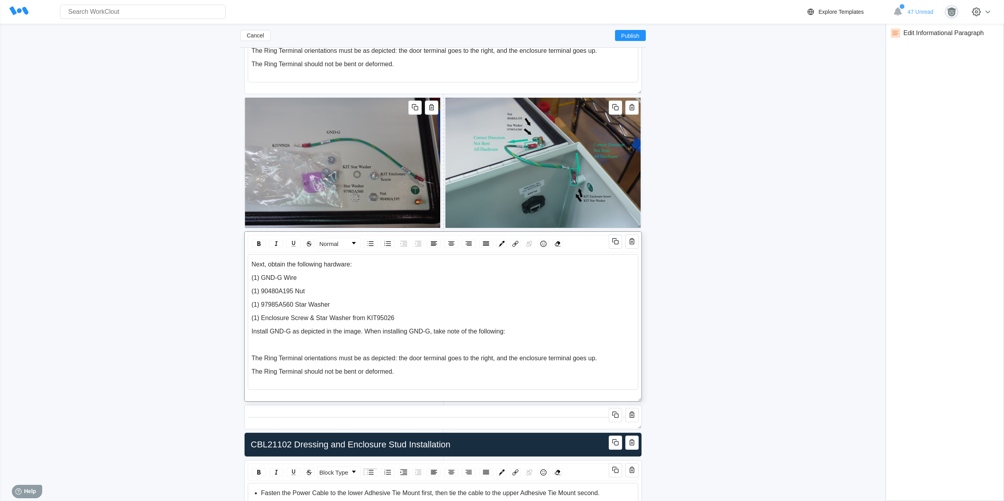
scroll to position [1612, 0]
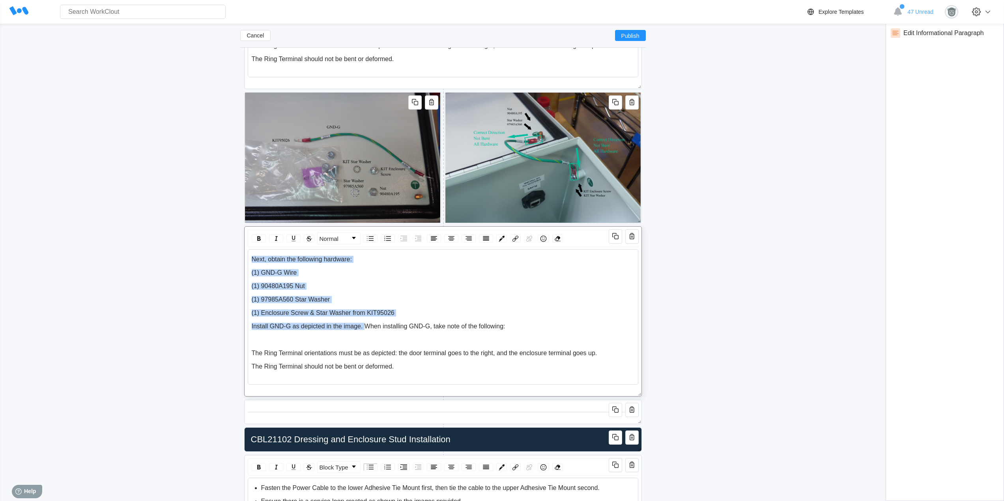
drag, startPoint x: 362, startPoint y: 329, endPoint x: 251, endPoint y: 256, distance: 133.8
click at [251, 256] on div "Next, obtain the following hardware: (1) GND-G Wire (1) 90480A195 Nut (1) 97985…" at bounding box center [443, 317] width 390 height 136
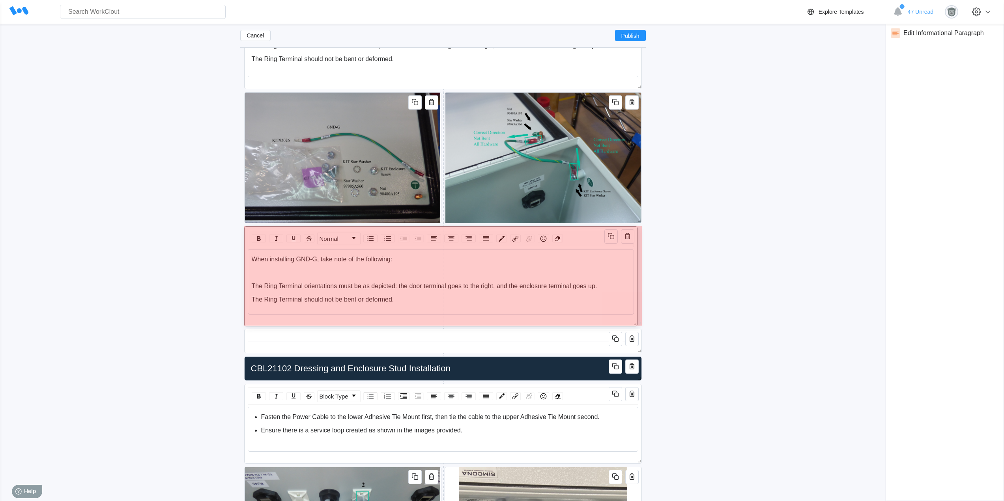
drag, startPoint x: 639, startPoint y: 391, endPoint x: 634, endPoint y: 321, distance: 70.3
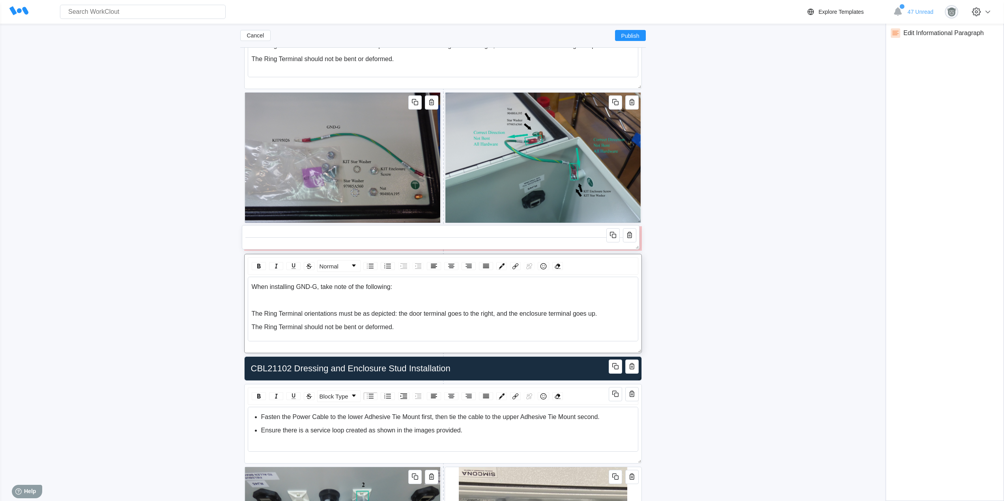
drag, startPoint x: 545, startPoint y: 348, endPoint x: 543, endPoint y: 248, distance: 99.4
click at [543, 248] on div at bounding box center [440, 237] width 397 height 24
click at [440, 354] on icon at bounding box center [442, 355] width 13 height 13
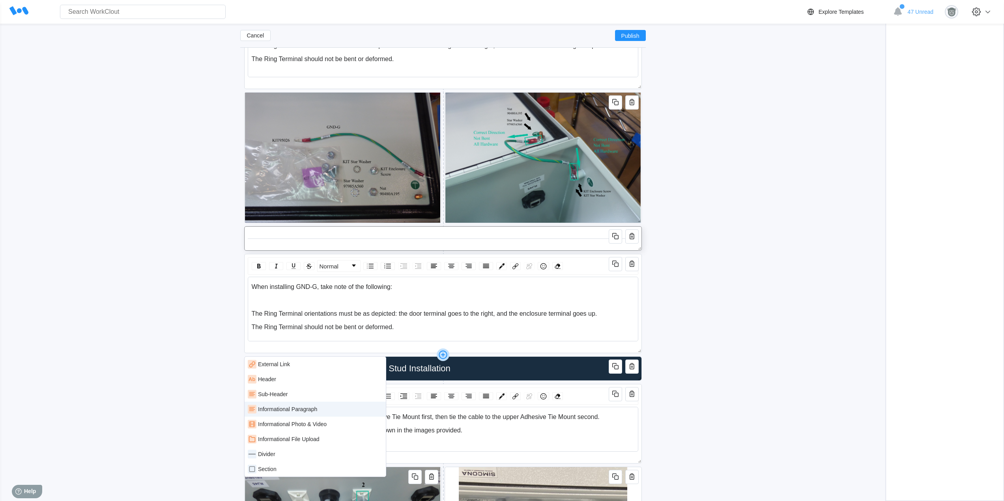
click at [341, 414] on div "Informational Paragraph" at bounding box center [314, 409] width 141 height 15
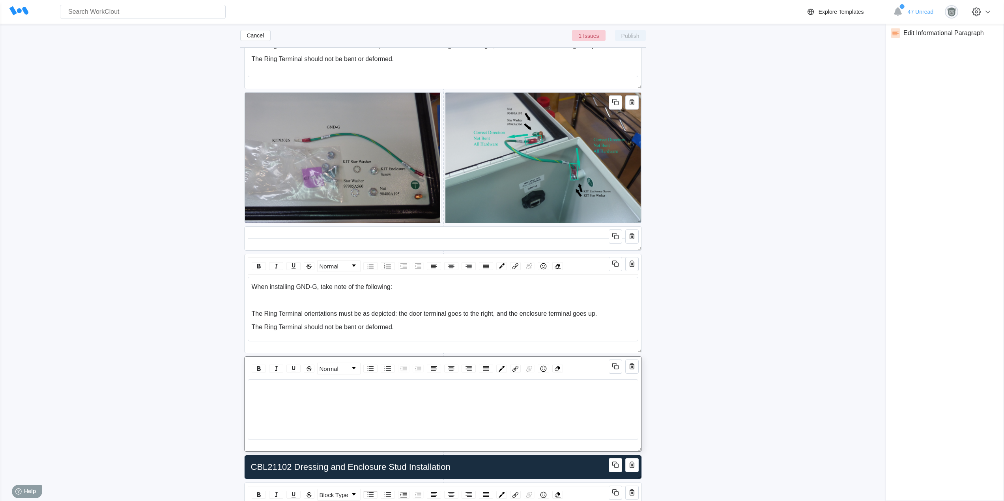
scroll to position [1677, 0]
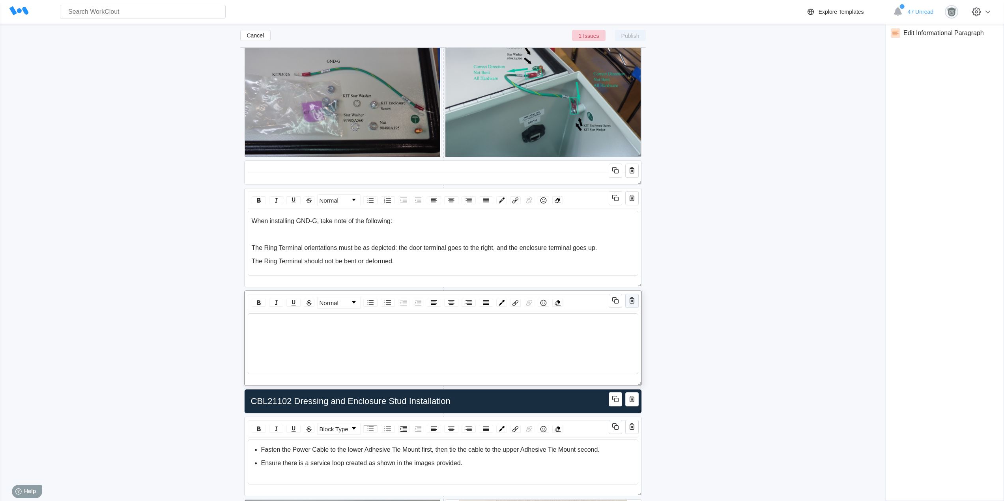
click at [631, 301] on icon "button" at bounding box center [631, 301] width 2 height 2
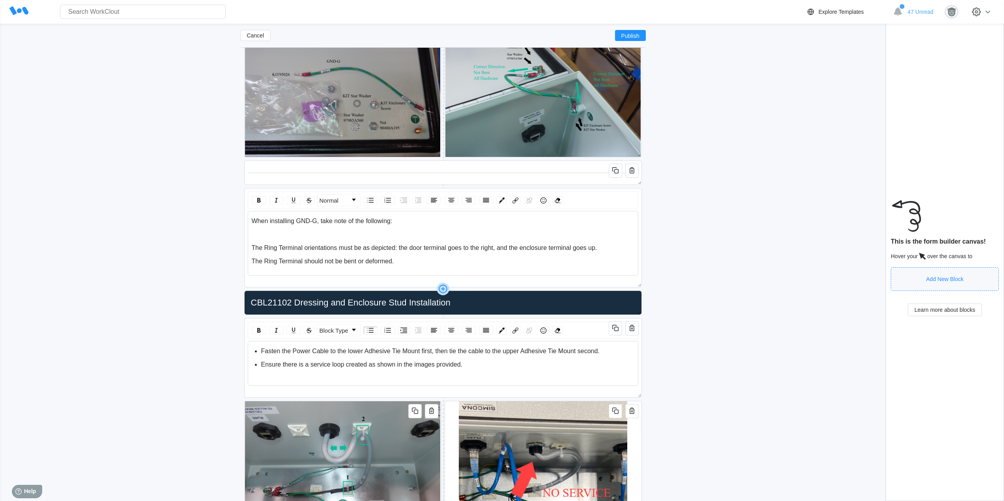
click at [443, 289] on icon at bounding box center [442, 289] width 13 height 13
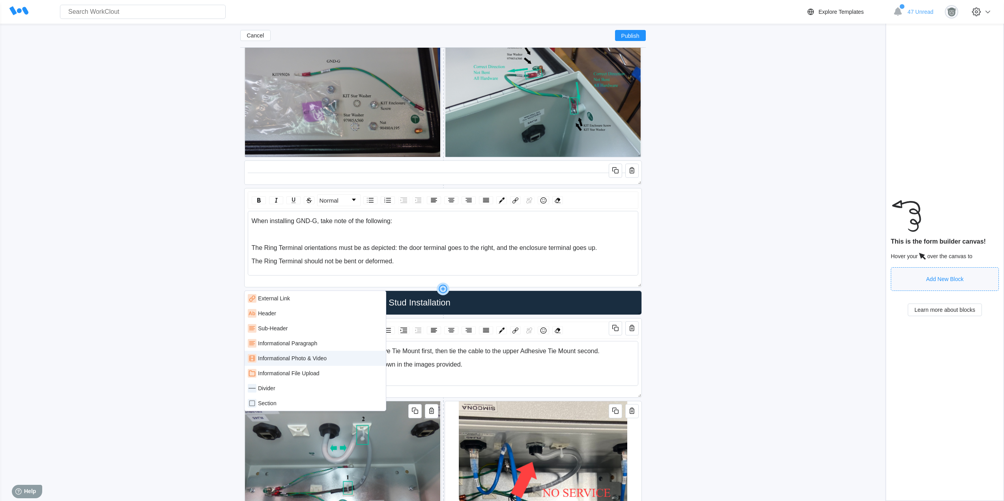
click at [313, 360] on div "Informational Photo & Video" at bounding box center [292, 358] width 69 height 6
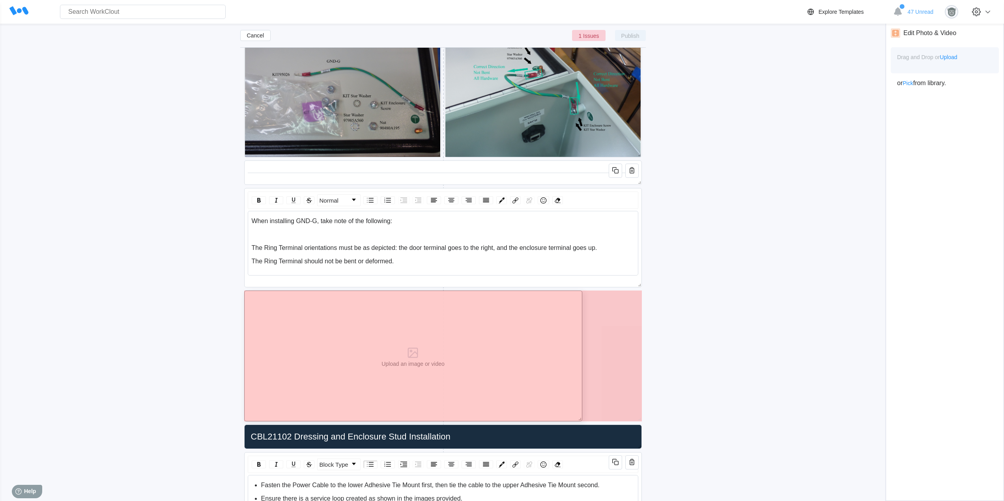
drag, startPoint x: 639, startPoint y: 418, endPoint x: 382, endPoint y: 372, distance: 261.1
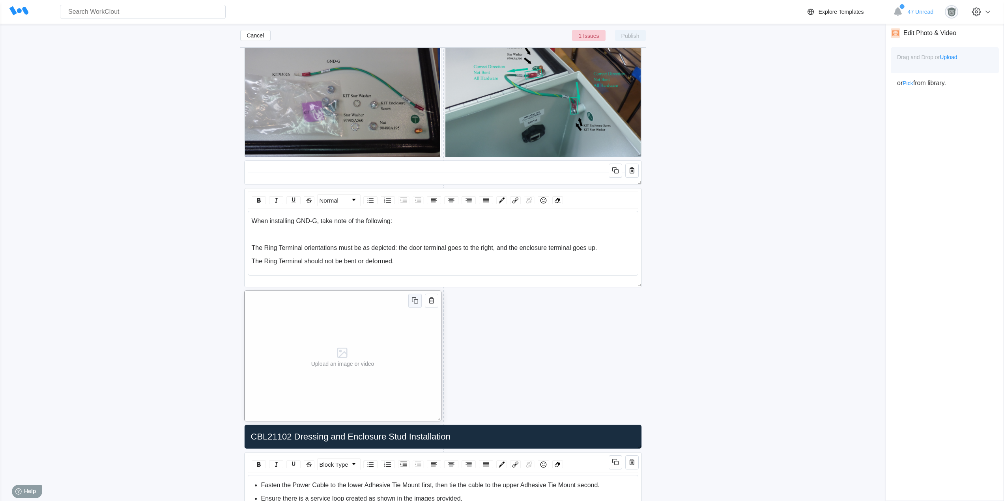
click at [412, 302] on icon "button" at bounding box center [414, 300] width 9 height 9
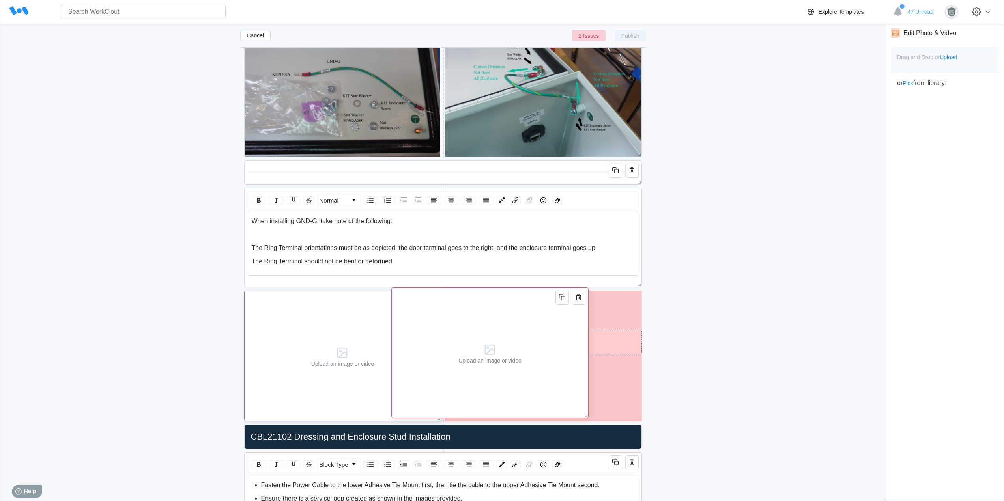
drag, startPoint x: 394, startPoint y: 334, endPoint x: 510, endPoint y: 333, distance: 115.9
click at [555, 330] on div "Upload an image or video" at bounding box center [489, 352] width 197 height 131
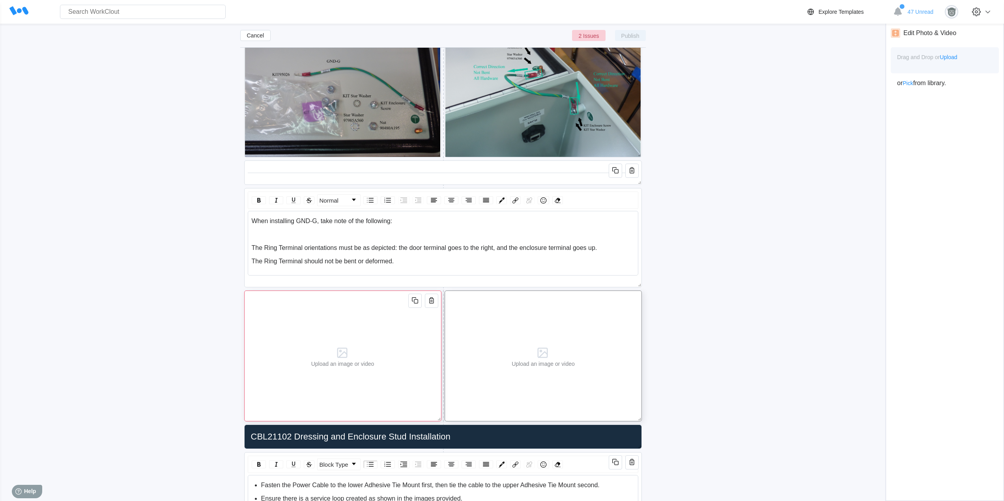
click at [388, 322] on div "Upload an image or video" at bounding box center [342, 356] width 197 height 131
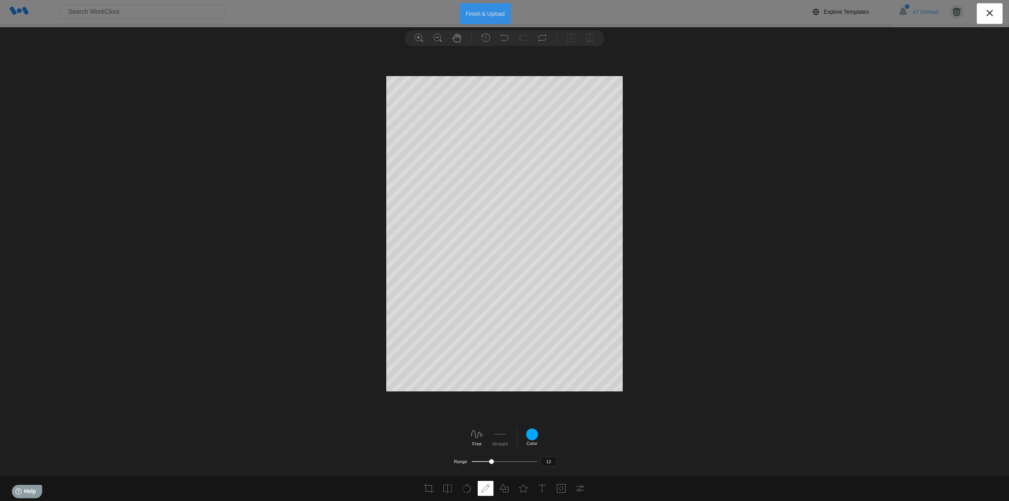
click at [490, 16] on button "Finish & Upload" at bounding box center [486, 13] width 52 height 21
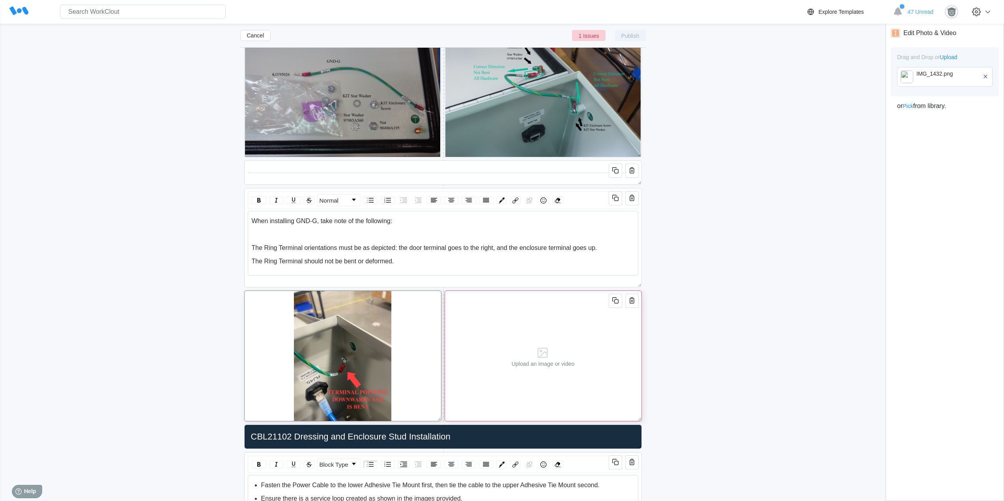
click at [570, 330] on div "Upload an image or video" at bounding box center [542, 356] width 69 height 130
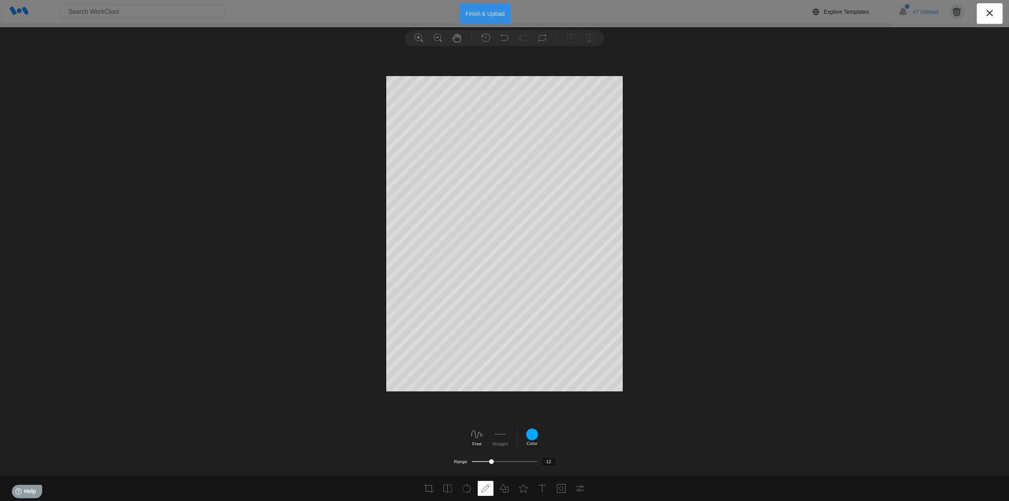
click at [491, 10] on button "Finish & Upload" at bounding box center [486, 13] width 52 height 21
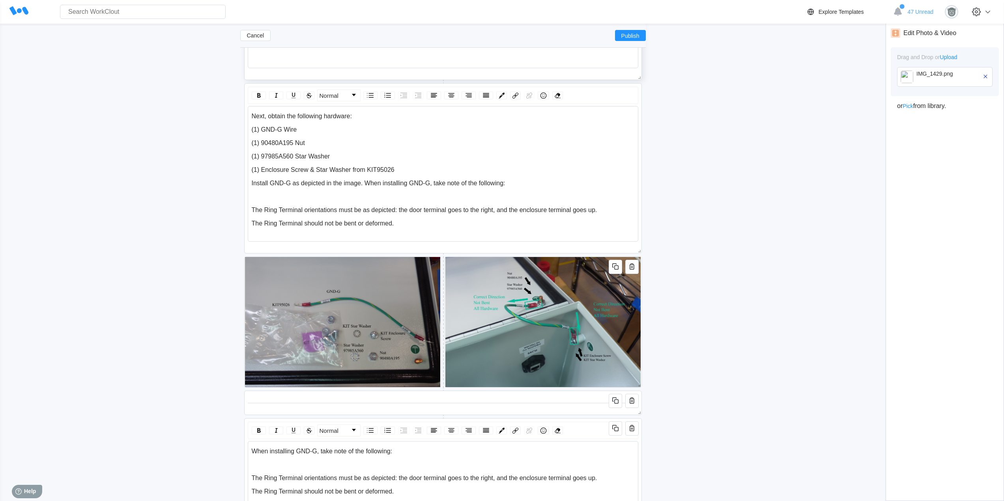
scroll to position [1414, 0]
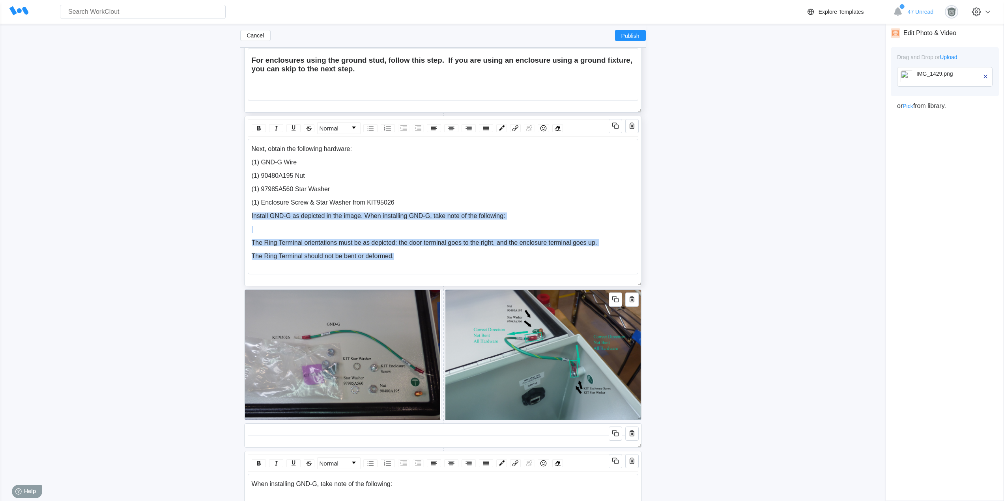
drag, startPoint x: 409, startPoint y: 256, endPoint x: 250, endPoint y: 218, distance: 163.3
click at [250, 218] on div "Next, obtain the following hardware: (1) GND-G Wire (1) 90480A195 Nut (1) 97985…" at bounding box center [443, 207] width 390 height 136
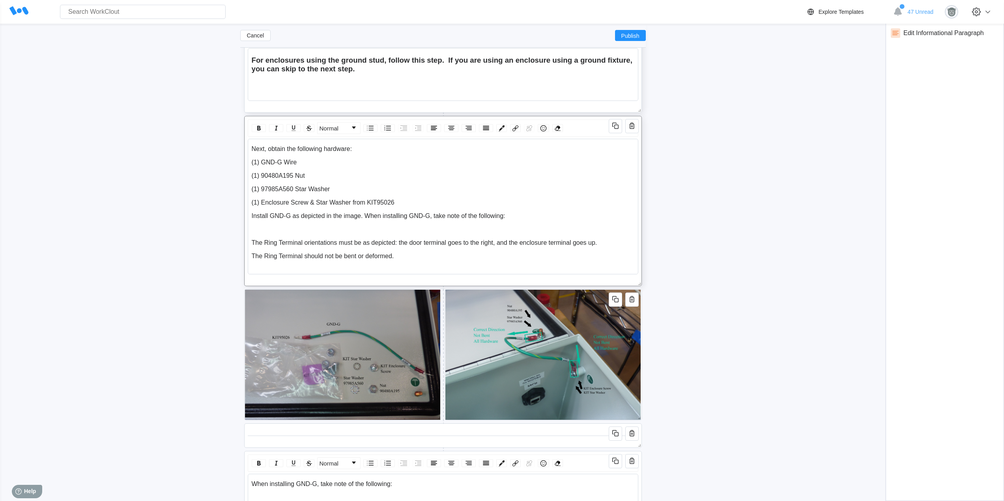
drag, startPoint x: 452, startPoint y: 261, endPoint x: 422, endPoint y: 259, distance: 30.8
click at [452, 261] on div "Next, obtain the following hardware: (1) GND-G Wire (1) 90480A195 Nut (1) 97985…" at bounding box center [443, 207] width 390 height 136
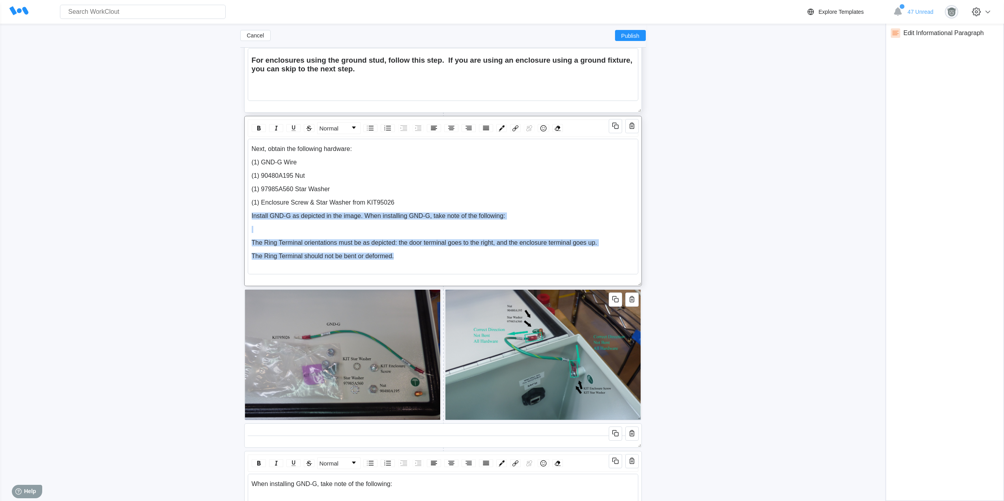
click at [399, 259] on div "The Ring Terminal should not be bent or deformed." at bounding box center [443, 256] width 383 height 7
drag, startPoint x: 398, startPoint y: 255, endPoint x: 366, endPoint y: 215, distance: 51.4
click at [366, 215] on div "Next, obtain the following hardware: (1) GND-G Wire (1) 90480A195 Nut (1) 97985…" at bounding box center [443, 202] width 383 height 114
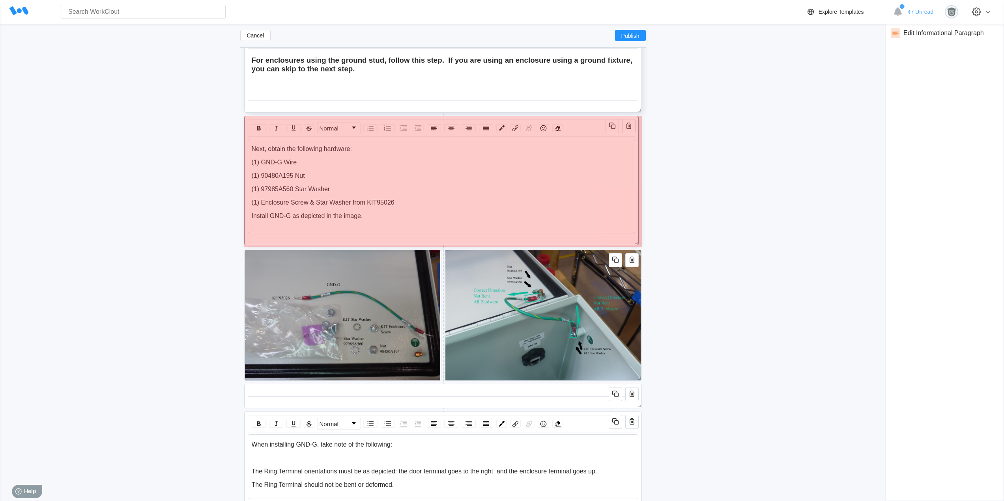
drag, startPoint x: 637, startPoint y: 281, endPoint x: 634, endPoint y: 240, distance: 41.1
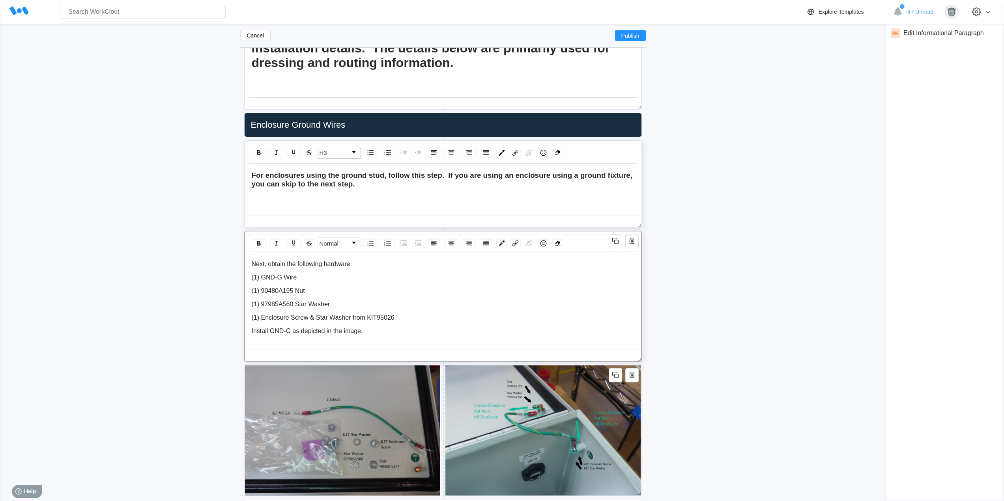
scroll to position [1283, 0]
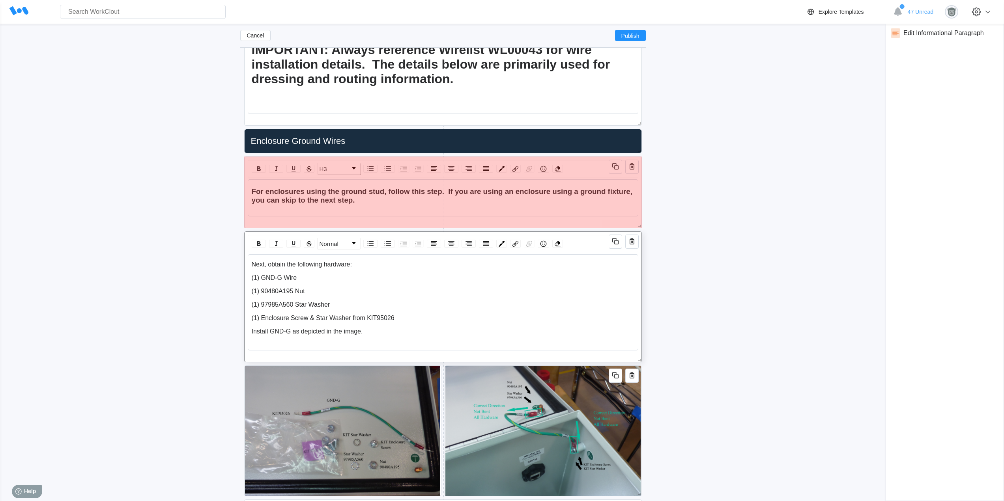
drag, startPoint x: 640, startPoint y: 237, endPoint x: 640, endPoint y: 222, distance: 15.8
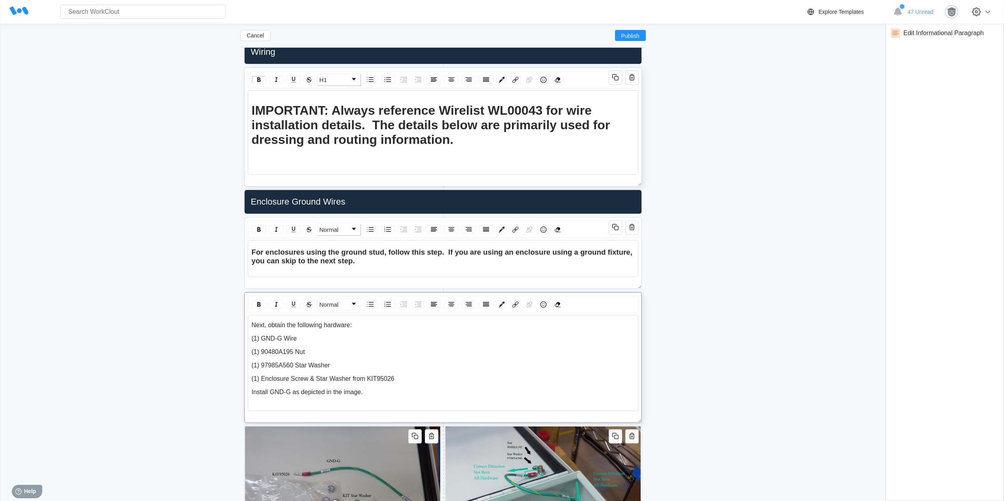
scroll to position [1217, 0]
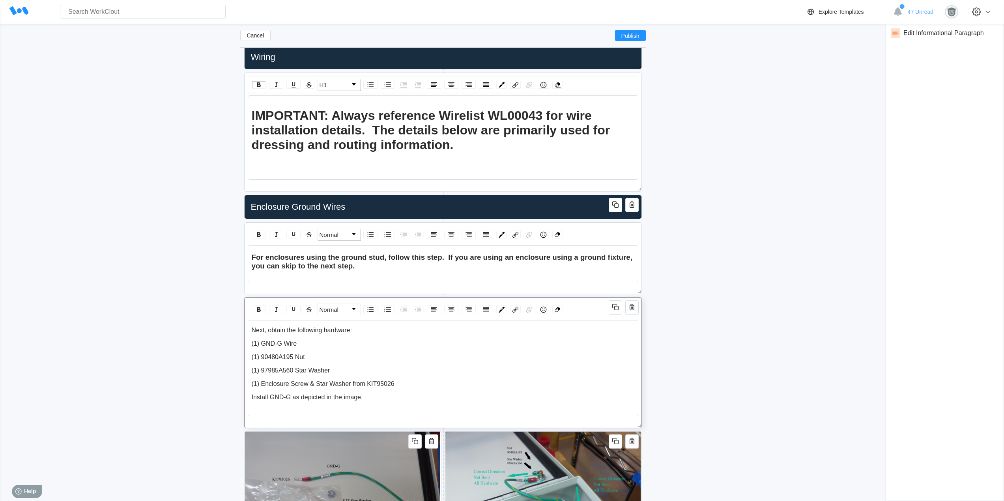
drag, startPoint x: 253, startPoint y: 329, endPoint x: 284, endPoint y: 333, distance: 31.8
click at [253, 329] on span "Next, obtain the following hardware:" at bounding box center [302, 330] width 100 height 7
drag, startPoint x: 269, startPoint y: 343, endPoint x: 249, endPoint y: 346, distance: 20.4
click at [249, 346] on div "Install GND-G: Next, obtain the following hardware: (1) GND-G Wire (1) 90480A19…" at bounding box center [443, 368] width 390 height 96
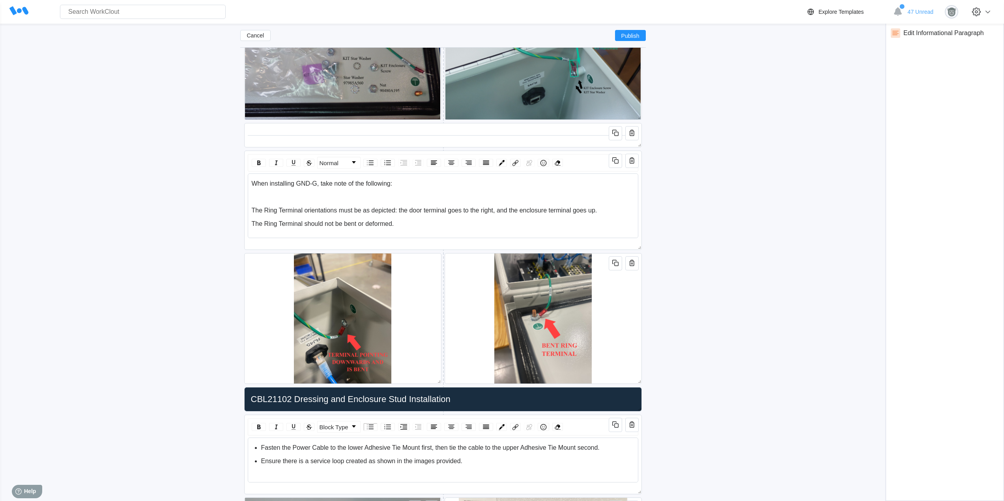
scroll to position [1677, 0]
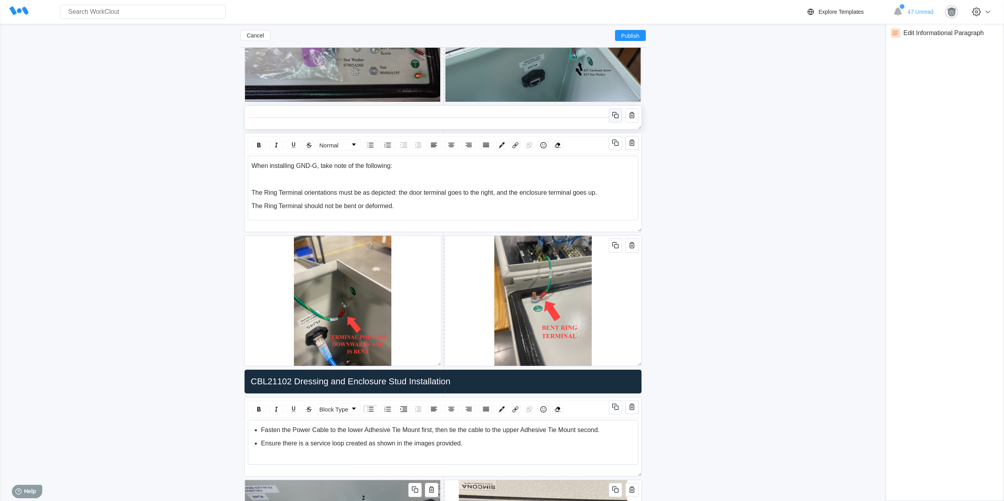
click at [612, 114] on icon "button" at bounding box center [614, 114] width 9 height 9
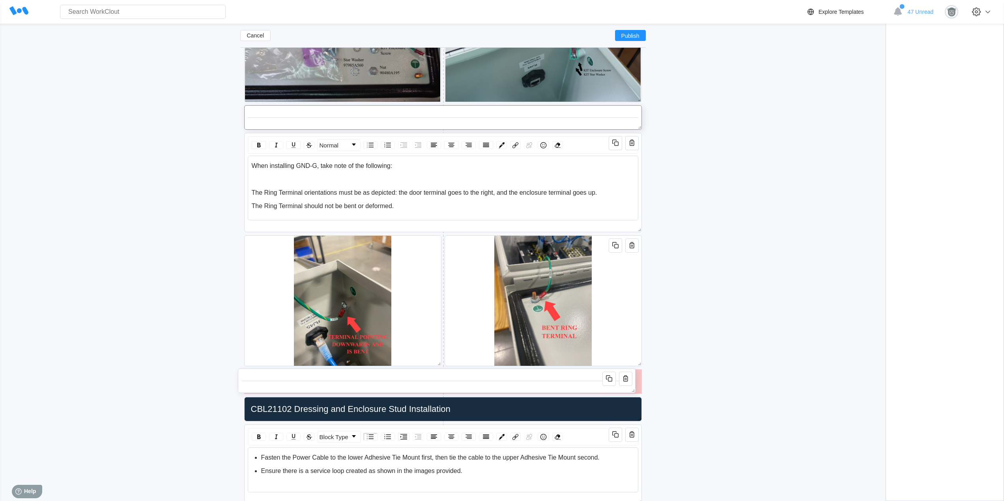
drag, startPoint x: 494, startPoint y: 146, endPoint x: 487, endPoint y: 382, distance: 235.9
click at [487, 382] on div at bounding box center [436, 380] width 390 height 17
click at [441, 394] on icon at bounding box center [442, 395] width 13 height 13
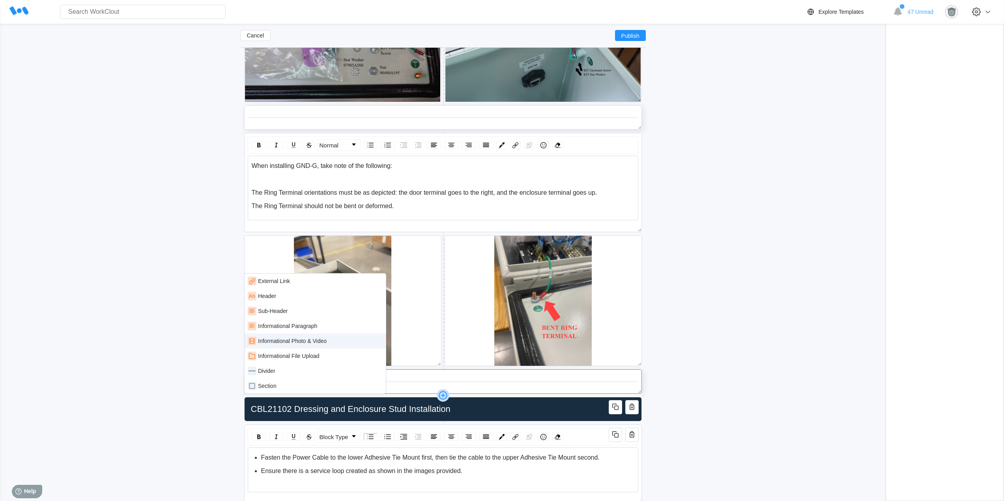
click at [323, 341] on div "Informational Photo & Video" at bounding box center [292, 341] width 69 height 6
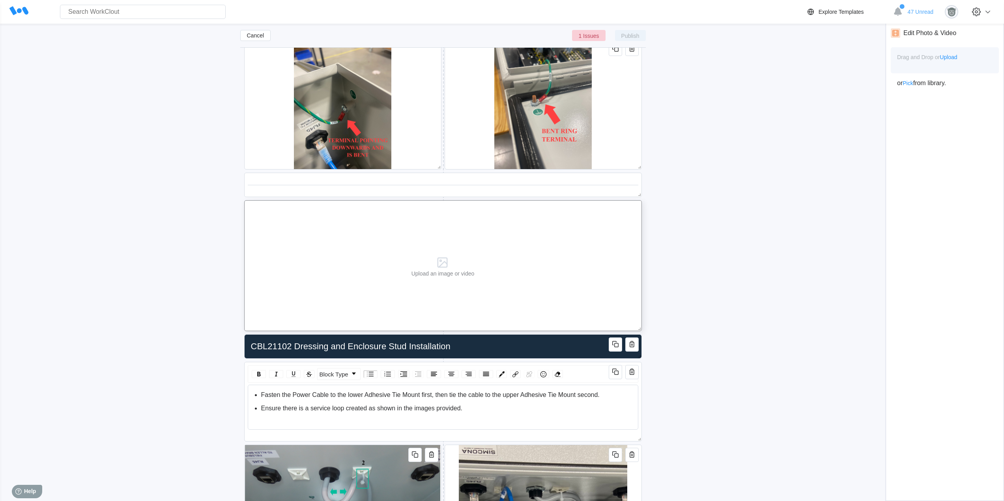
scroll to position [1875, 0]
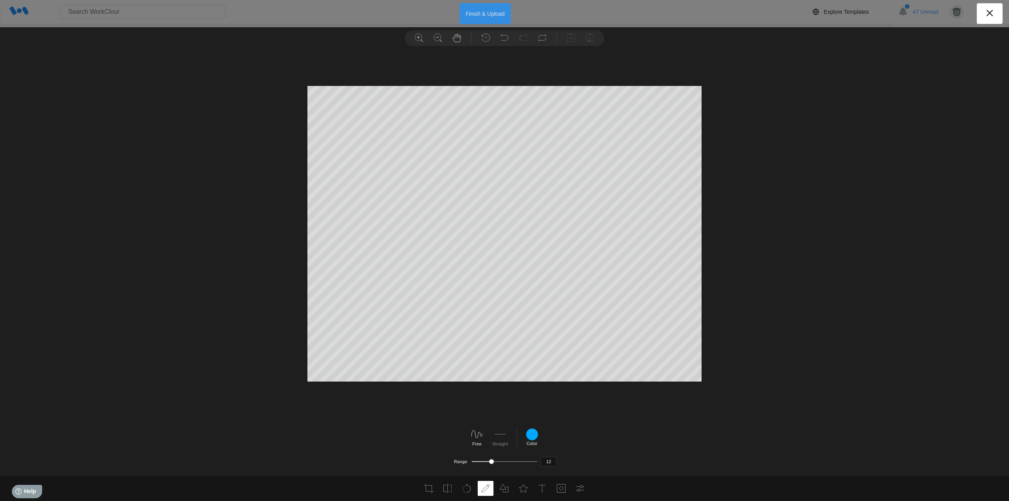
click at [488, 16] on button "Finish & Upload" at bounding box center [486, 13] width 52 height 21
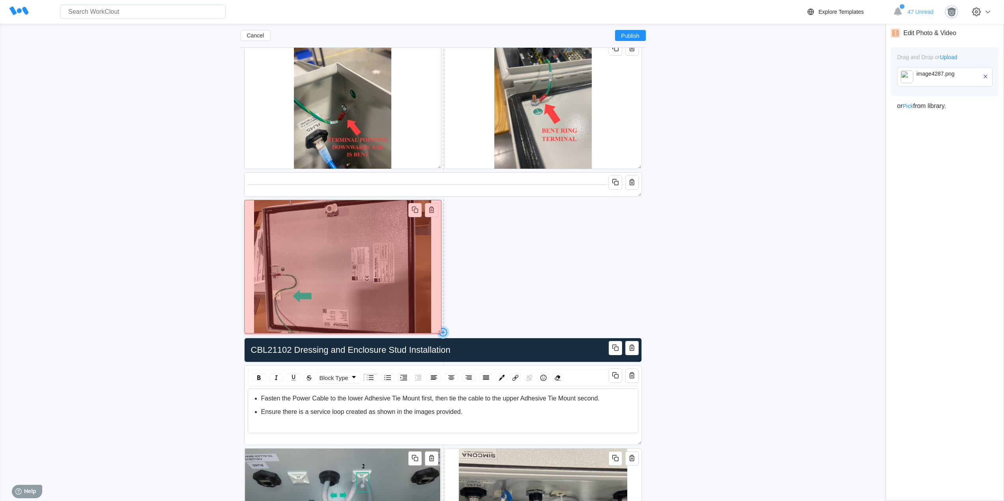
drag, startPoint x: 640, startPoint y: 329, endPoint x: 390, endPoint y: 329, distance: 249.2
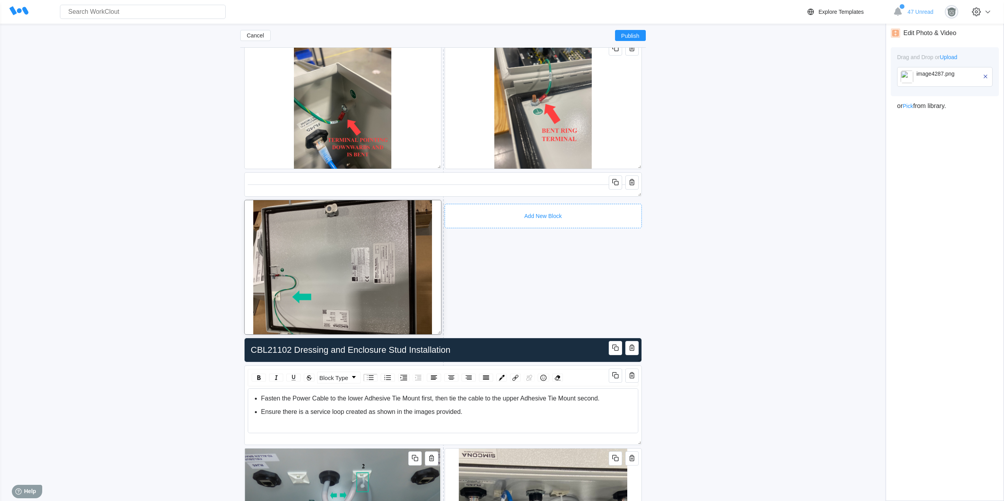
click at [499, 206] on div "Add New Block" at bounding box center [542, 216] width 197 height 24
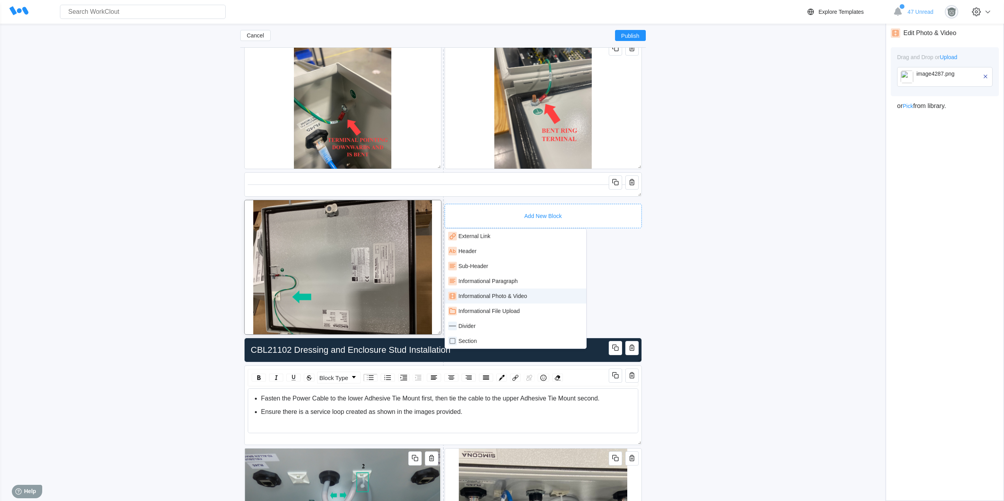
click at [514, 294] on div "Informational Photo & Video" at bounding box center [492, 296] width 69 height 6
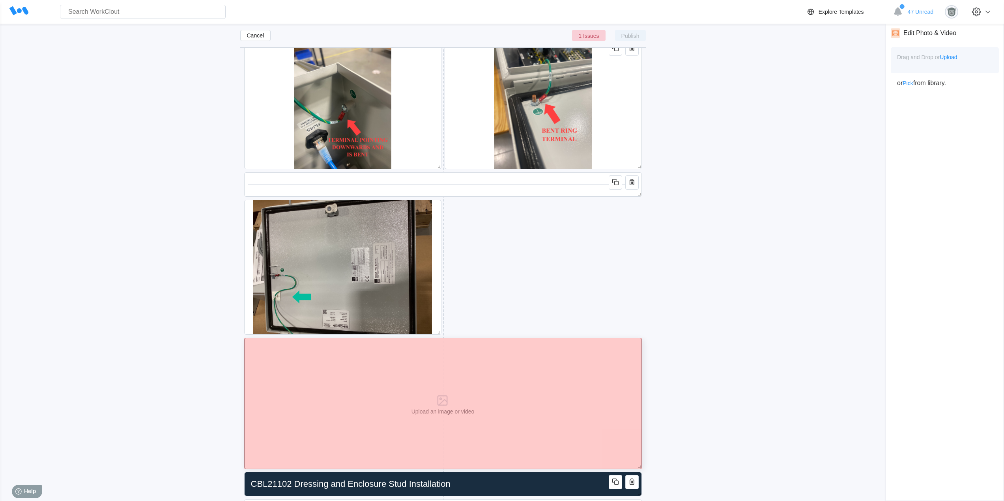
drag, startPoint x: 637, startPoint y: 463, endPoint x: 388, endPoint y: 412, distance: 254.3
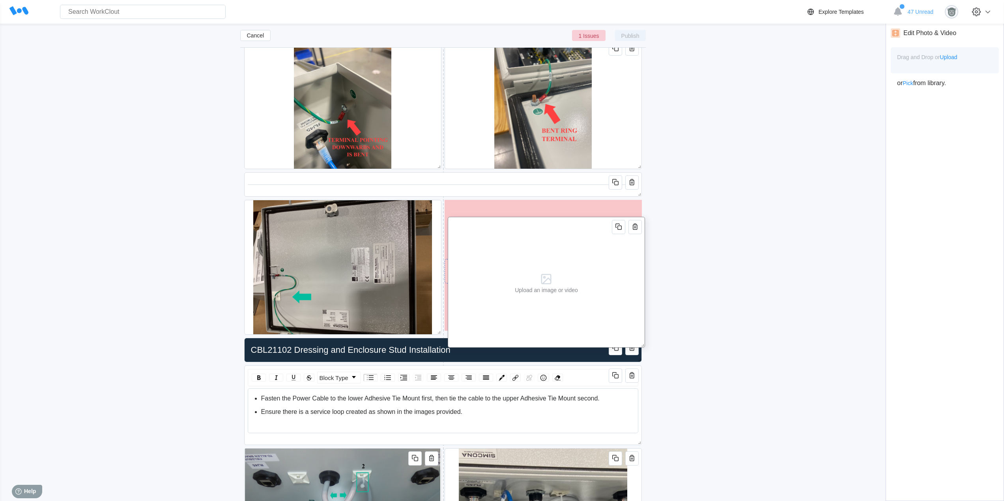
drag, startPoint x: 366, startPoint y: 382, endPoint x: 569, endPoint y: 261, distance: 236.8
click at [569, 261] on div "Upload an image or video" at bounding box center [545, 282] width 69 height 130
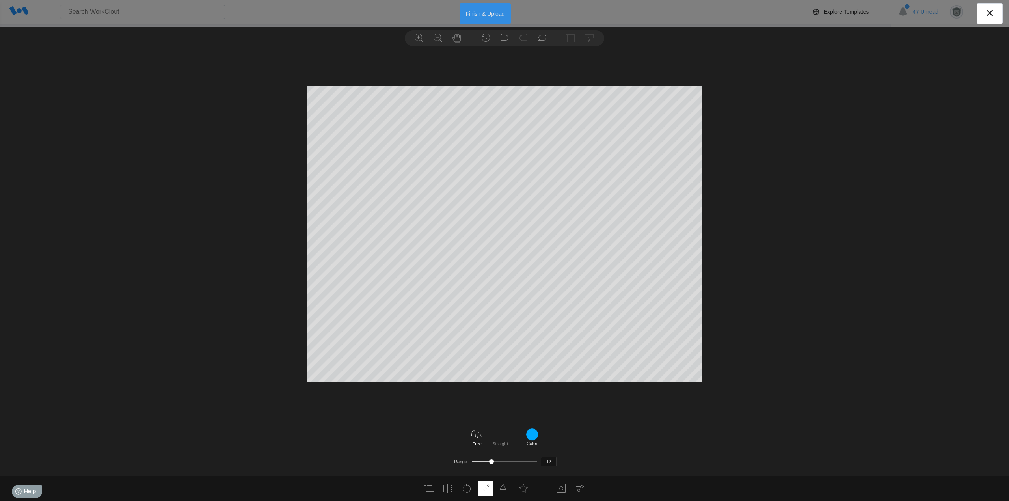
click at [479, 13] on button "Finish & Upload" at bounding box center [486, 13] width 52 height 21
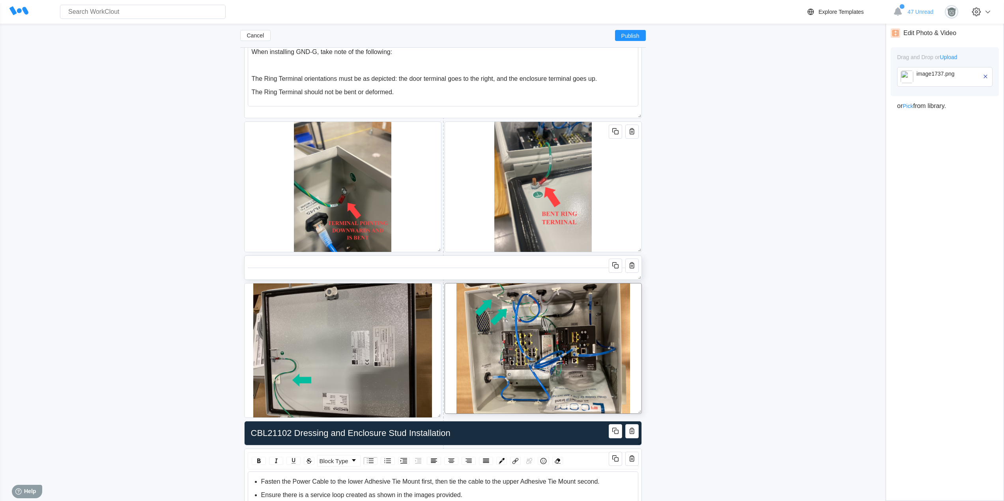
scroll to position [1809, 0]
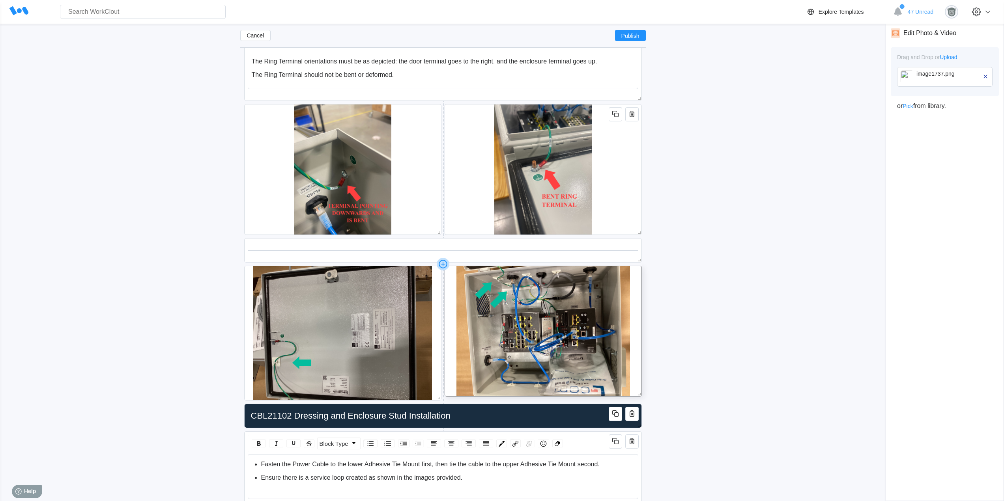
click at [443, 265] on icon at bounding box center [442, 264] width 13 height 13
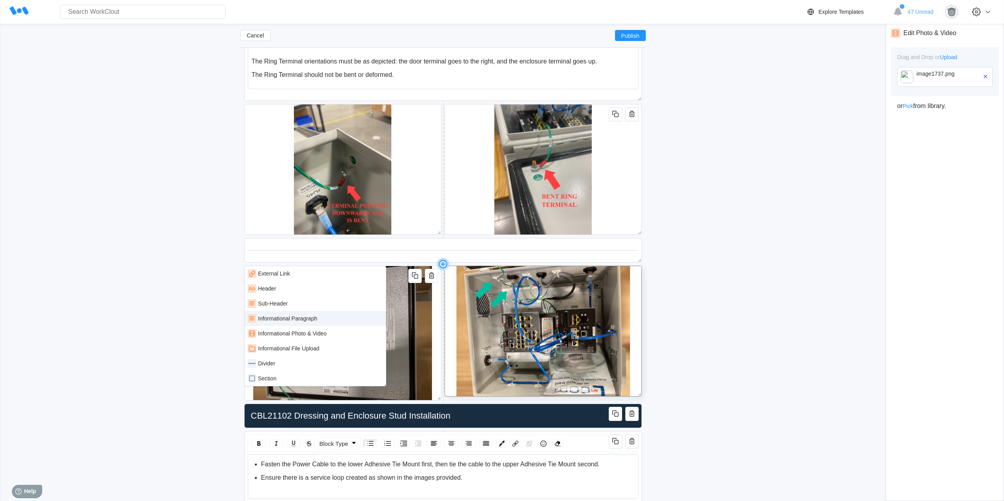
click at [310, 321] on div "Informational Paragraph" at bounding box center [287, 318] width 59 height 6
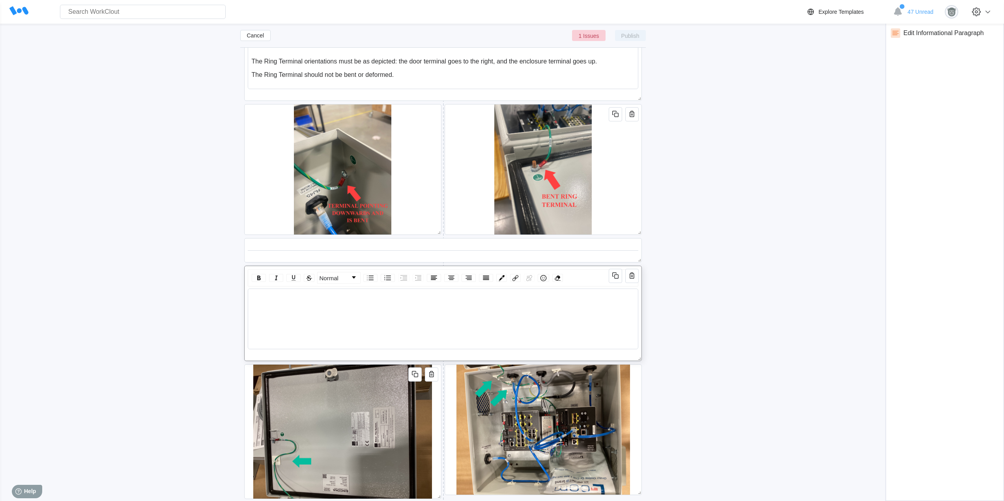
click at [376, 304] on div "rdw-wrapper" at bounding box center [442, 311] width 383 height 32
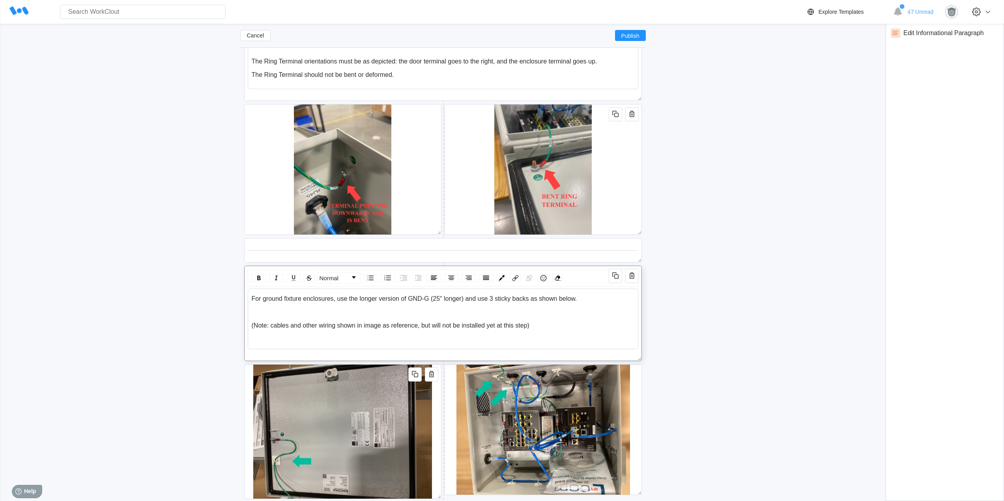
click at [341, 313] on div "rdw-editor" at bounding box center [443, 312] width 383 height 7
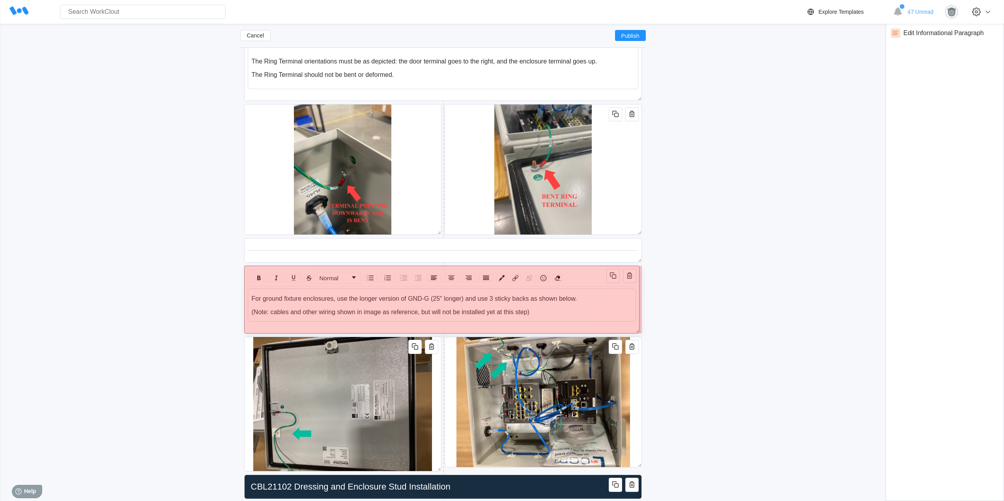
drag, startPoint x: 637, startPoint y: 356, endPoint x: 634, endPoint y: 329, distance: 27.7
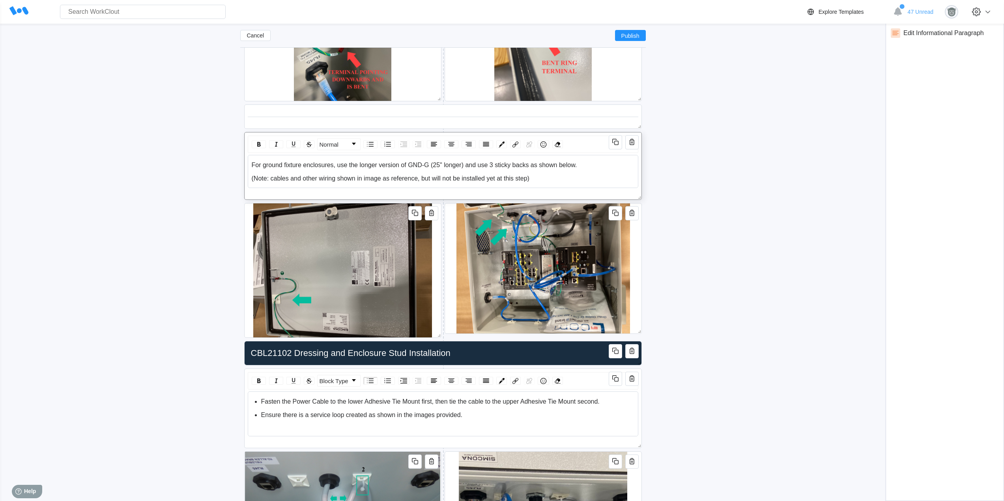
scroll to position [1940, 0]
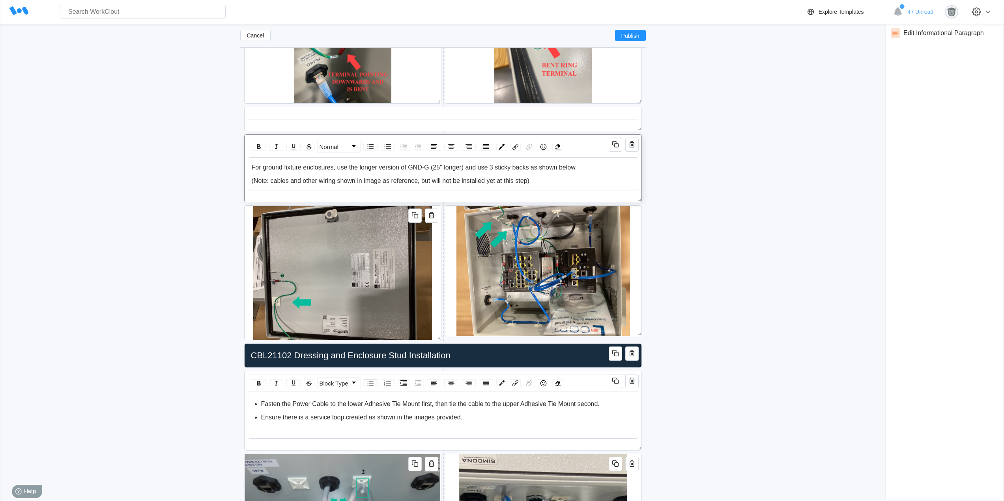
click at [583, 167] on div "For ground fixture enclosures, use the longer version of GND-G (25" longer) and…" at bounding box center [443, 167] width 383 height 7
click at [550, 183] on div "(Note: cables and other wiring shown in image as reference, but will not be ins…" at bounding box center [443, 180] width 383 height 7
click at [586, 168] on div "For ground fixture enclosures, use the longer version of GND-G (25" longer) and…" at bounding box center [443, 167] width 383 height 7
click at [580, 167] on span "For ground fixture enclosures, use the longer version of GND-G (25" longer) and…" at bounding box center [440, 167] width 377 height 7
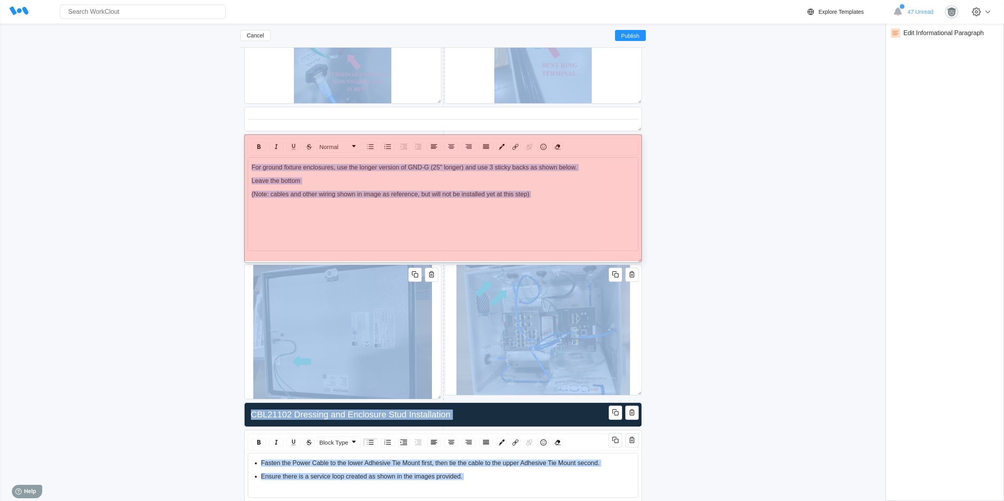
drag, startPoint x: 637, startPoint y: 198, endPoint x: 644, endPoint y: 289, distance: 90.9
click at [644, 289] on div "Grounding Verification w/ Diagram Documentation Packaging RJ45 Ethernet Cable I…" at bounding box center [442, 253] width 405 height 4046
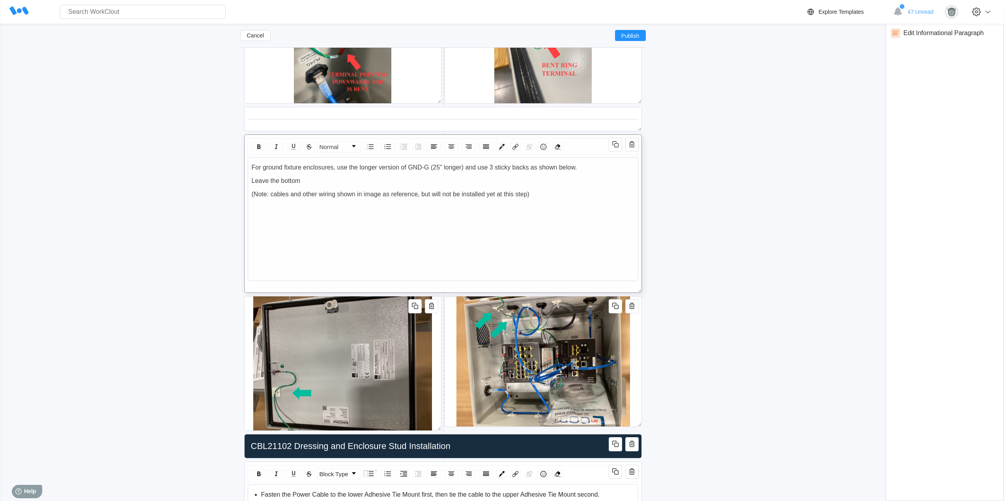
click at [313, 183] on div "Leave the bottom" at bounding box center [443, 180] width 383 height 7
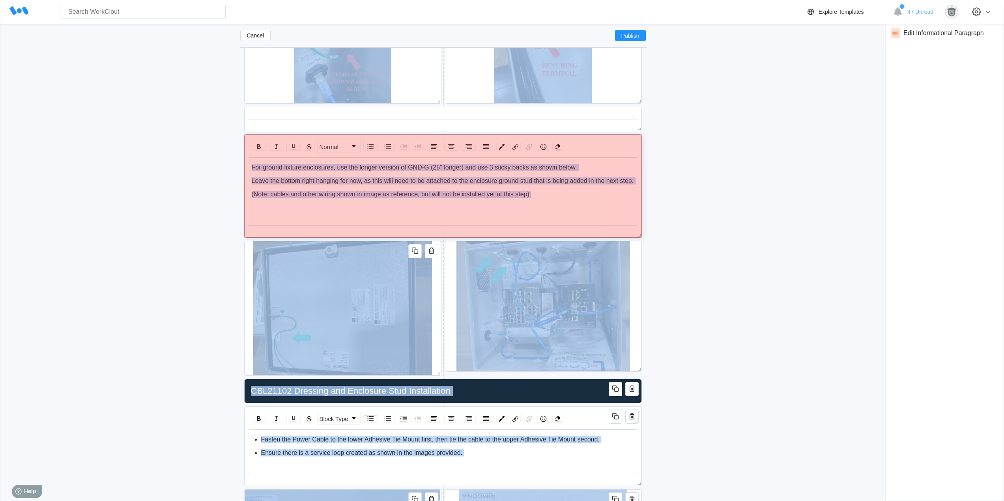
drag, startPoint x: 637, startPoint y: 291, endPoint x: 644, endPoint y: 236, distance: 55.7
click at [644, 236] on div "Grounding Verification w/ Diagram Documentation Packaging RJ45 Ethernet Cable I…" at bounding box center [442, 284] width 405 height 4109
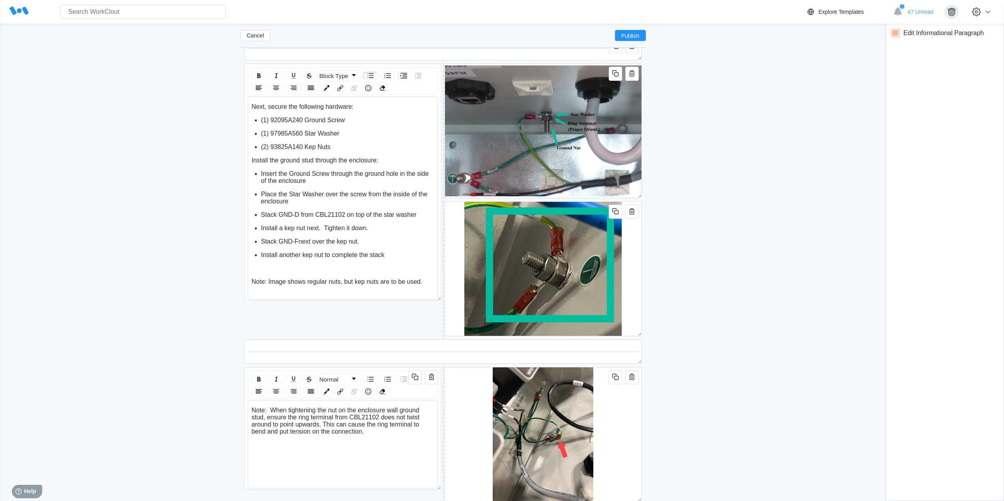
scroll to position [2729, 0]
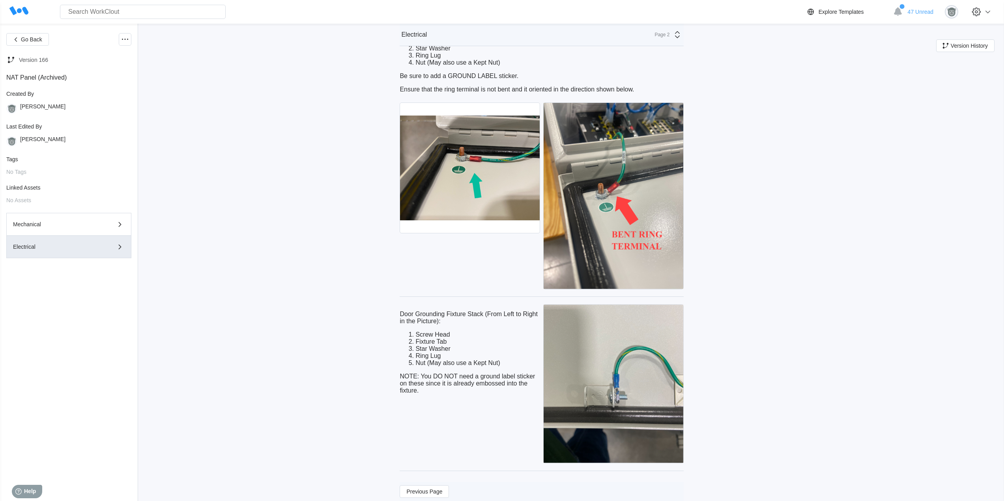
scroll to position [328, 0]
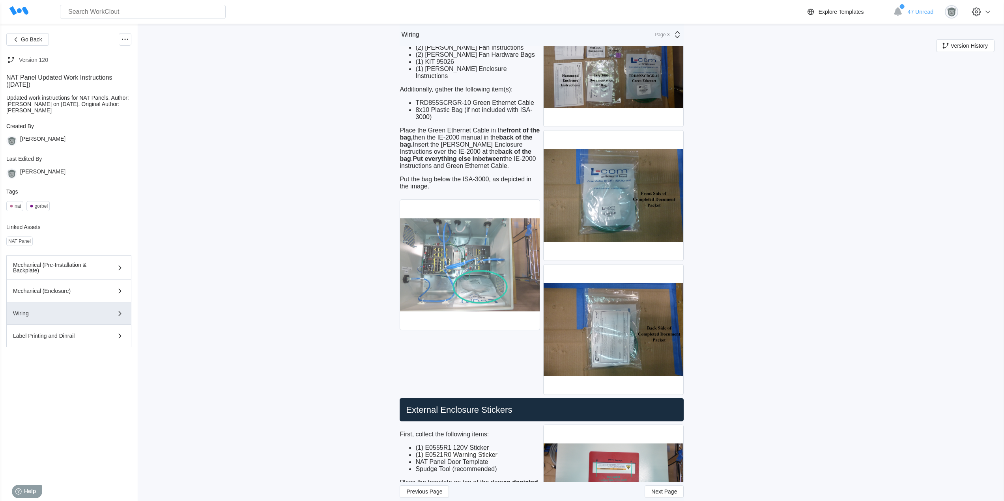
scroll to position [3532, 0]
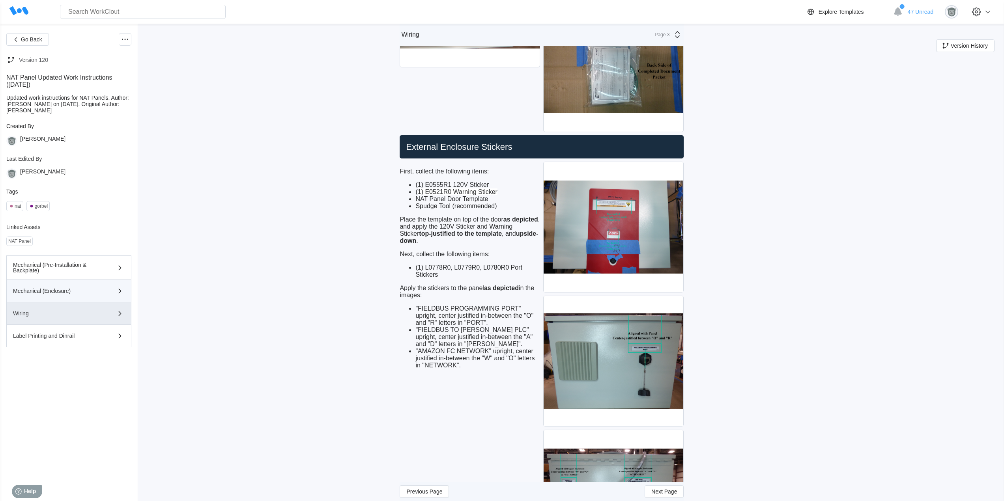
click at [71, 297] on button "Mechanical (Enclosure)" at bounding box center [68, 291] width 125 height 22
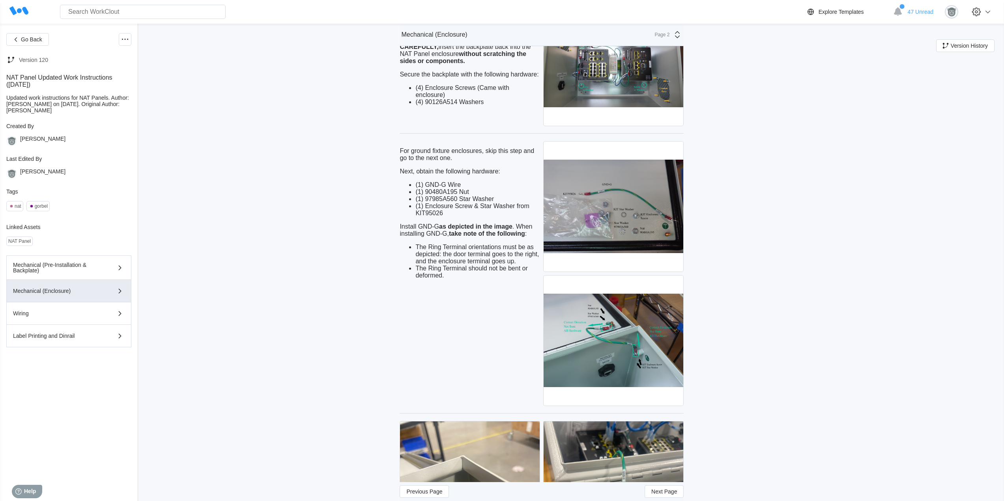
scroll to position [2030, 0]
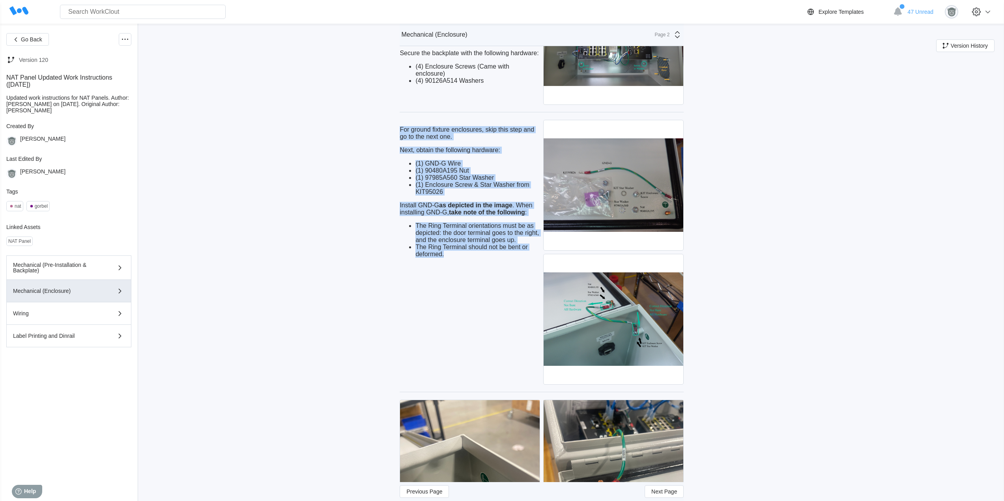
drag, startPoint x: 452, startPoint y: 253, endPoint x: 403, endPoint y: 126, distance: 136.7
click at [403, 126] on div "For ground fixture enclosures, skip this step and go to the next one. Next, obt…" at bounding box center [469, 192] width 140 height 132
copy div "For ground fixture enclosures, skip this step and go to the next one. Next, obt…"
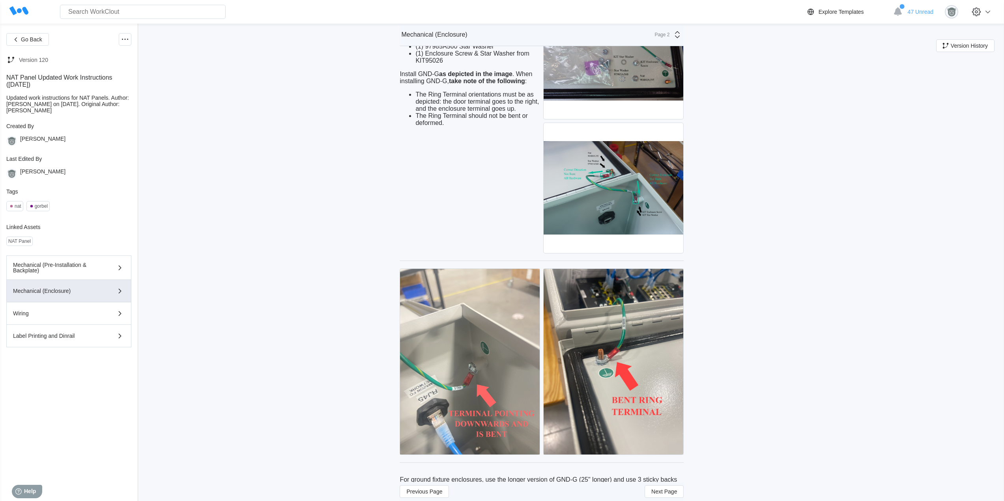
scroll to position [2425, 0]
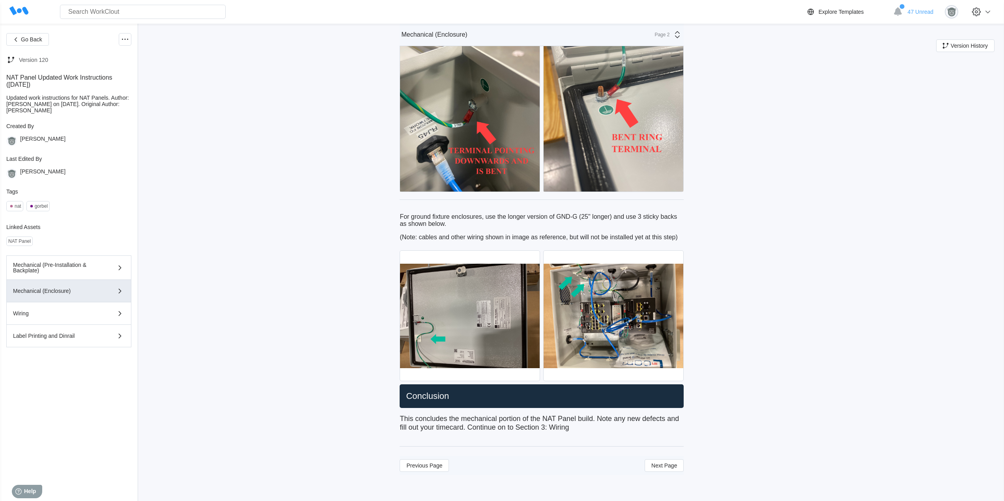
click at [548, 237] on p "(Note: cables and other wiring shown in image as reference, but will not be ins…" at bounding box center [541, 237] width 284 height 7
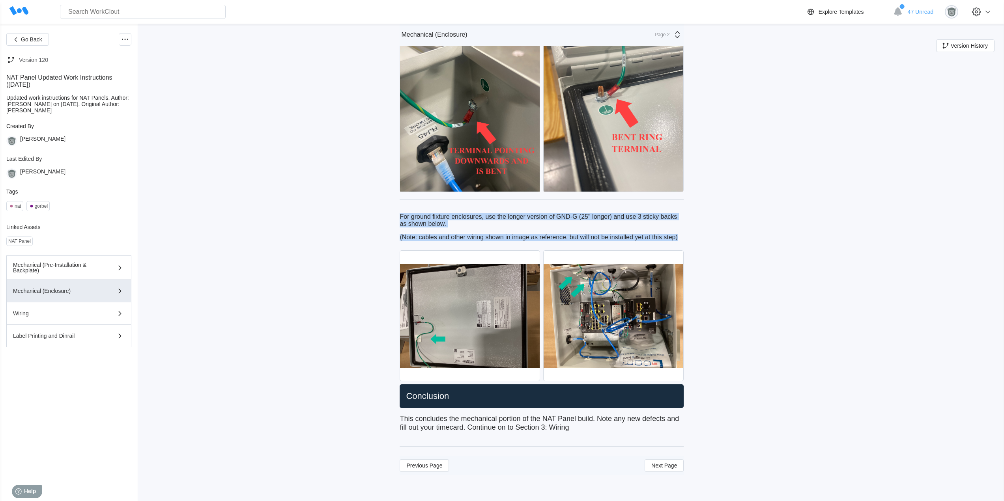
drag, startPoint x: 683, startPoint y: 240, endPoint x: 398, endPoint y: 214, distance: 285.9
copy div "For ground fixture enclosures, use the longer version of GND-G (25" longer) and…"
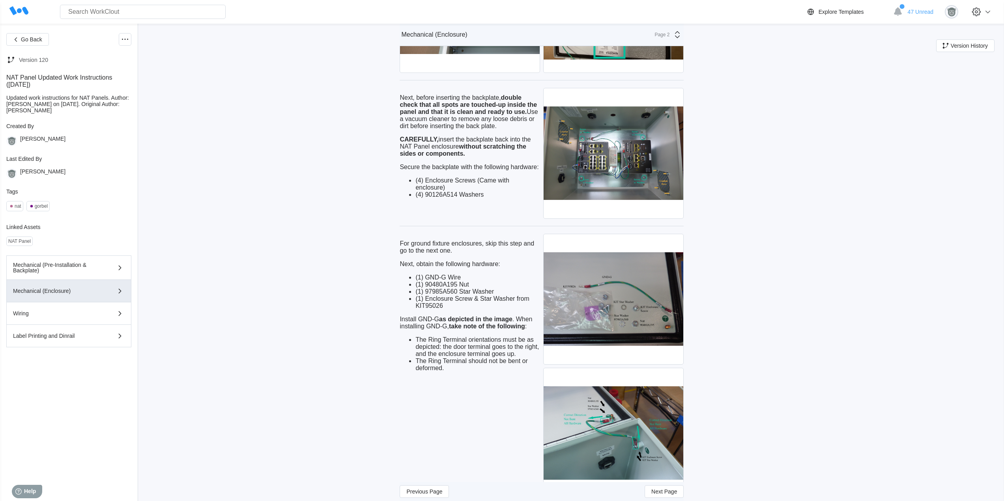
scroll to position [1899, 0]
